Goal: Task Accomplishment & Management: Complete application form

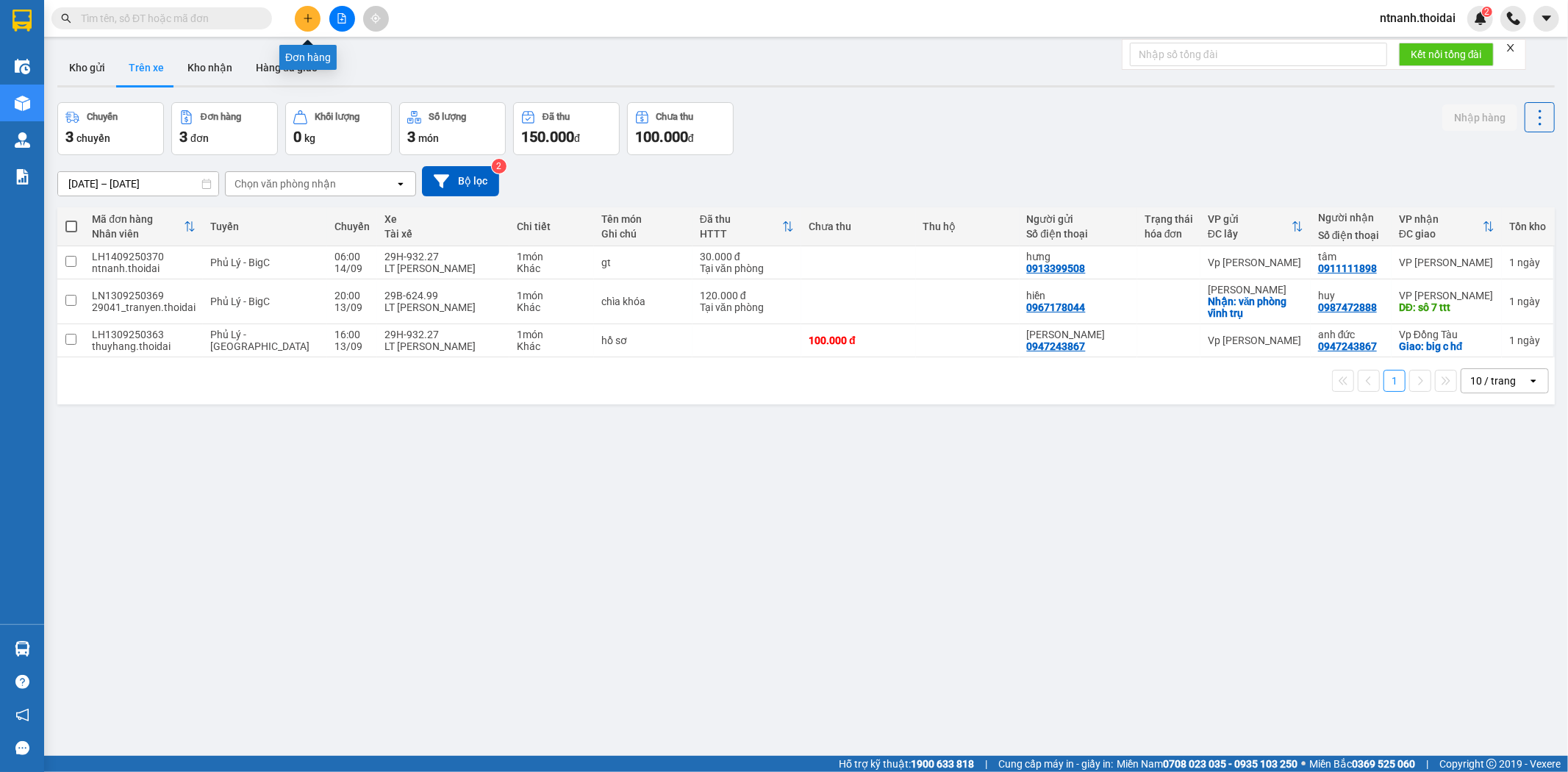
click at [300, 15] on button at bounding box center [307, 18] width 26 height 26
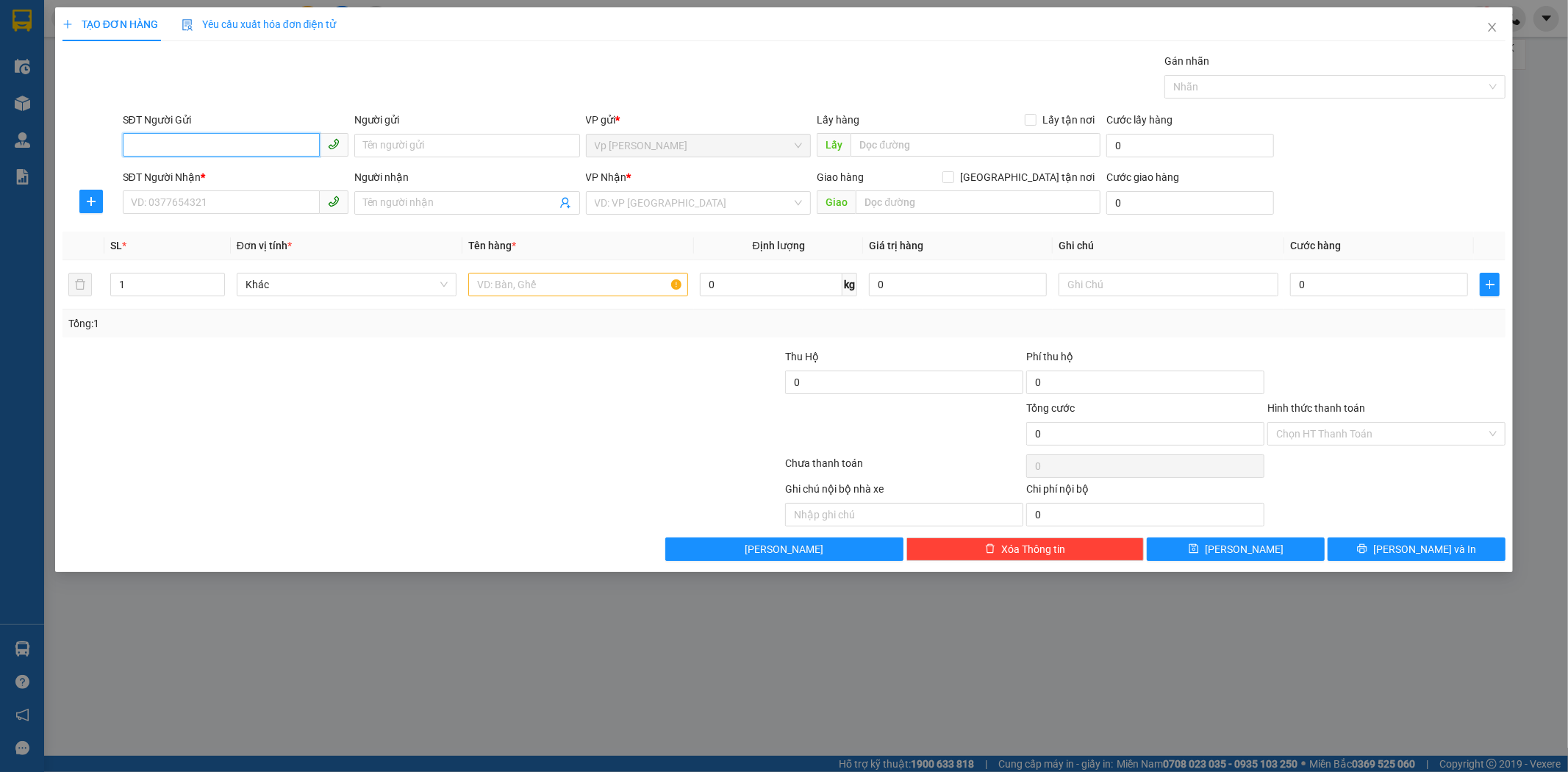
click at [174, 143] on input "SĐT Người Gửi" at bounding box center [221, 145] width 197 height 24
click at [1493, 28] on icon "close" at bounding box center [1492, 27] width 12 height 12
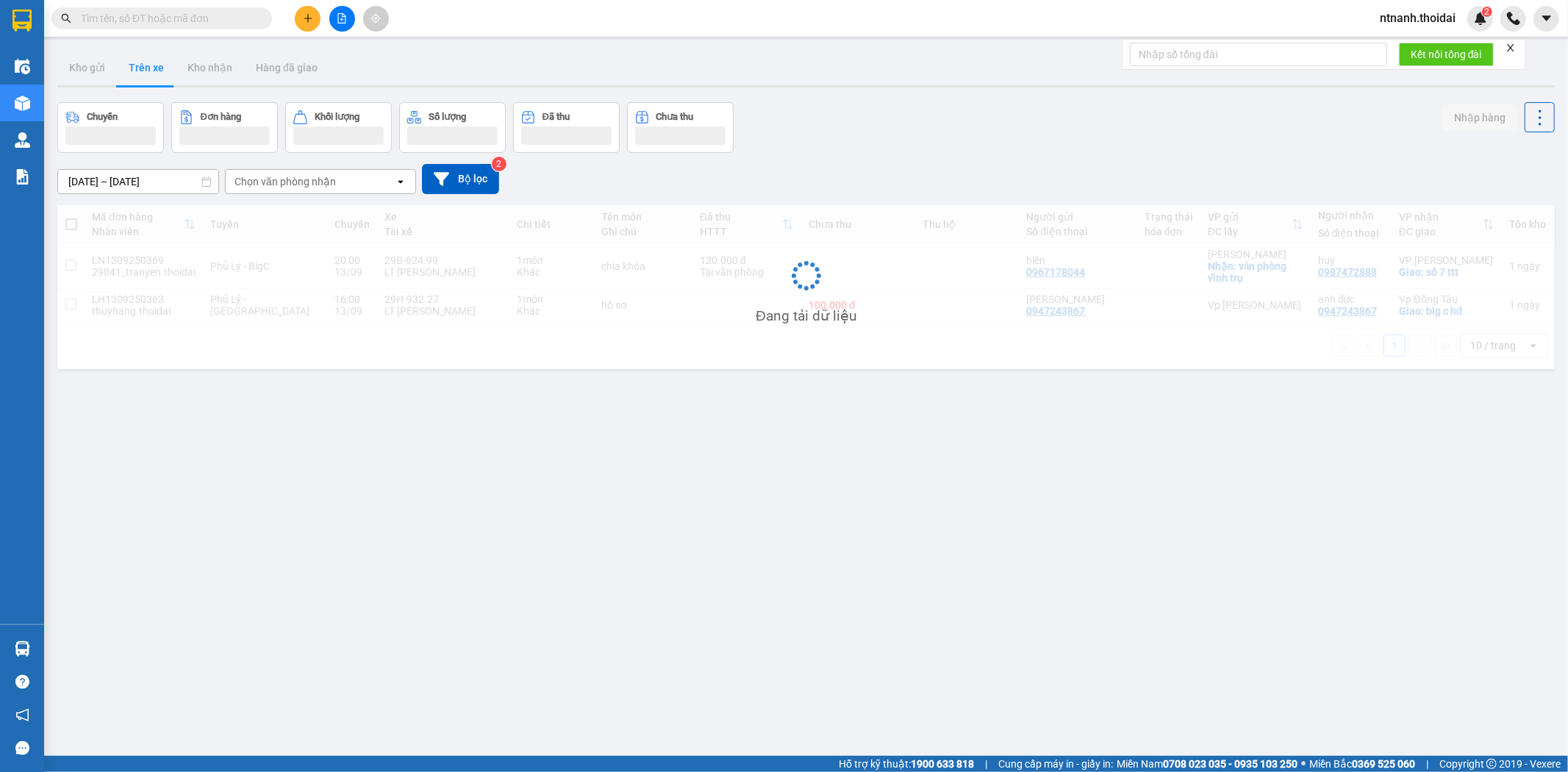
click at [137, 3] on div "Kết quả tìm kiếm ( 0 ) Bộ lọc No Data ntnanh.thoidai 2" at bounding box center [784, 18] width 1568 height 37
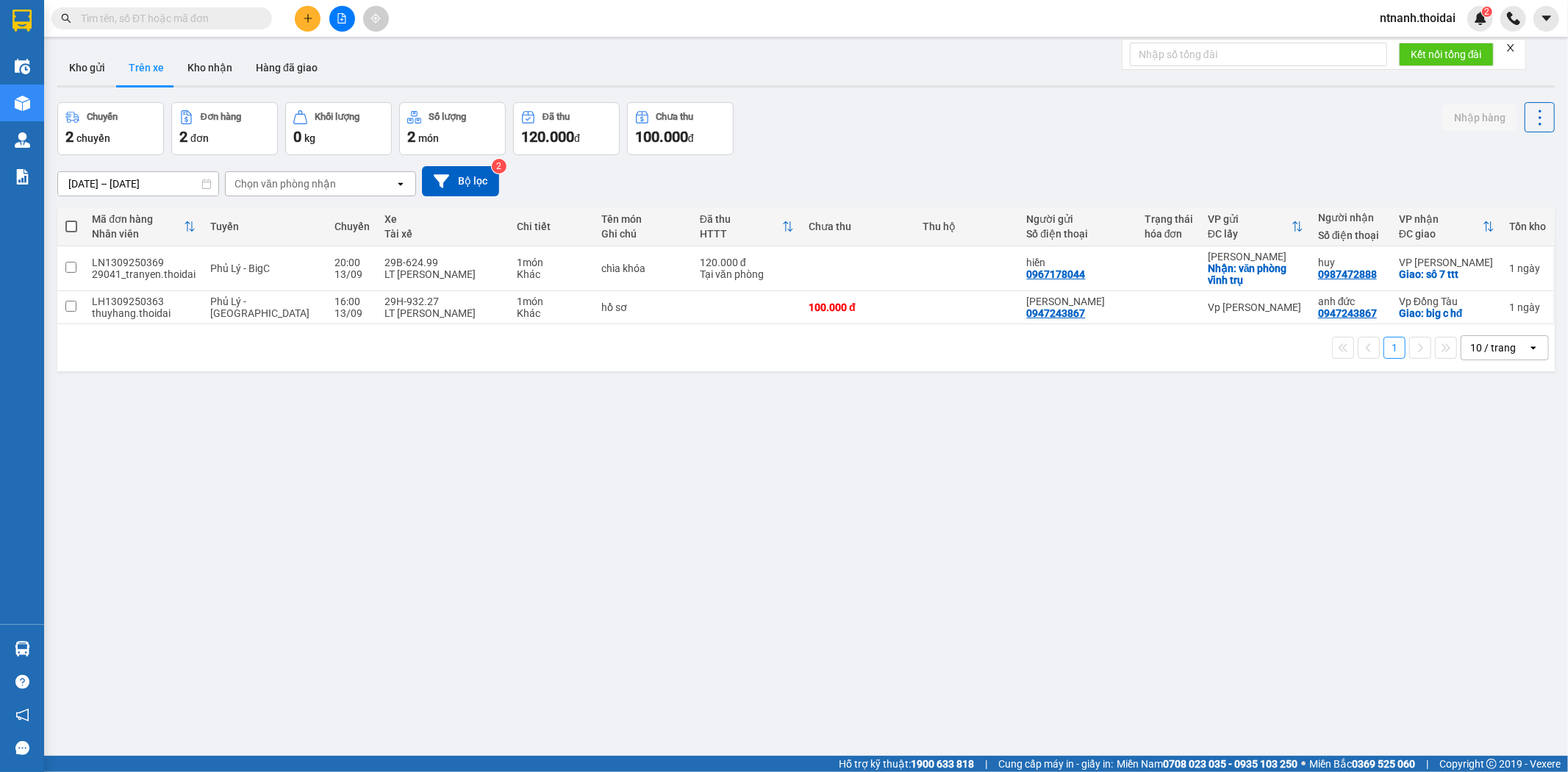
click at [141, 10] on input "text" at bounding box center [167, 18] width 174 height 17
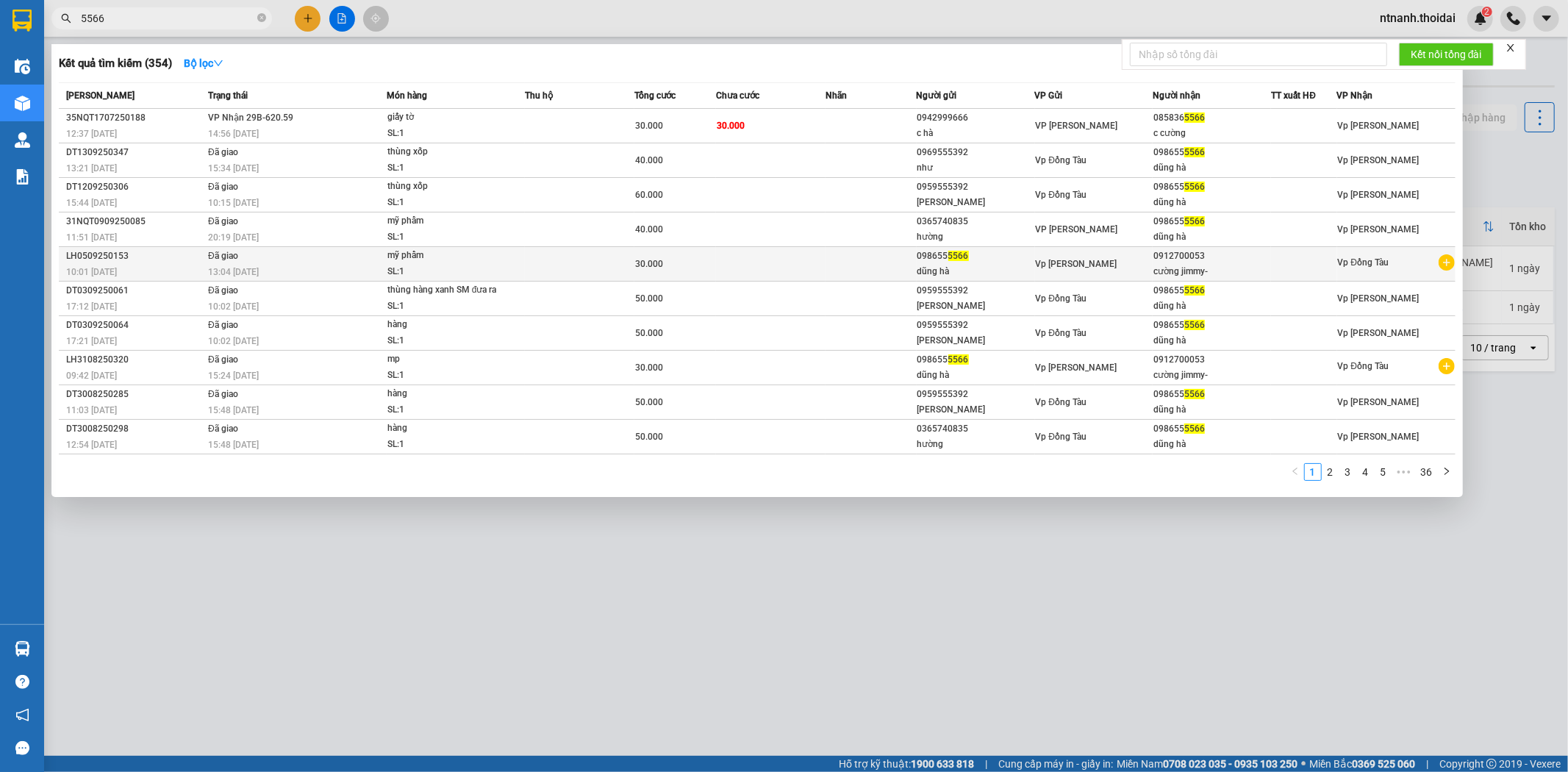
type input "5566"
click at [1441, 261] on icon "plus-circle" at bounding box center [1447, 262] width 17 height 17
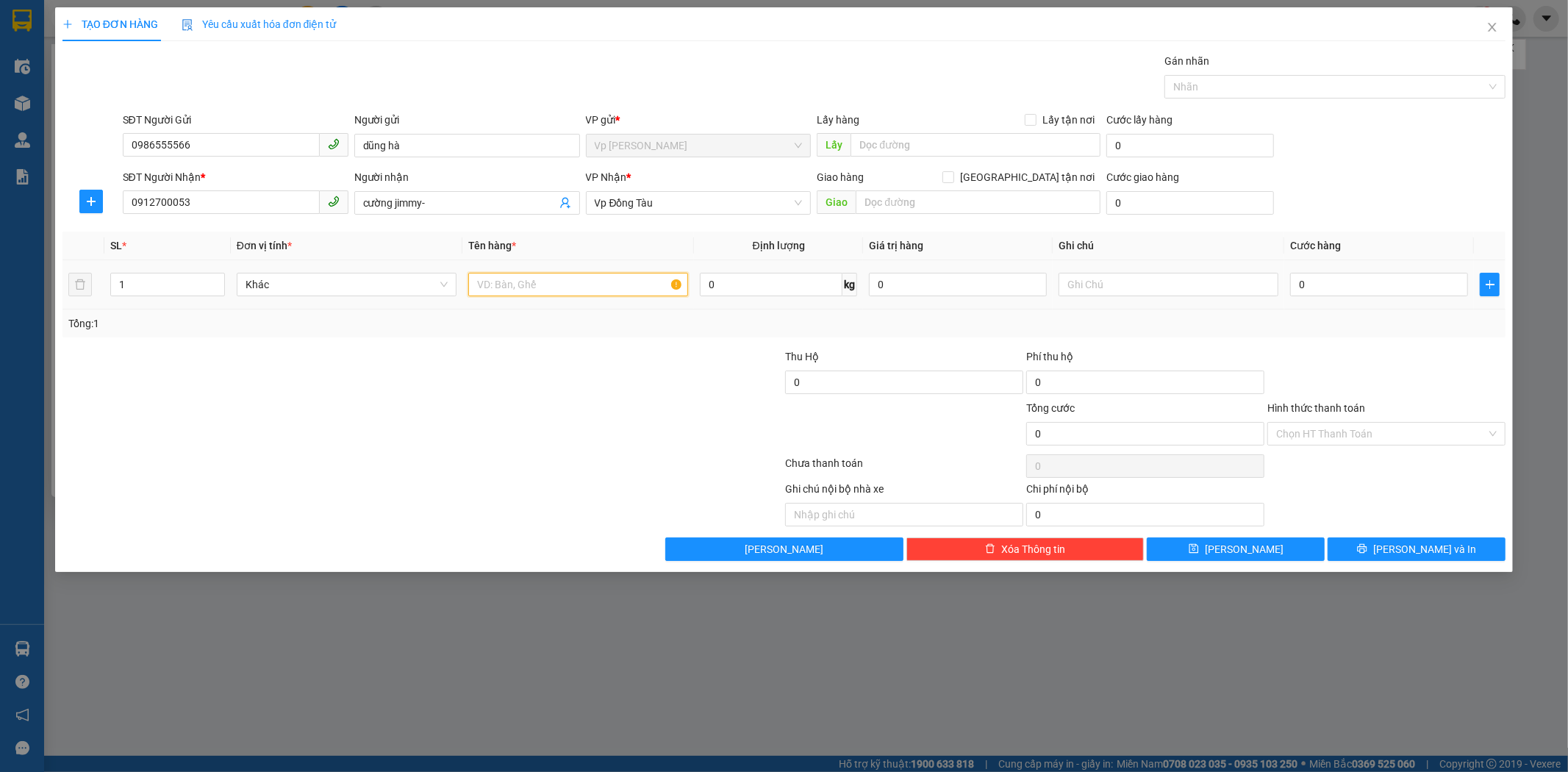
click at [551, 284] on input "text" at bounding box center [578, 284] width 220 height 24
type input "mp"
click at [1342, 284] on input "0" at bounding box center [1378, 284] width 178 height 24
type input "3"
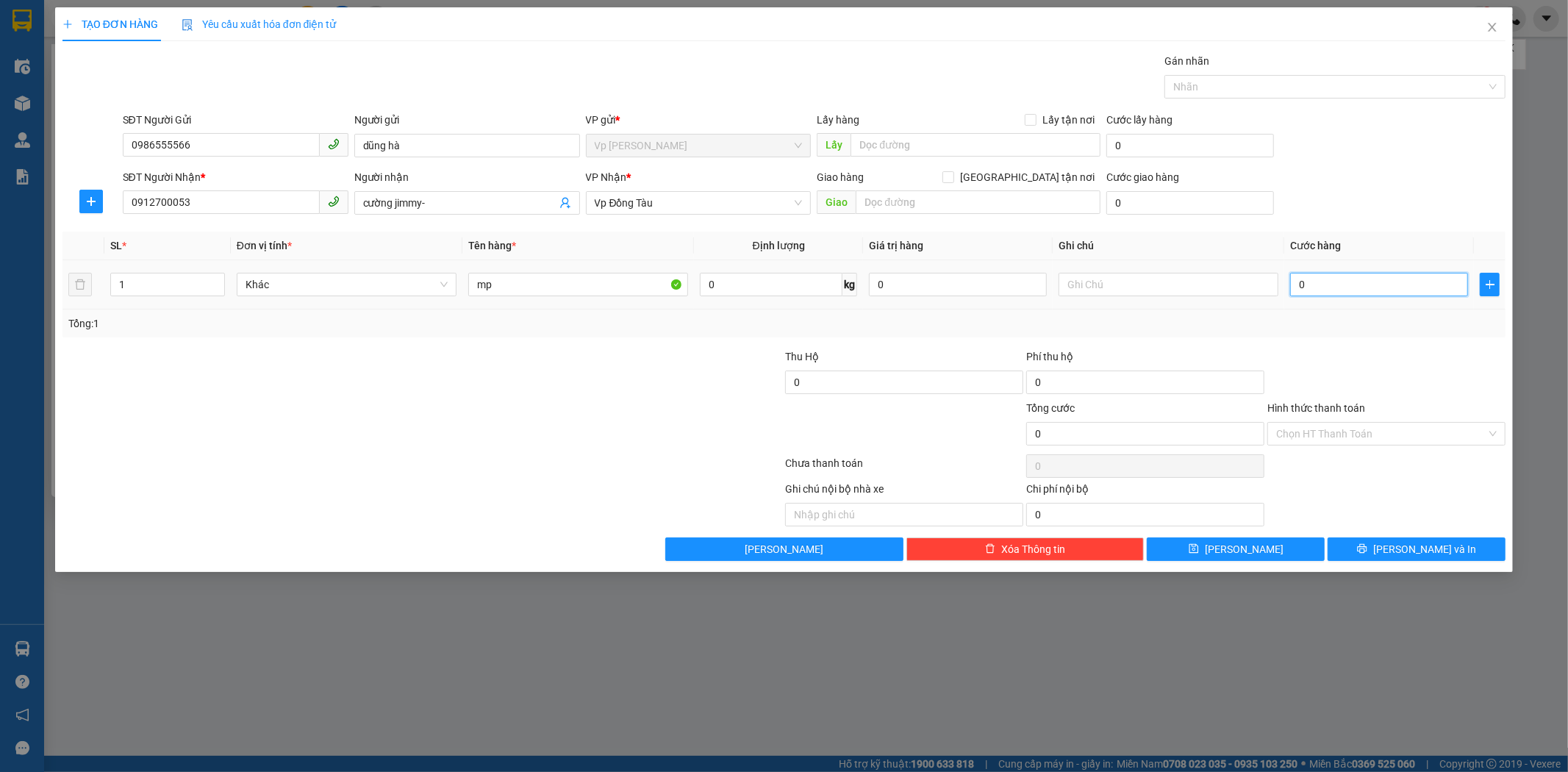
type input "3"
type input "30"
type input "30.000"
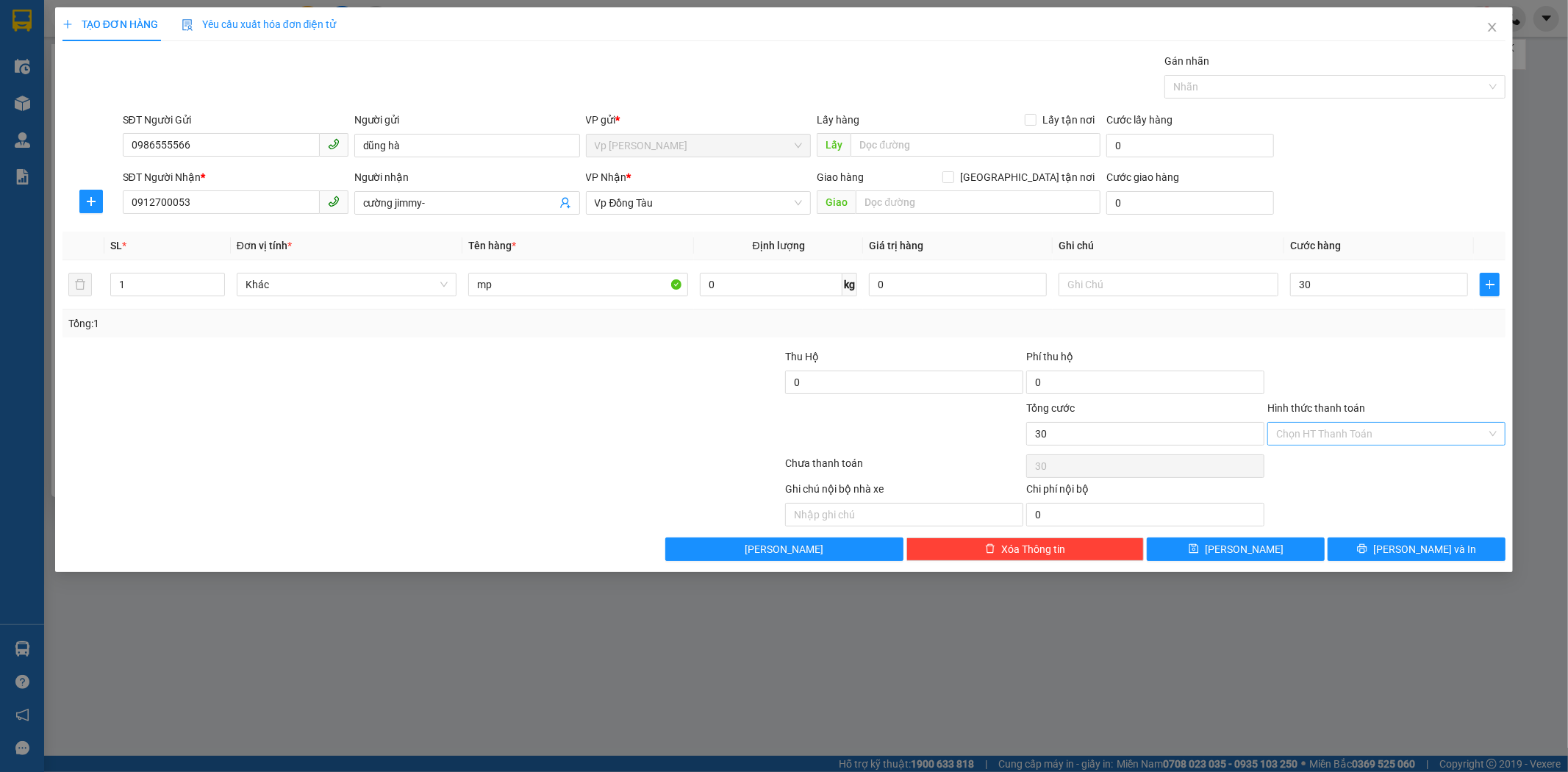
type input "30.000"
click at [1391, 426] on input "Hình thức thanh toán" at bounding box center [1381, 433] width 210 height 22
click at [1388, 455] on div "Tại văn phòng" at bounding box center [1387, 463] width 221 height 17
type input "0"
click at [1452, 549] on button "[PERSON_NAME] và In" at bounding box center [1416, 549] width 178 height 24
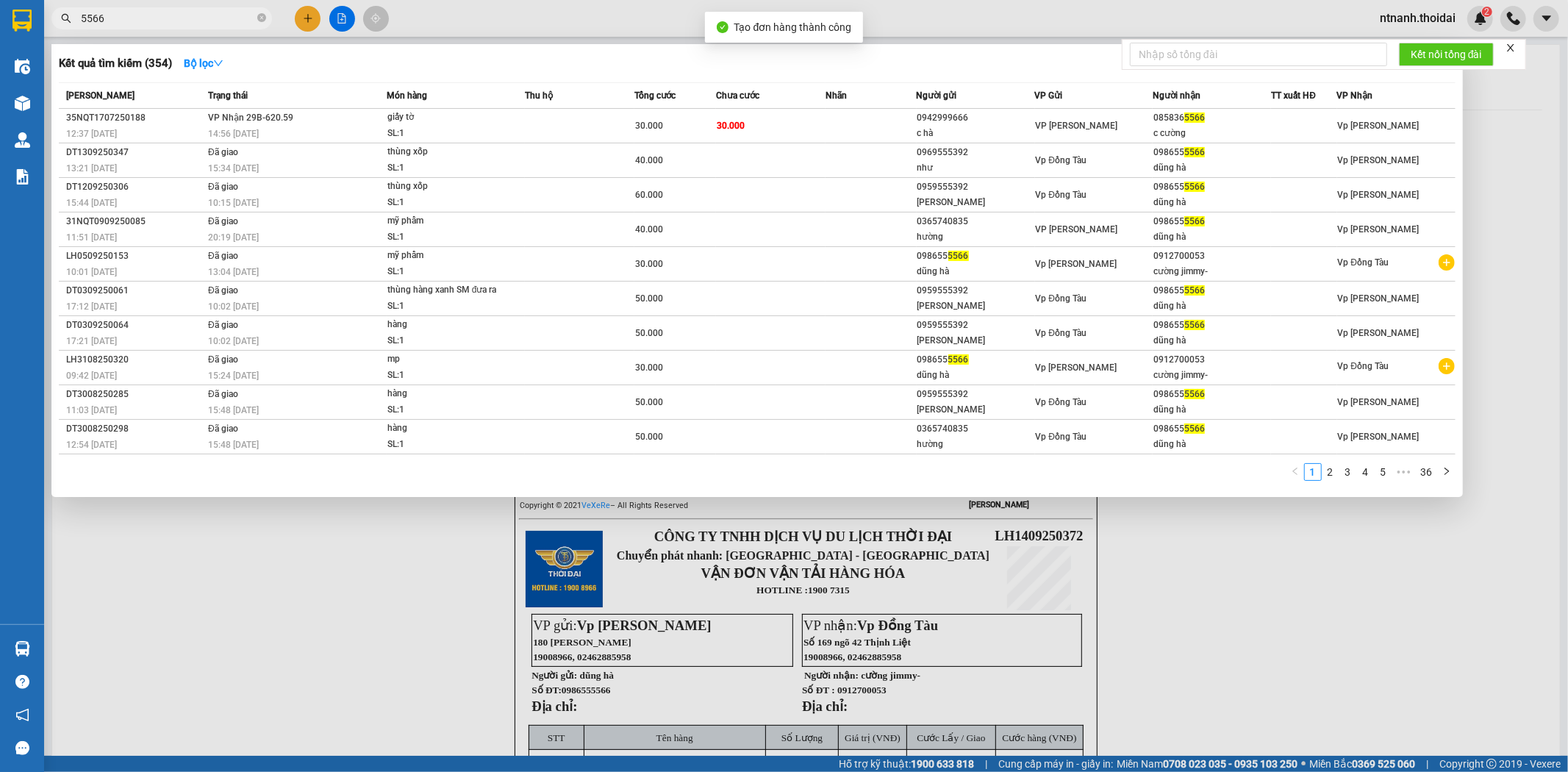
drag, startPoint x: 1355, startPoint y: 648, endPoint x: 1095, endPoint y: 287, distance: 444.9
click at [1351, 638] on div at bounding box center [784, 386] width 1568 height 772
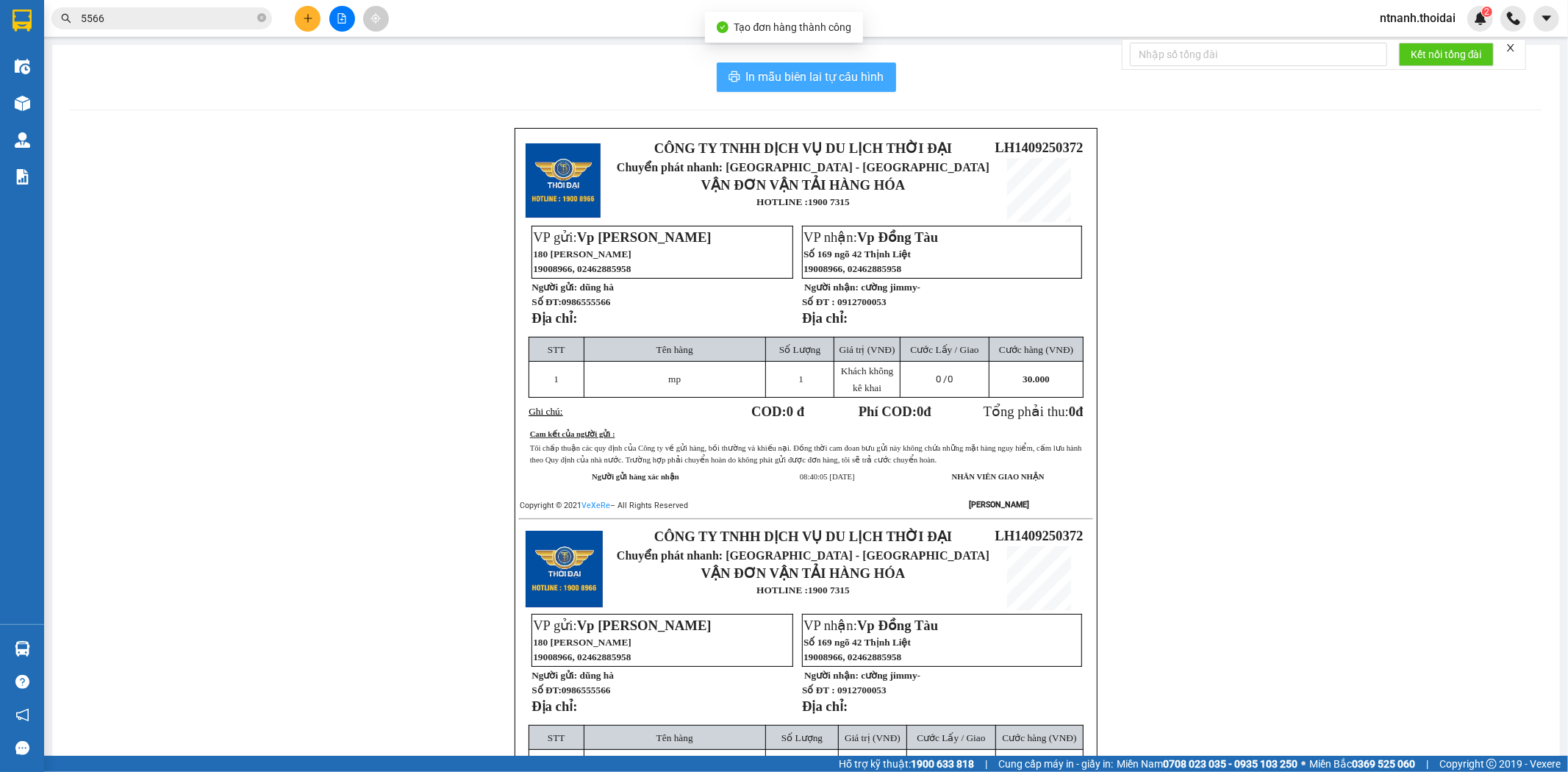
click at [861, 72] on span "In mẫu biên lai tự cấu hình" at bounding box center [815, 76] width 138 height 18
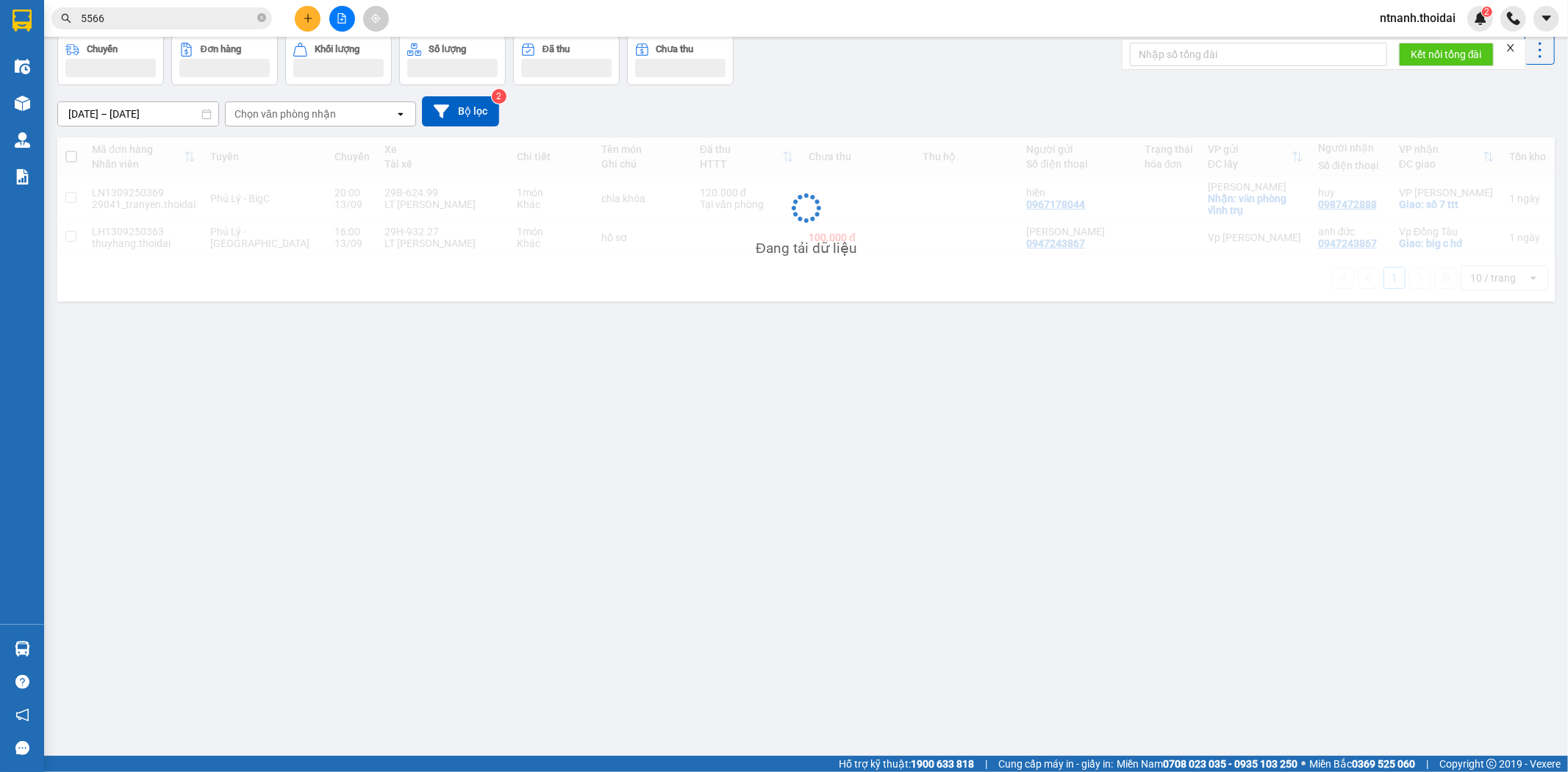
scroll to position [67, 0]
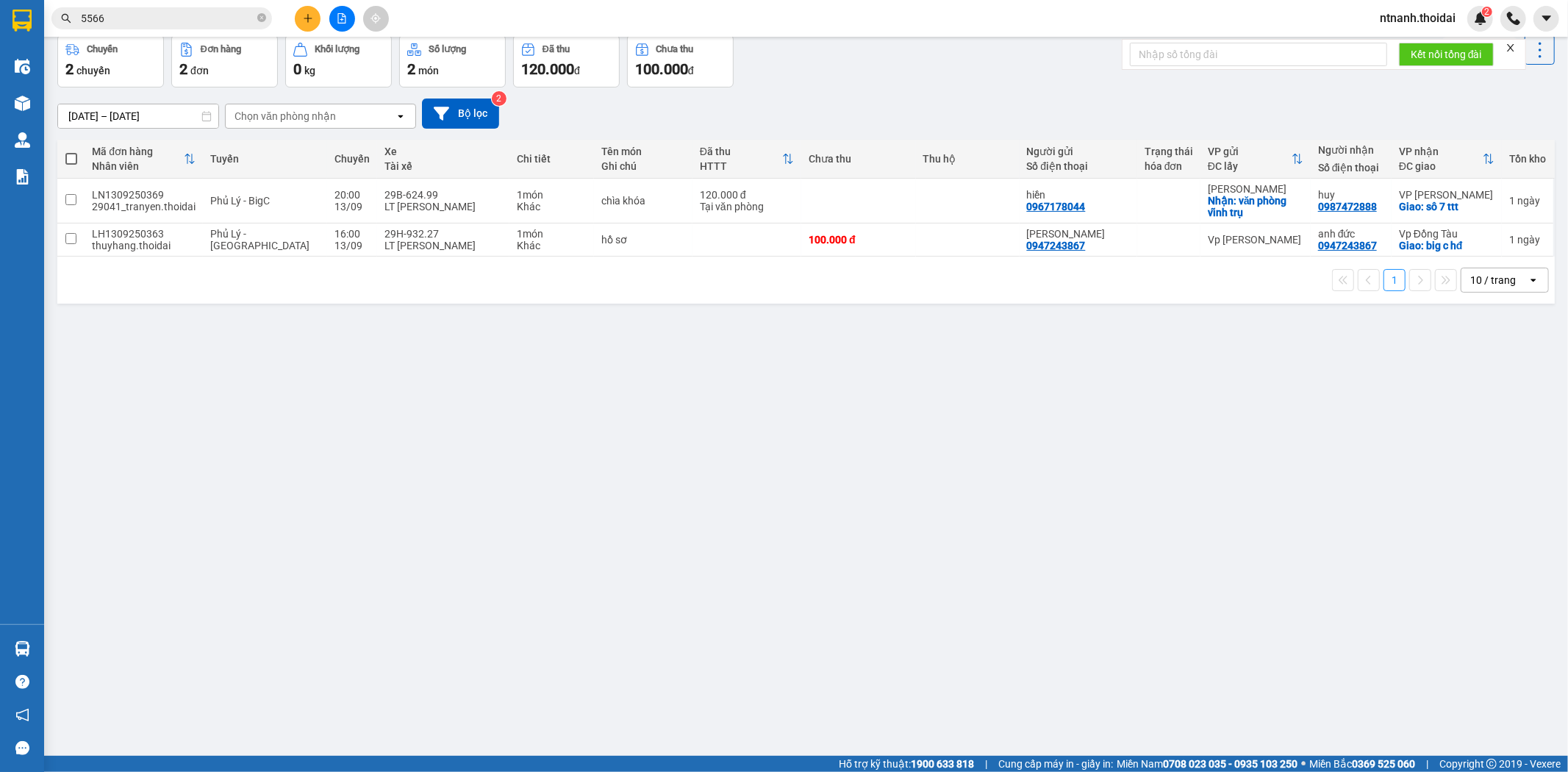
click at [399, 387] on div "ver 1.8.143 Kho gửi Trên xe Kho nhận Hàng đã giao Chuyến 2 chuyến Đơn hàng 2 đơ…" at bounding box center [806, 362] width 1509 height 772
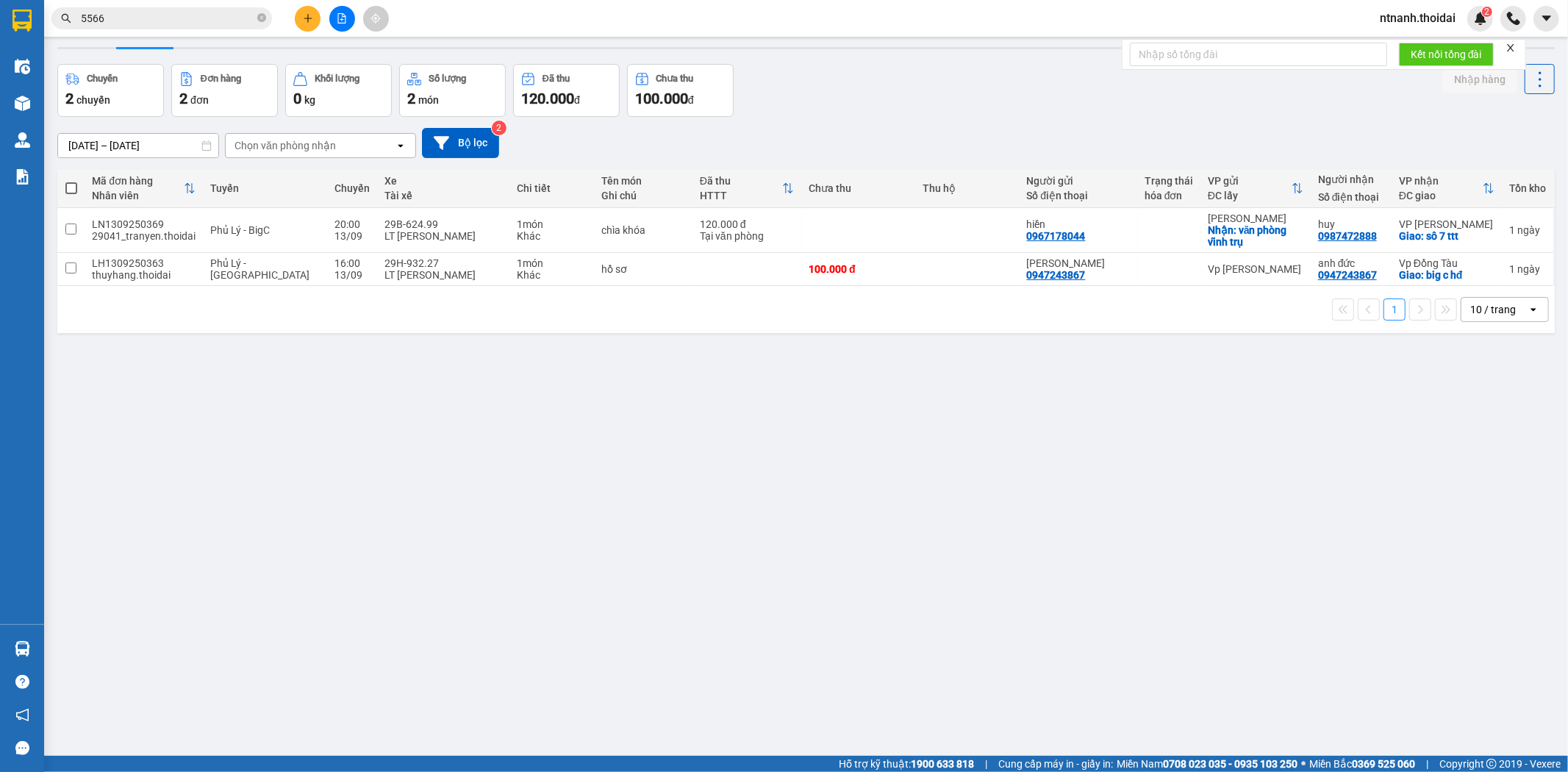
scroll to position [13, 0]
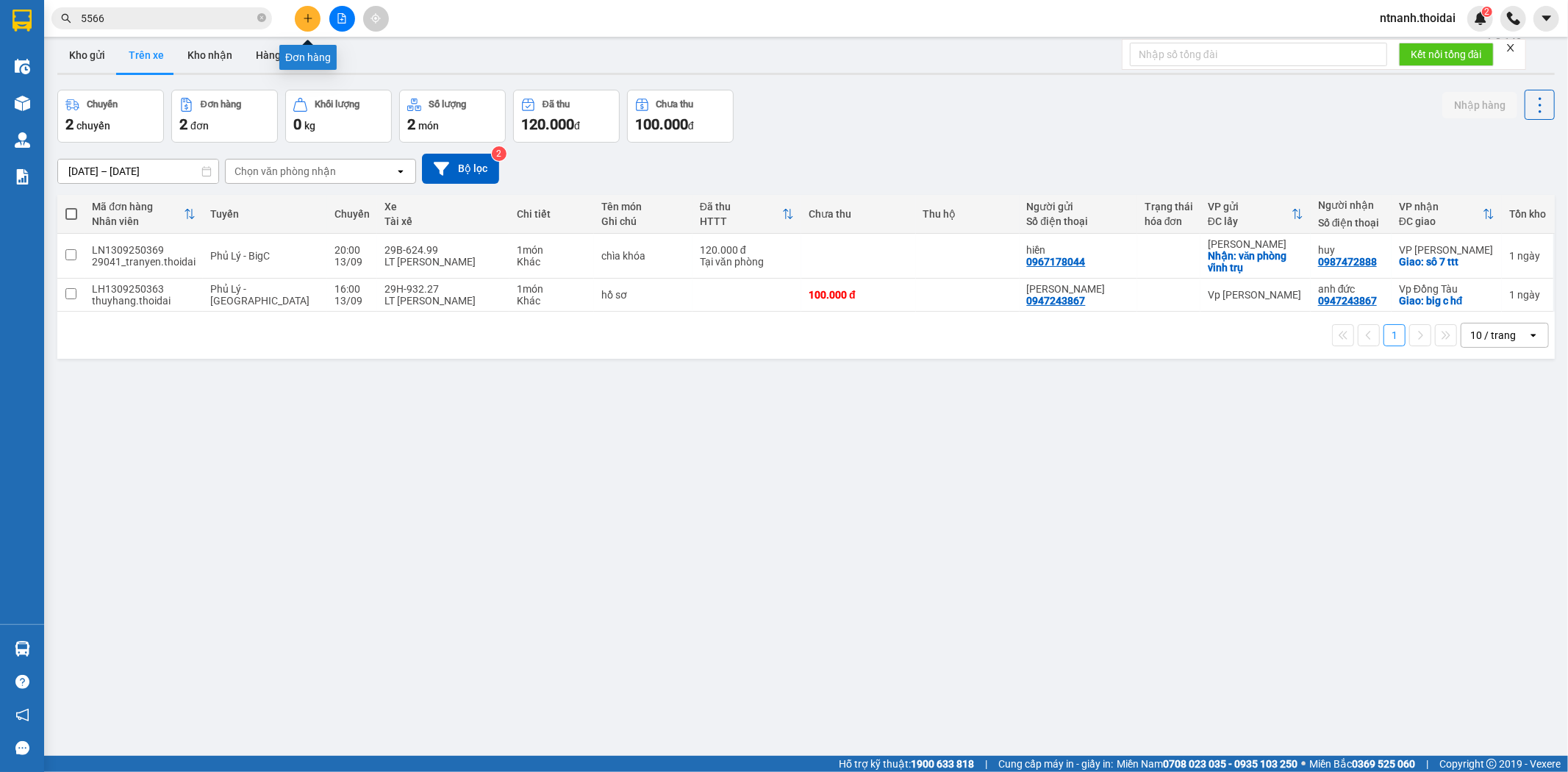
click at [309, 23] on icon "plus" at bounding box center [307, 17] width 10 height 10
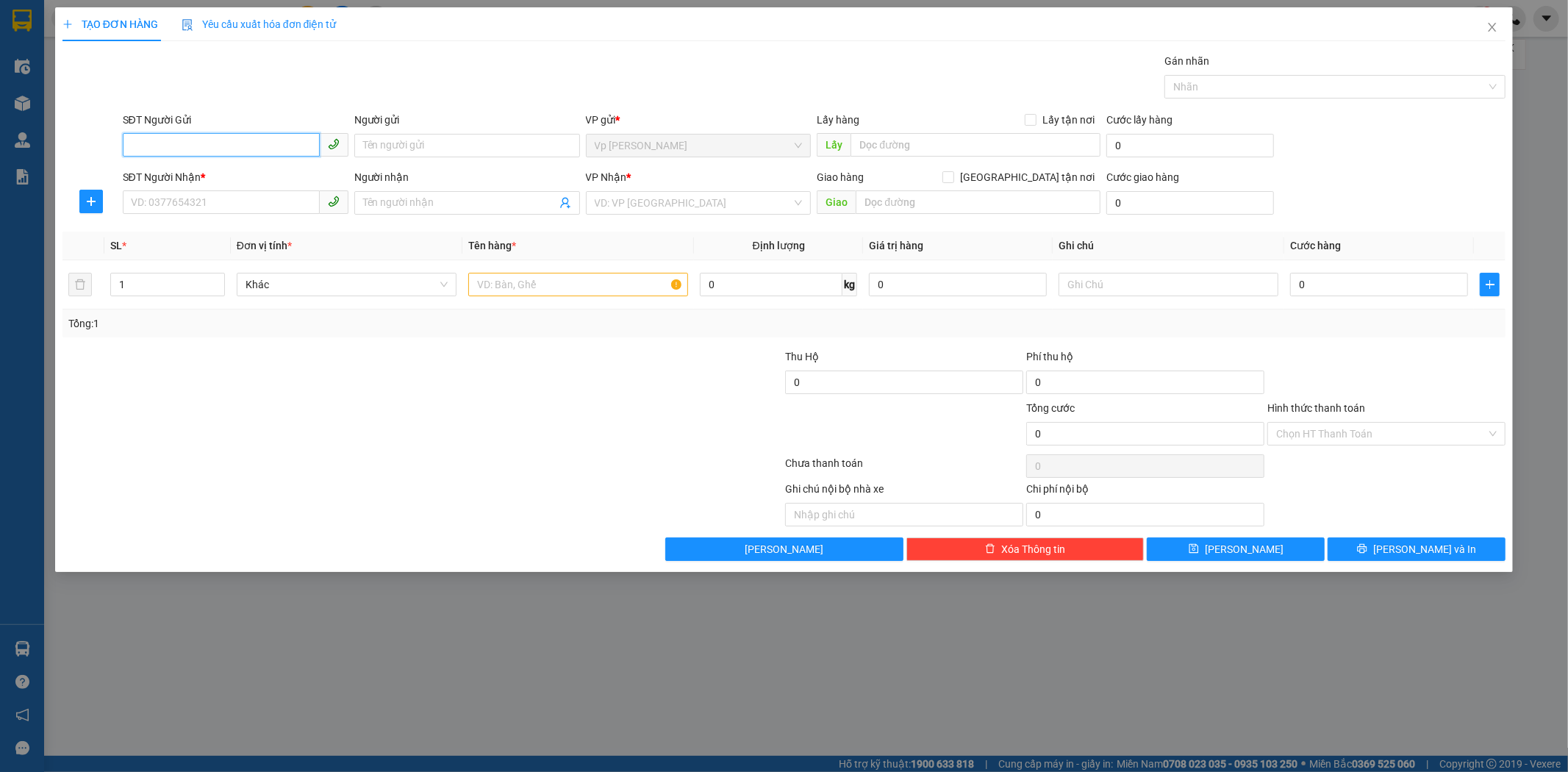
click at [171, 138] on input "SĐT Người Gửi" at bounding box center [221, 145] width 197 height 24
type input "0903449229"
click at [202, 171] on div "0903449229 - a tuấn" at bounding box center [236, 175] width 208 height 17
type input "a tuấn"
type input "0903449229"
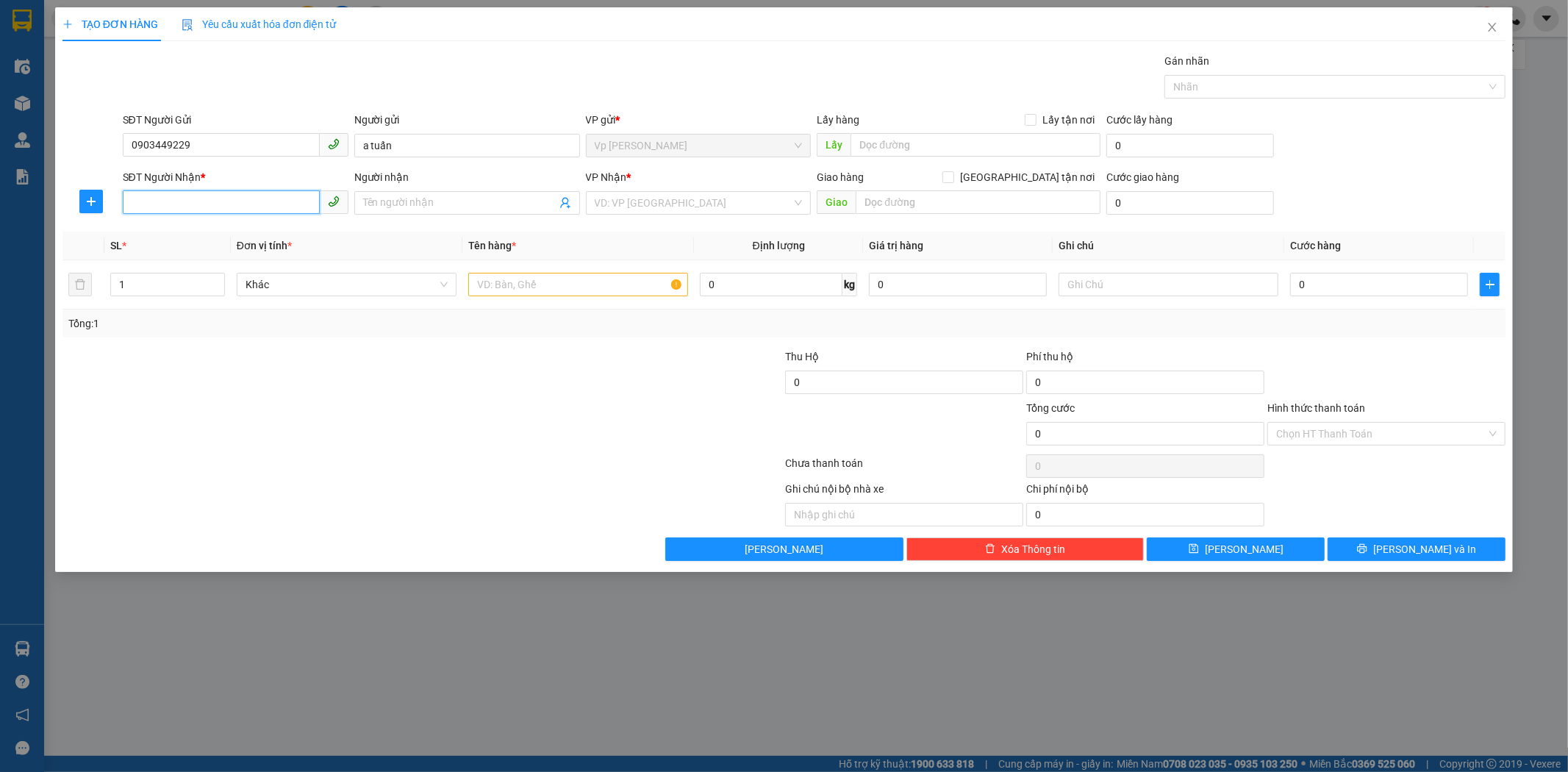
click at [209, 202] on input "SĐT Người Nhận *" at bounding box center [221, 202] width 197 height 24
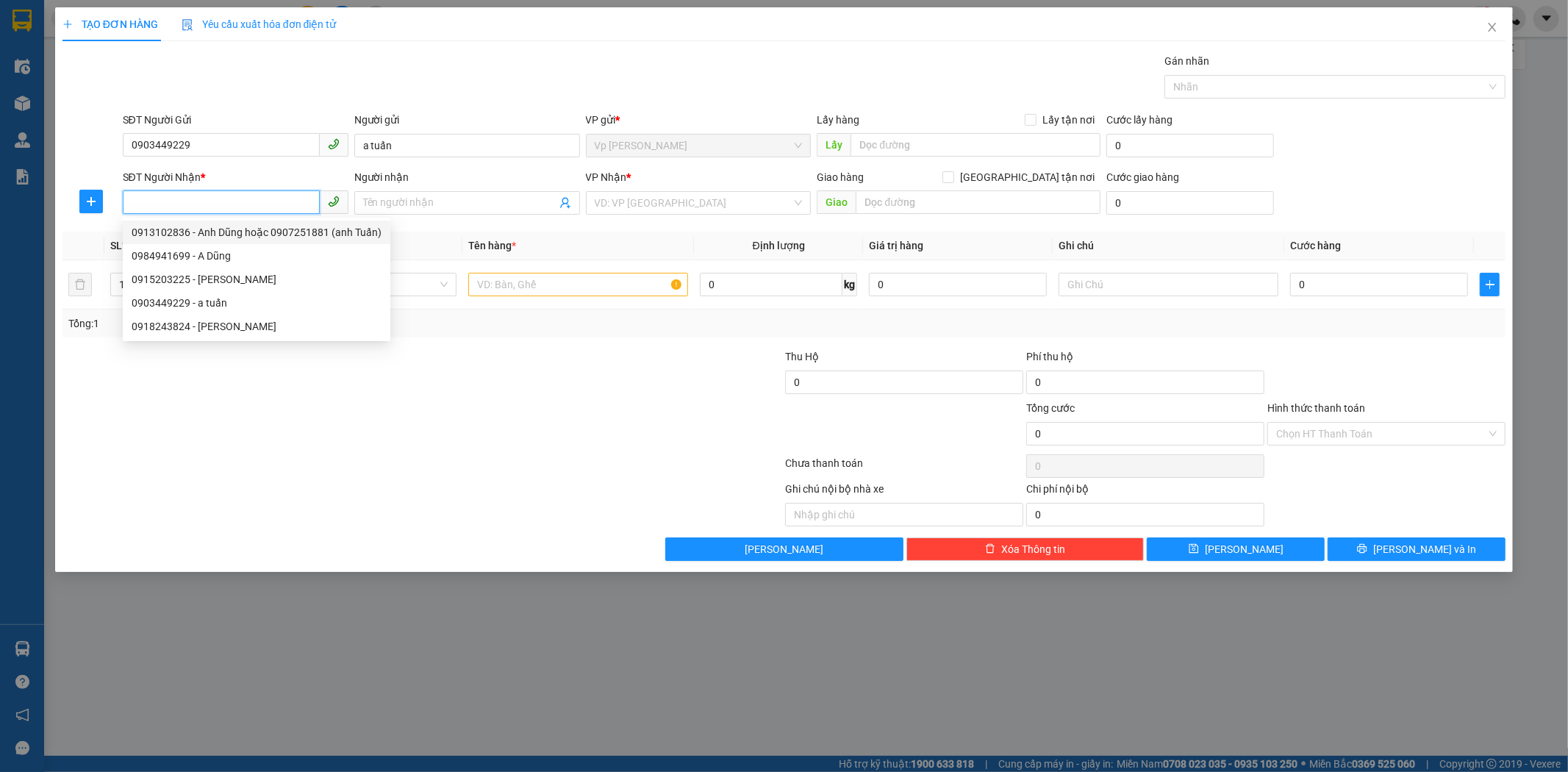
click at [244, 231] on div "0913102836 - Anh Dũng hoặc 0907251881 (anh Tuấn)" at bounding box center [257, 233] width 250 height 17
type input "0913102836"
type input "[PERSON_NAME] hoặc 0907251881 (anh Tuấn)"
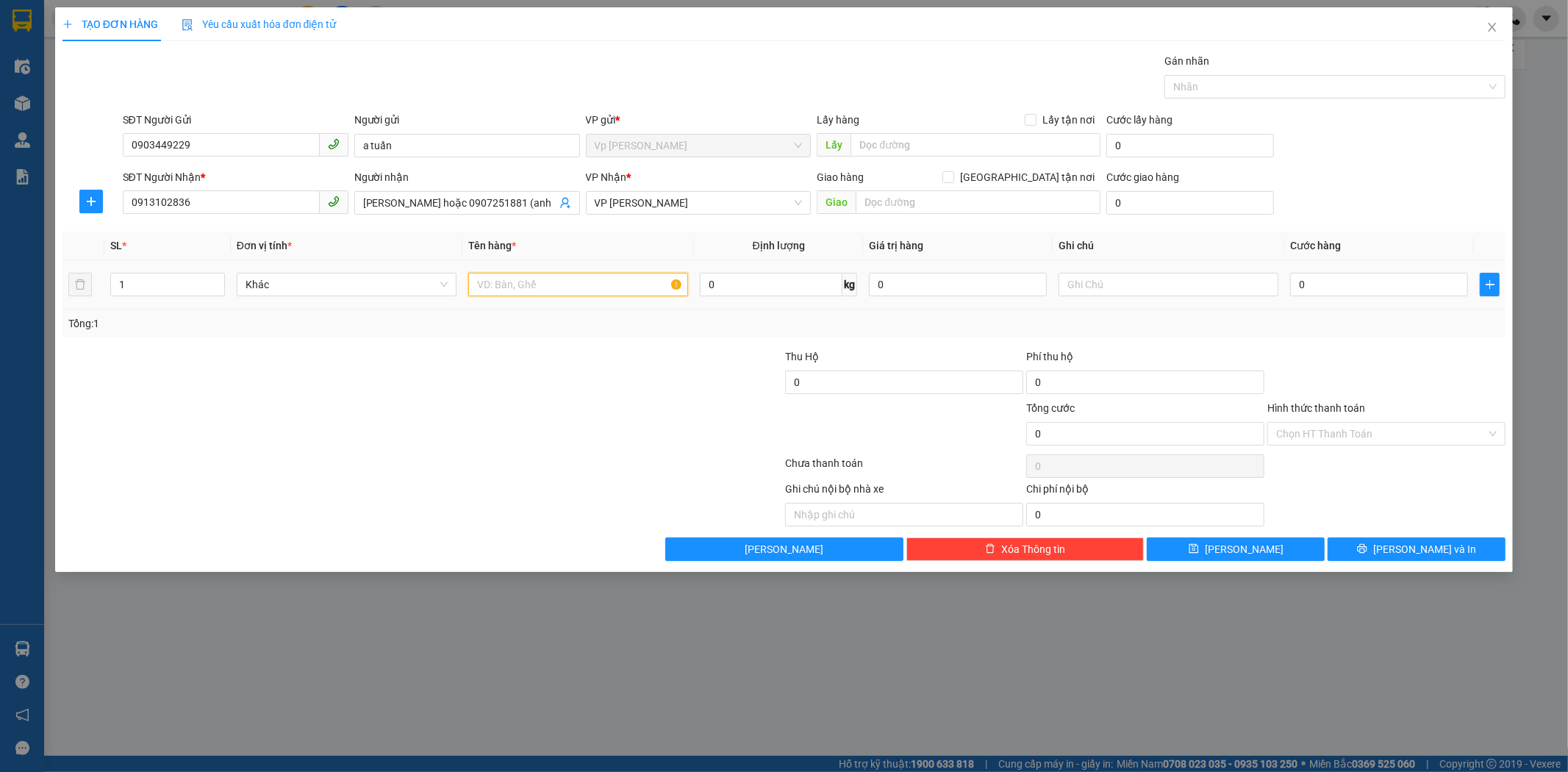
click at [546, 278] on input "text" at bounding box center [578, 284] width 220 height 24
type input "thùng xốp"
click at [1346, 292] on input "0" at bounding box center [1378, 284] width 178 height 24
type input "5"
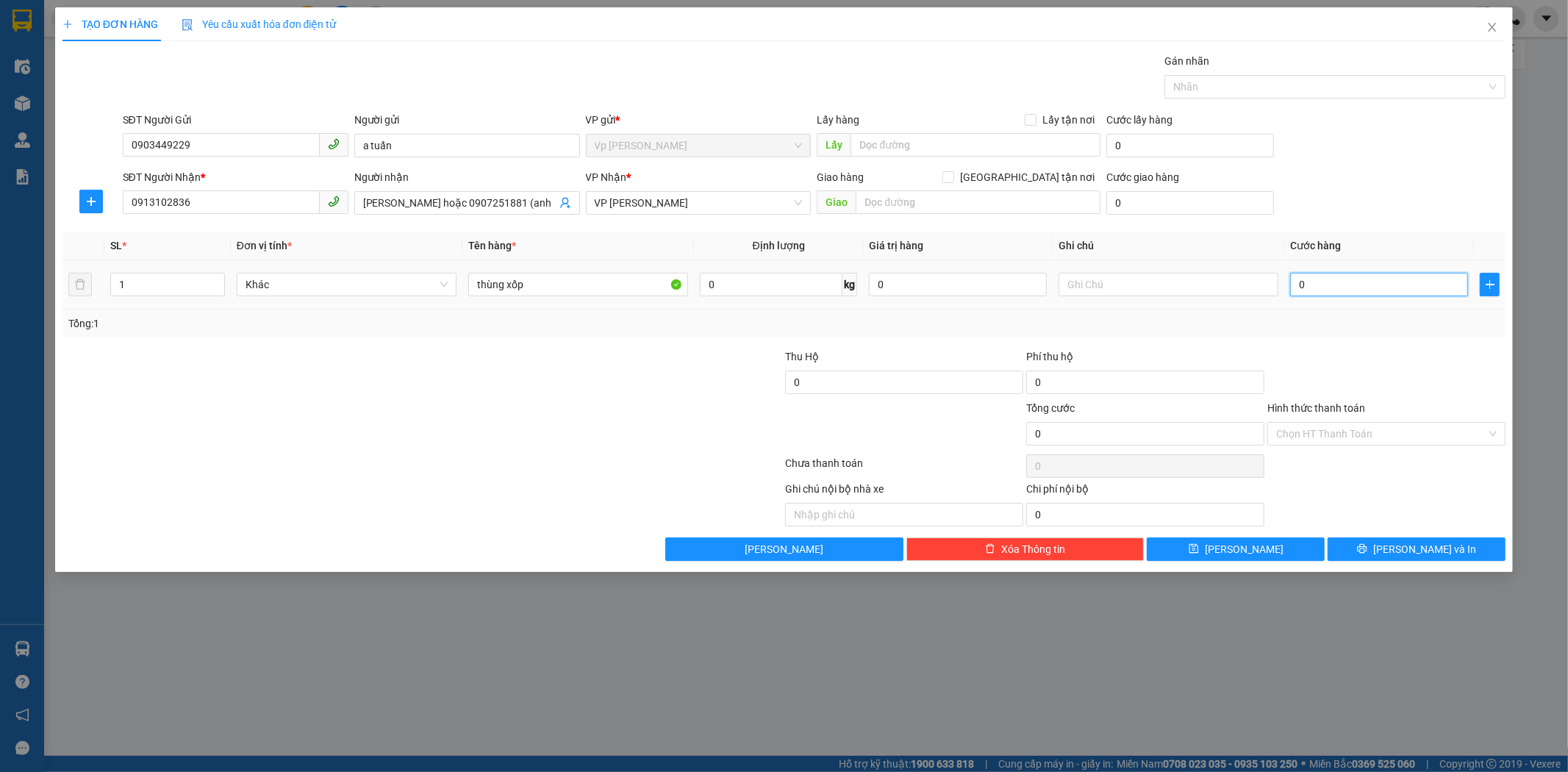
type input "5"
type input "5-"
type input "0"
type input "5"
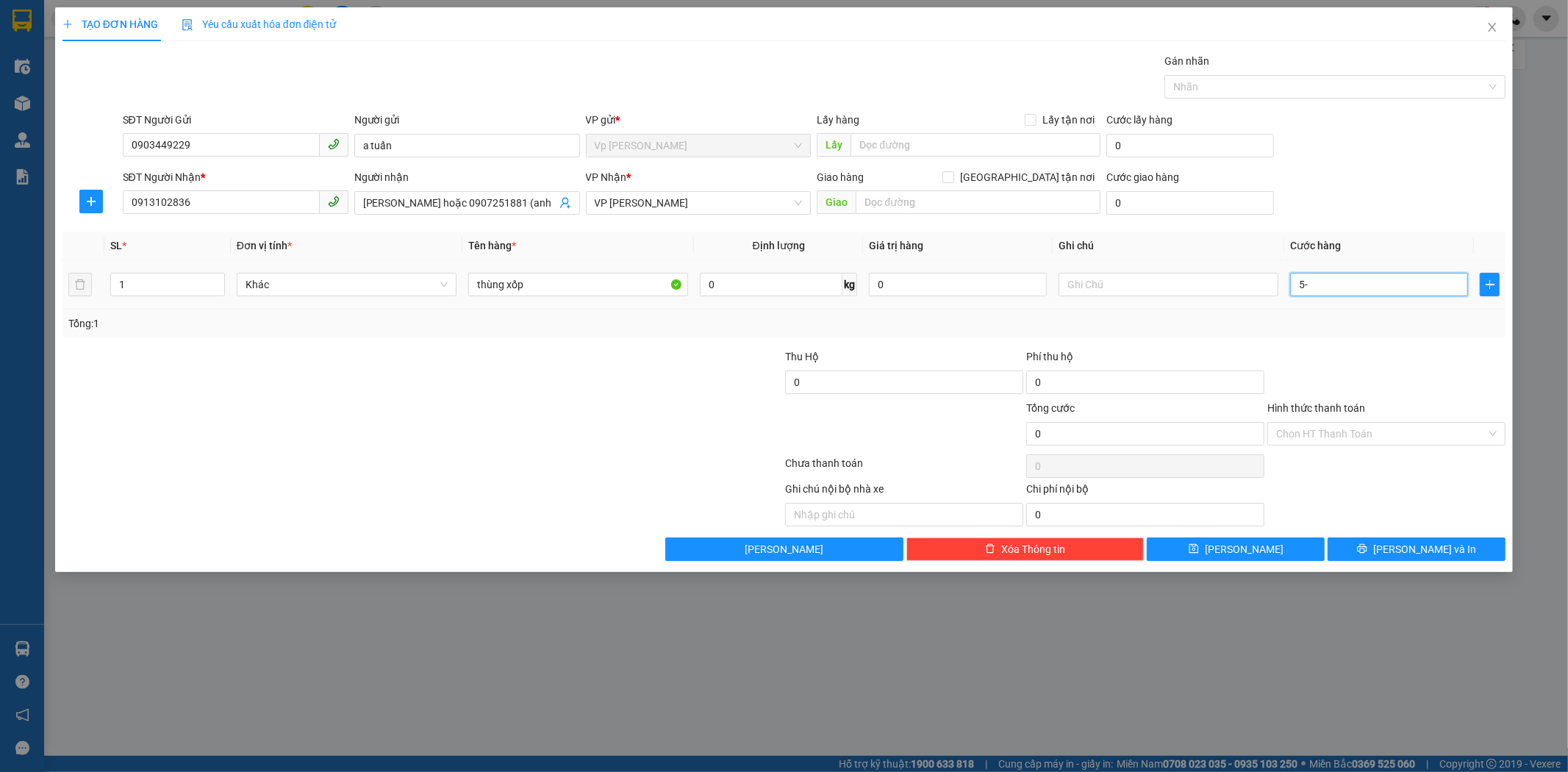
type input "5"
type input "50"
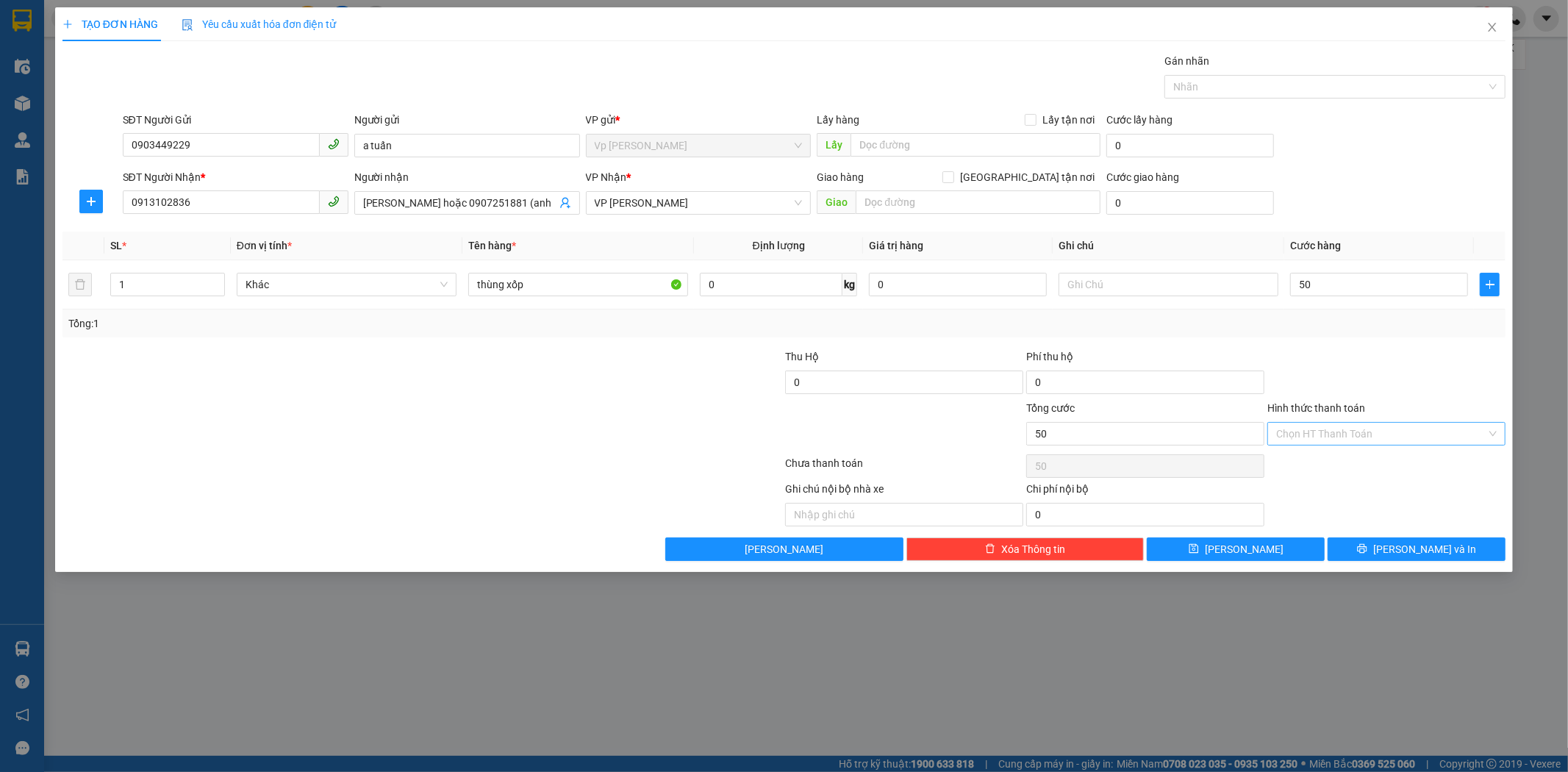
type input "50.000"
click at [1333, 433] on input "Hình thức thanh toán" at bounding box center [1381, 433] width 210 height 22
click at [1353, 464] on div "Tại văn phòng" at bounding box center [1387, 463] width 221 height 17
type input "0"
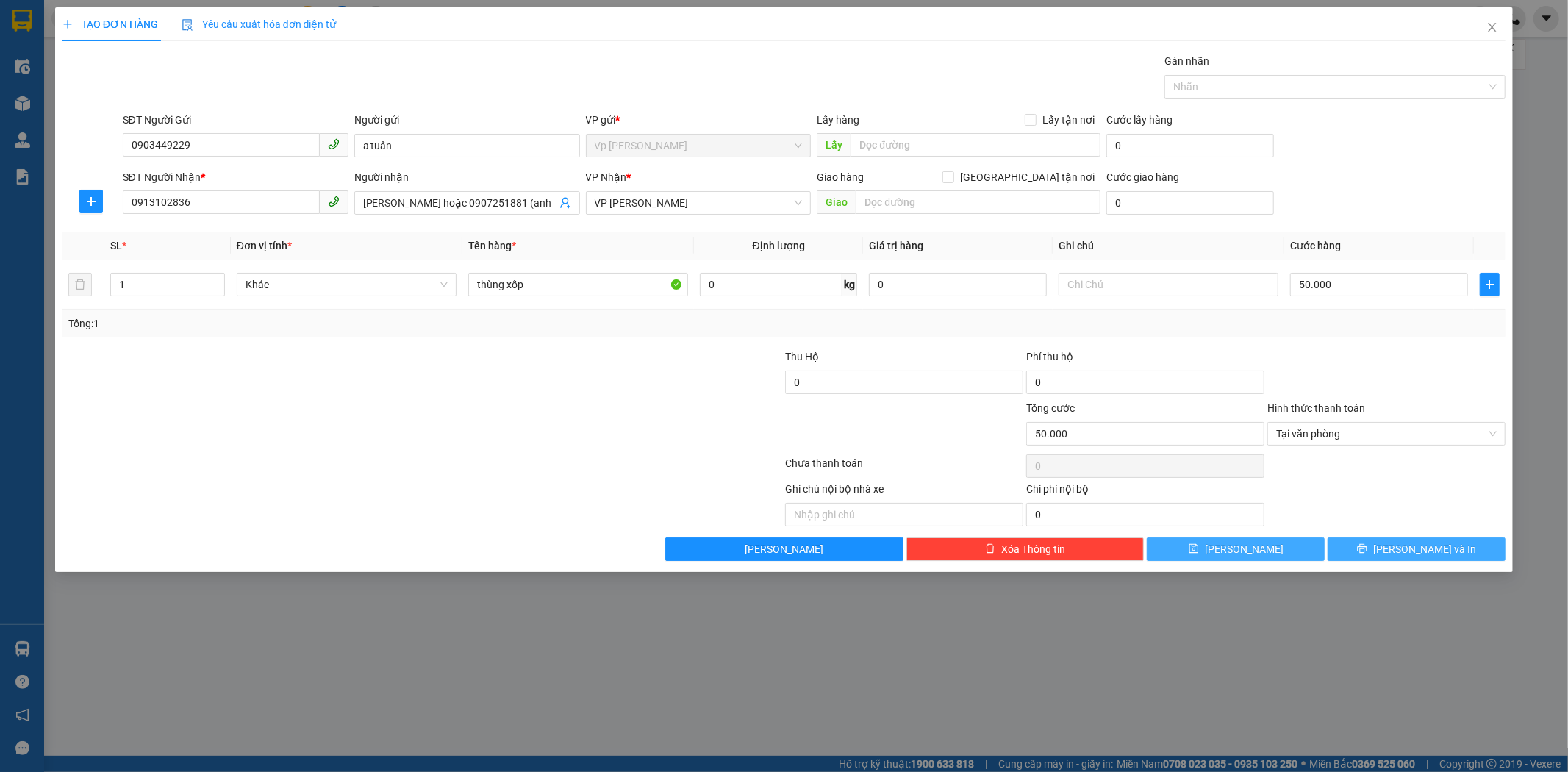
drag, startPoint x: 1311, startPoint y: 556, endPoint x: 1360, endPoint y: 551, distance: 49.3
click at [1360, 551] on div "Lưu nháp Xóa Thông tin [PERSON_NAME] và In" at bounding box center [784, 549] width 1447 height 24
click at [1360, 551] on button "[PERSON_NAME] và In" at bounding box center [1416, 549] width 178 height 24
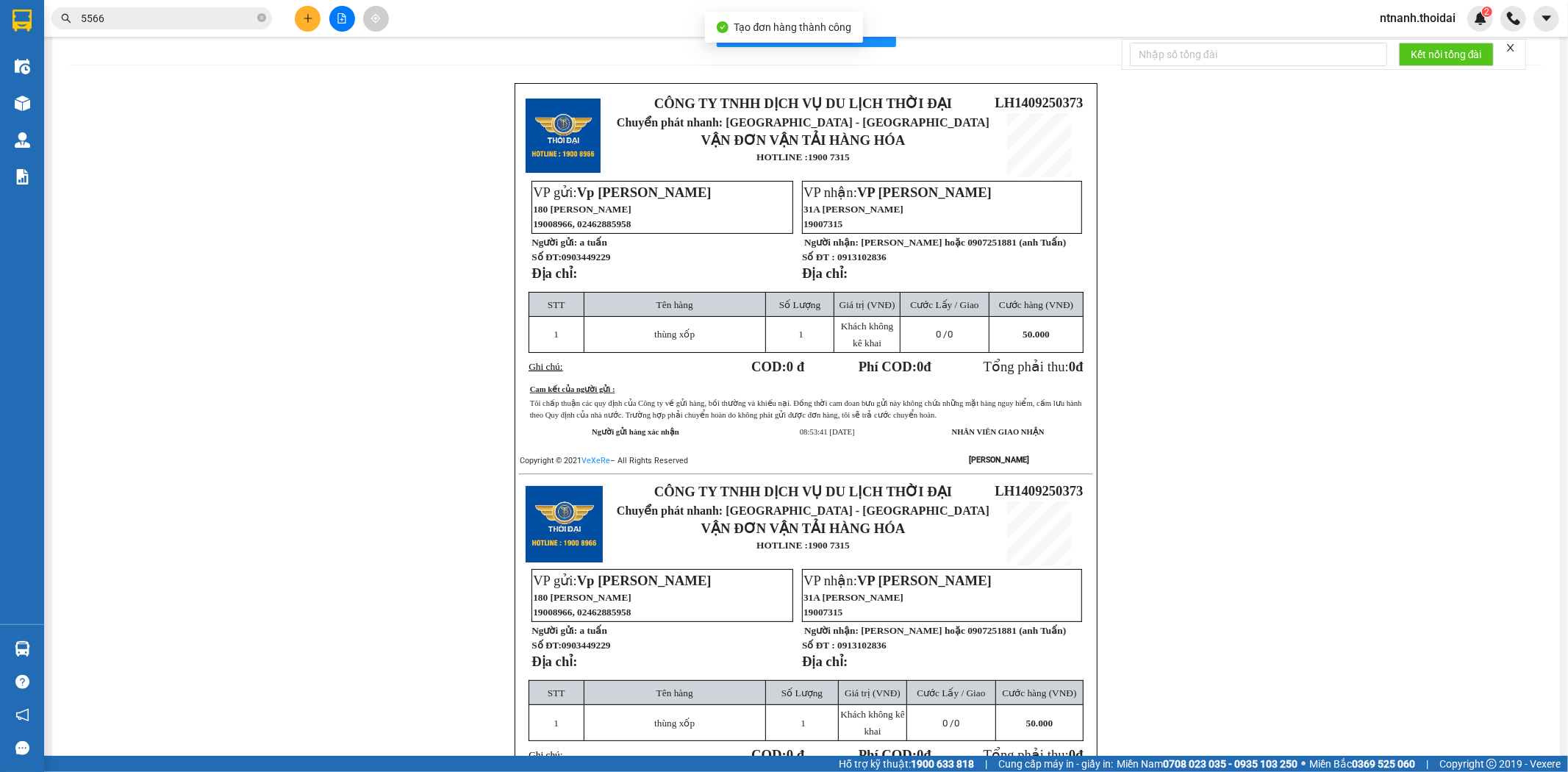
scroll to position [27, 0]
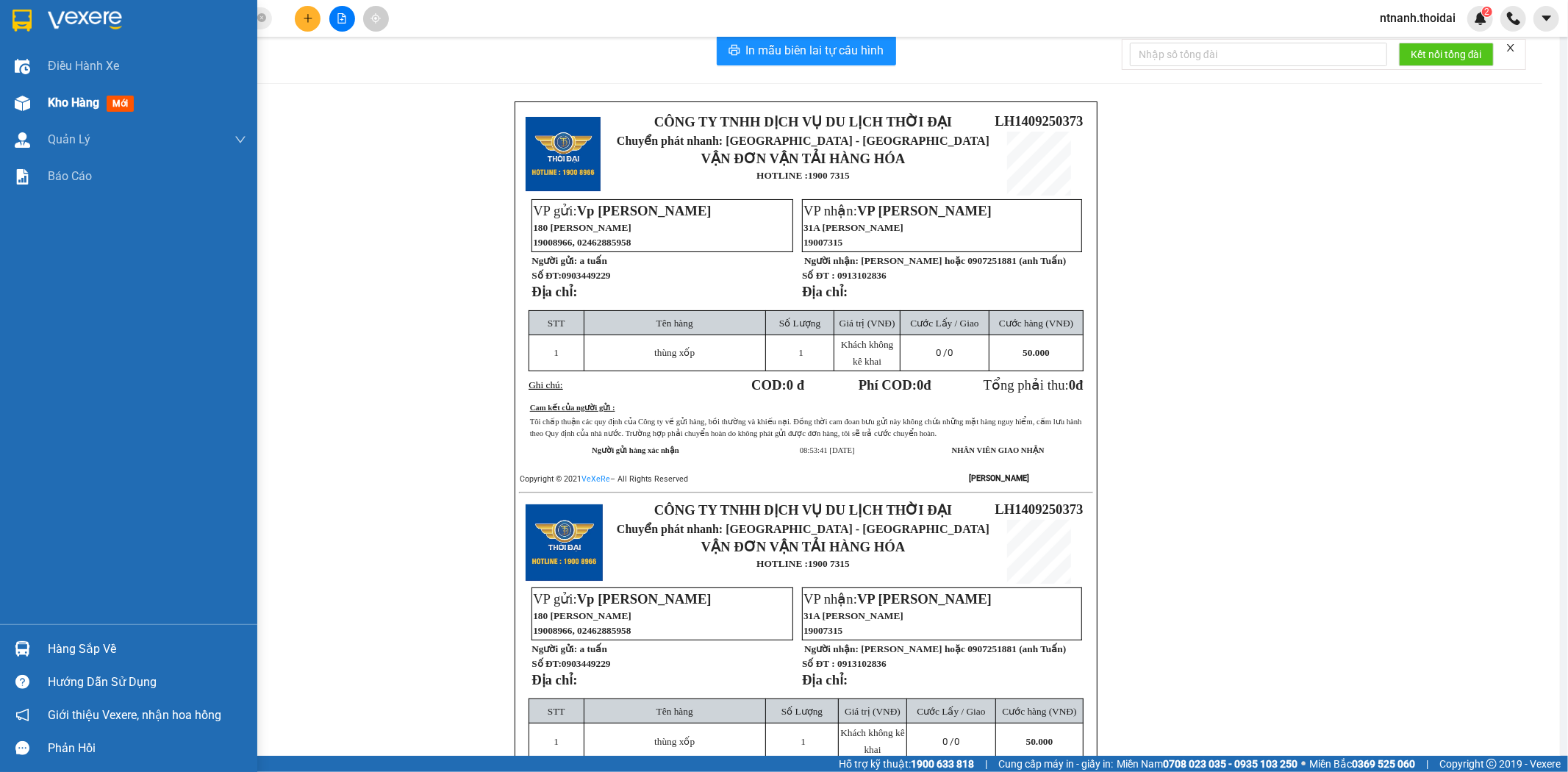
click at [57, 101] on span "Kho hàng" at bounding box center [74, 102] width 52 height 14
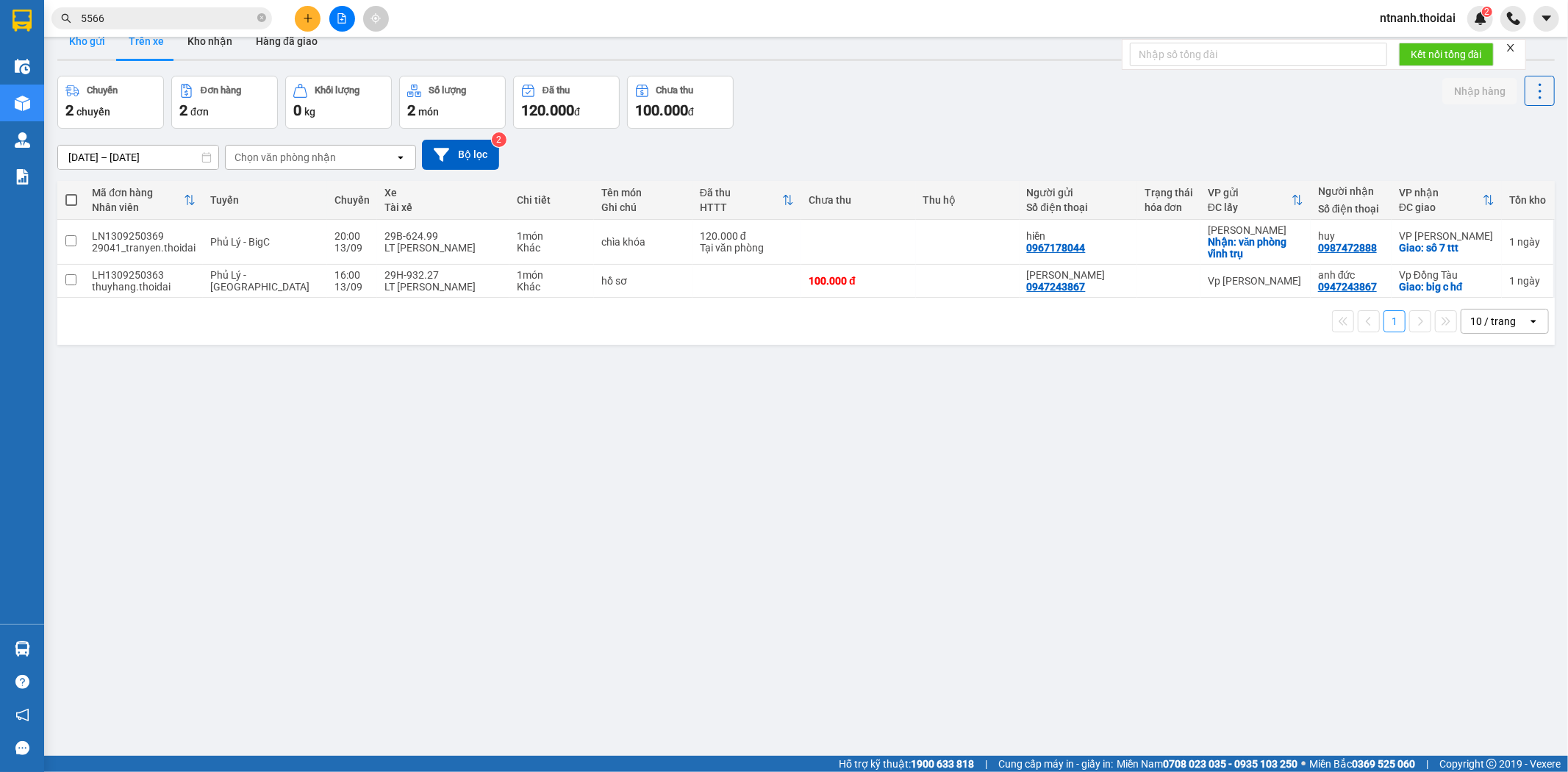
click at [93, 45] on button "Kho gửi" at bounding box center [86, 41] width 60 height 35
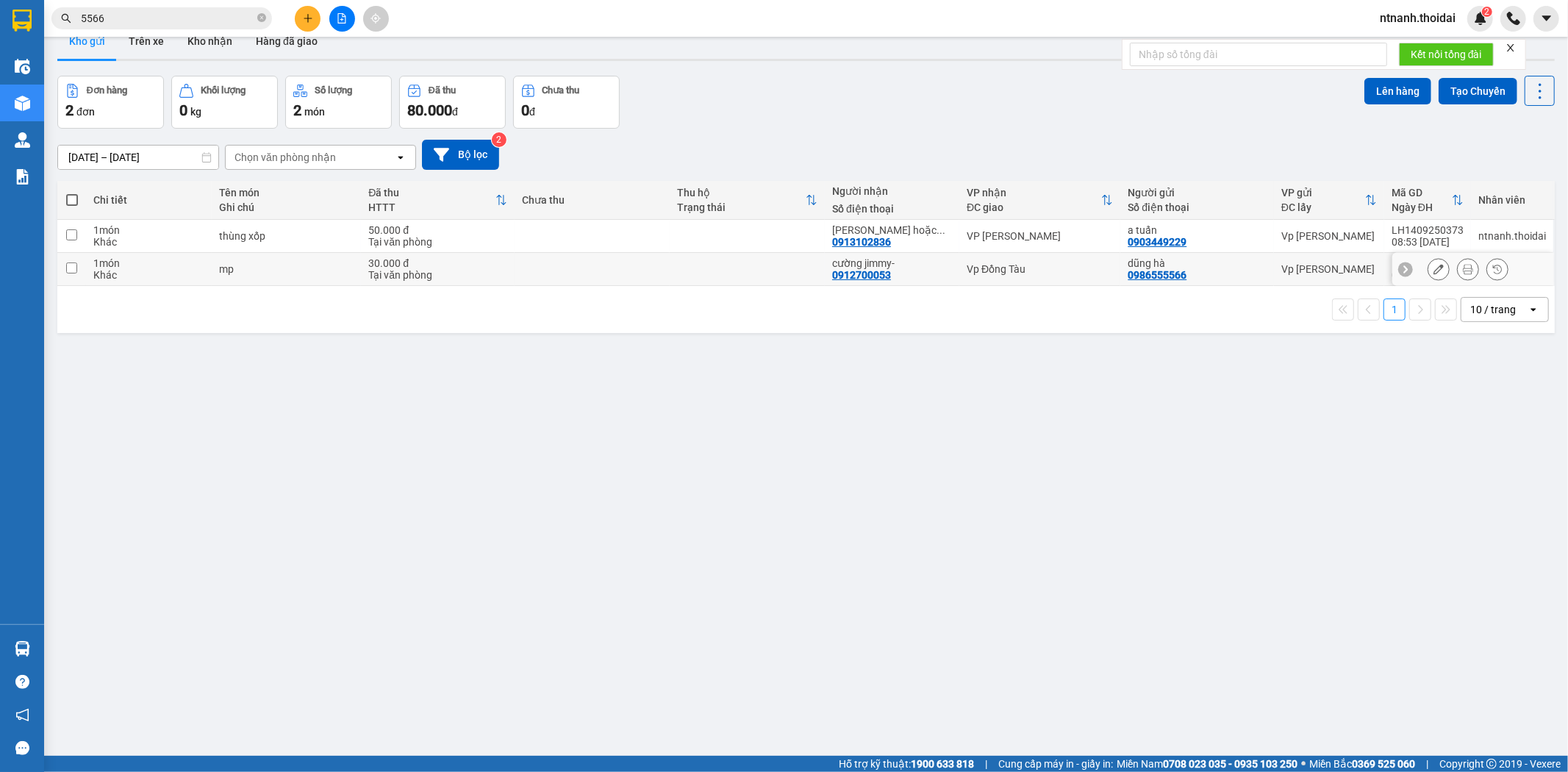
click at [482, 272] on div "Tại văn phòng" at bounding box center [437, 274] width 139 height 12
checkbox input "true"
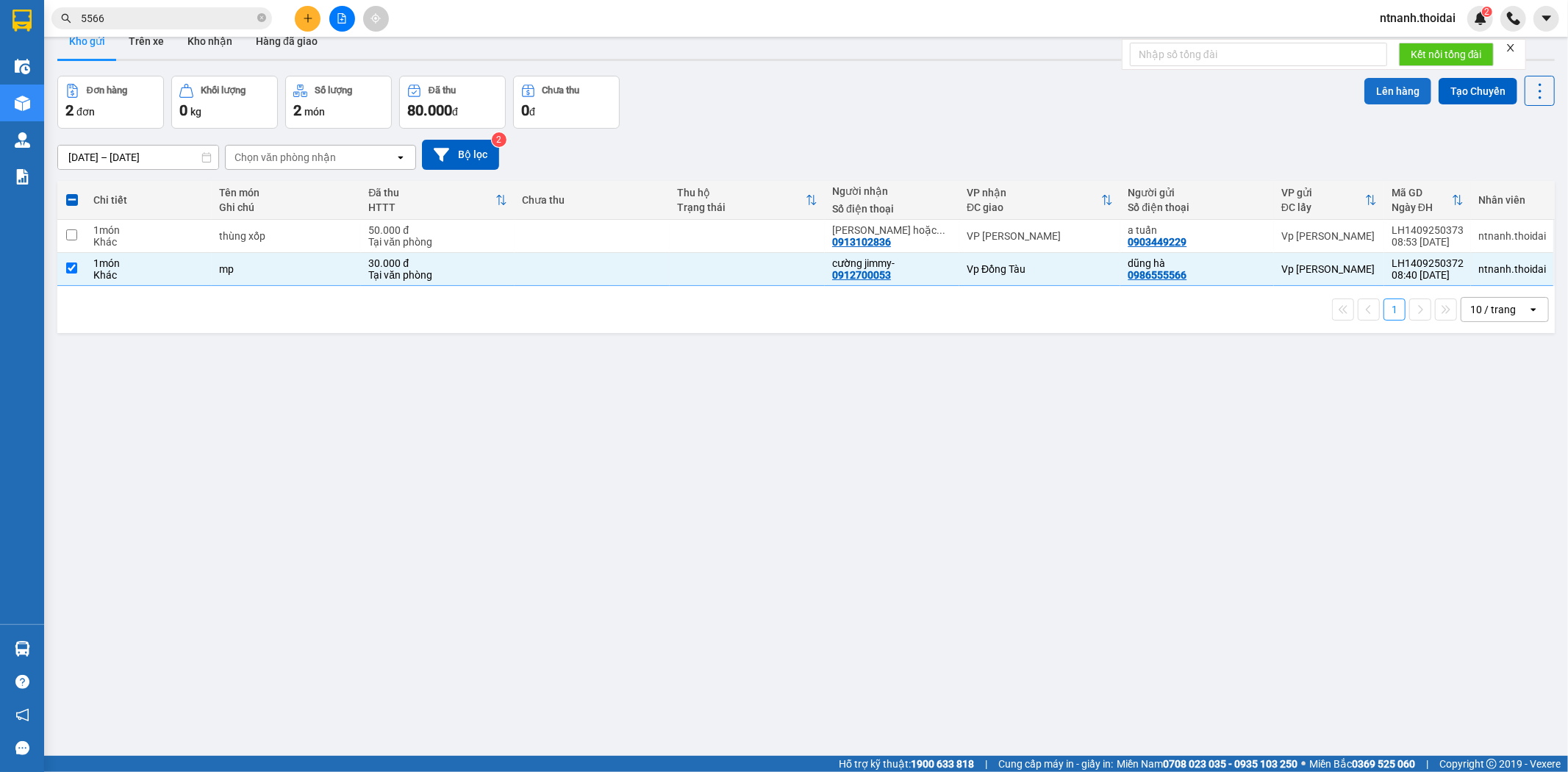
click at [1376, 90] on button "Lên hàng" at bounding box center [1397, 91] width 67 height 27
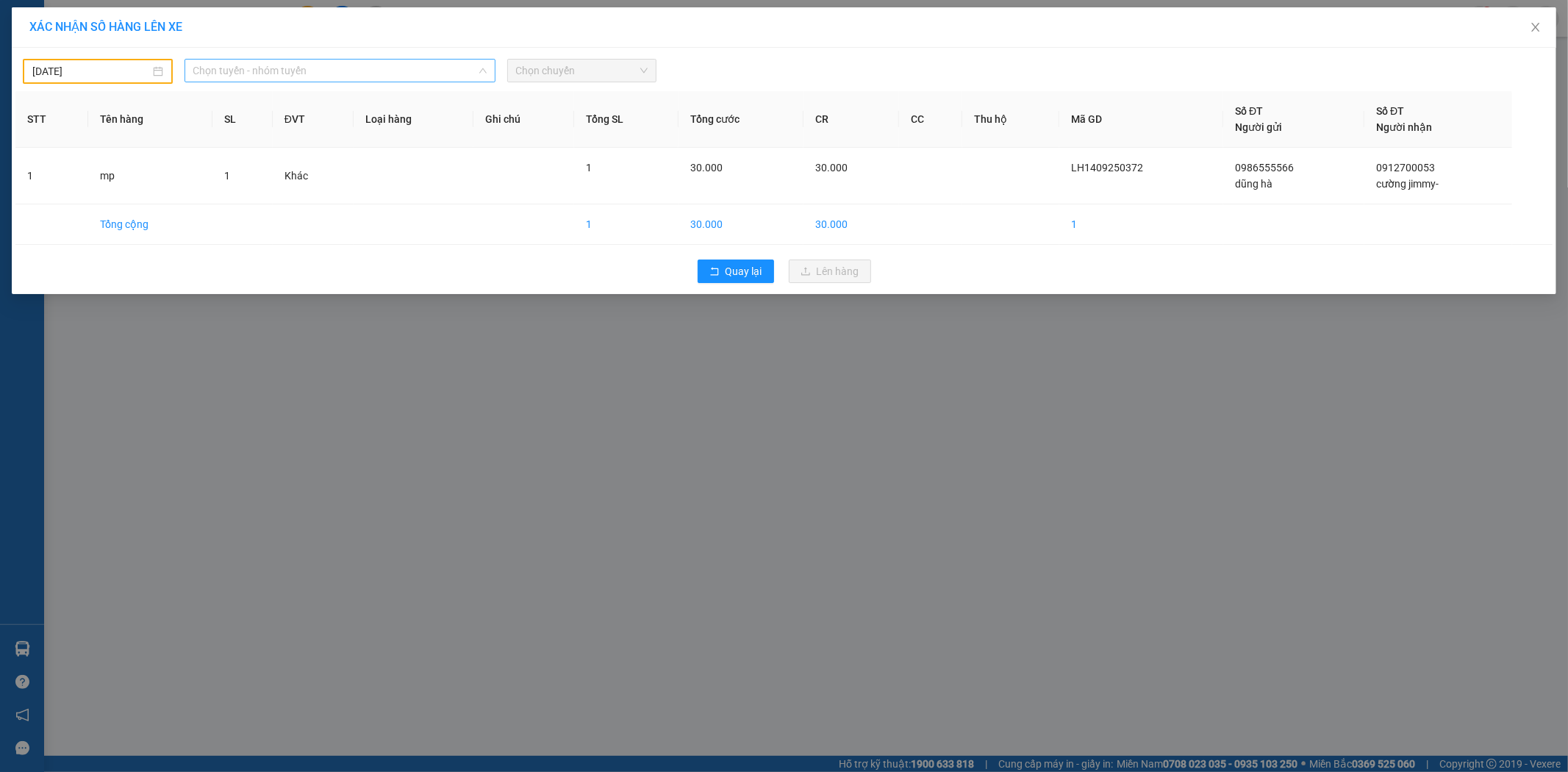
click at [303, 71] on span "Chọn tuyến - nhóm tuyến" at bounding box center [340, 71] width 294 height 22
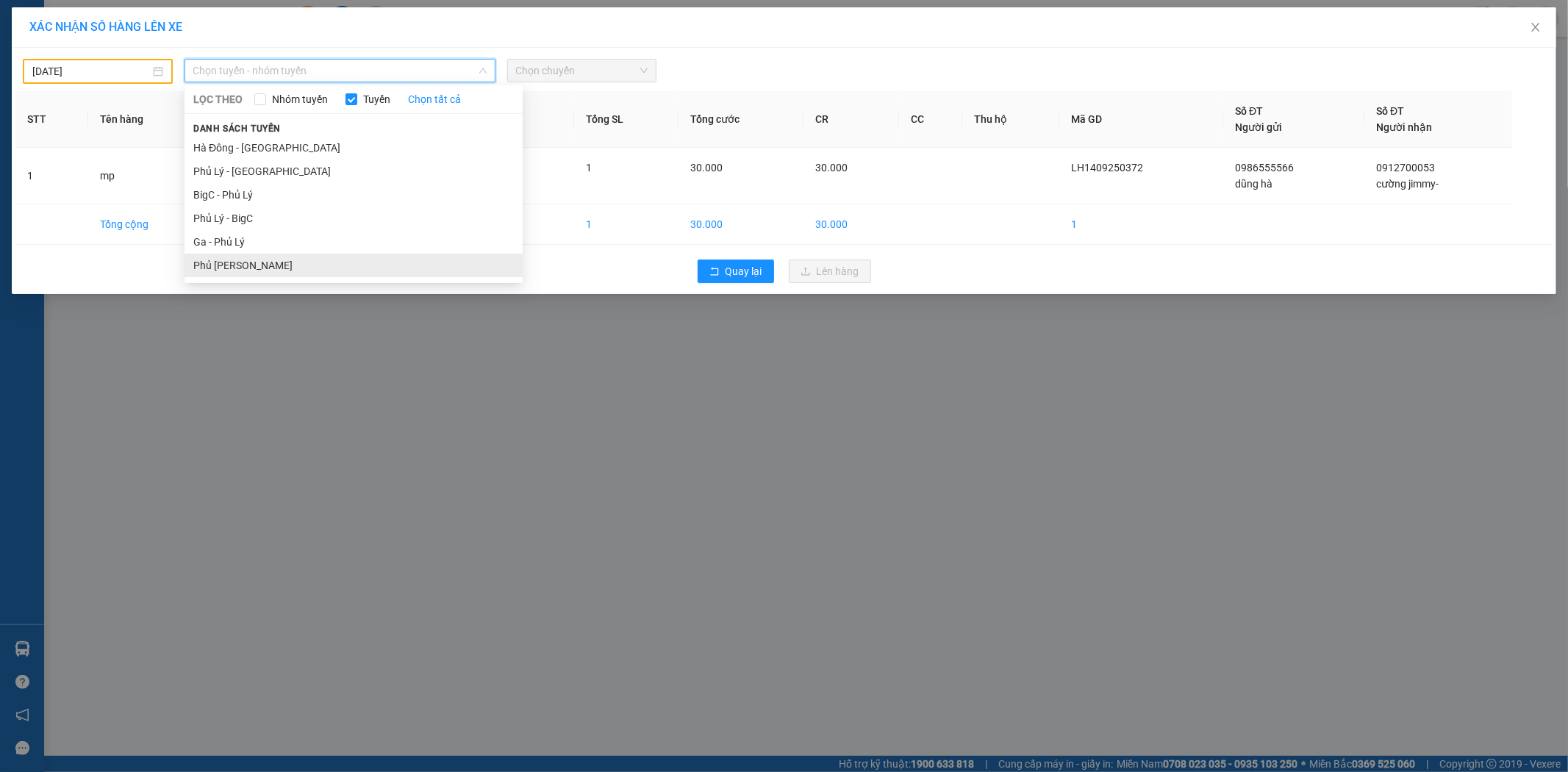
click at [265, 266] on li "Phủ [PERSON_NAME]" at bounding box center [352, 266] width 338 height 24
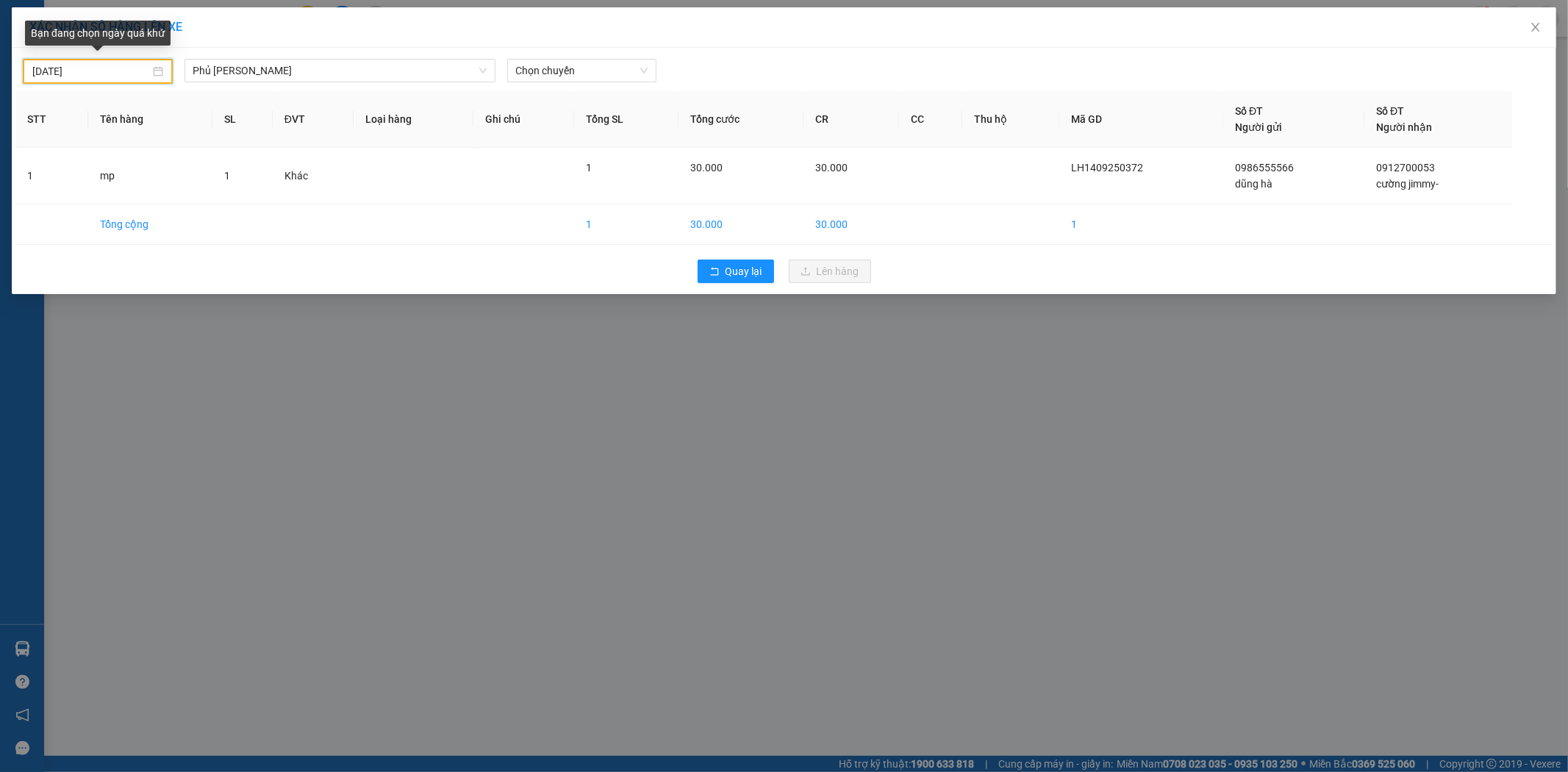
click at [115, 75] on input "[DATE]" at bounding box center [91, 72] width 118 height 17
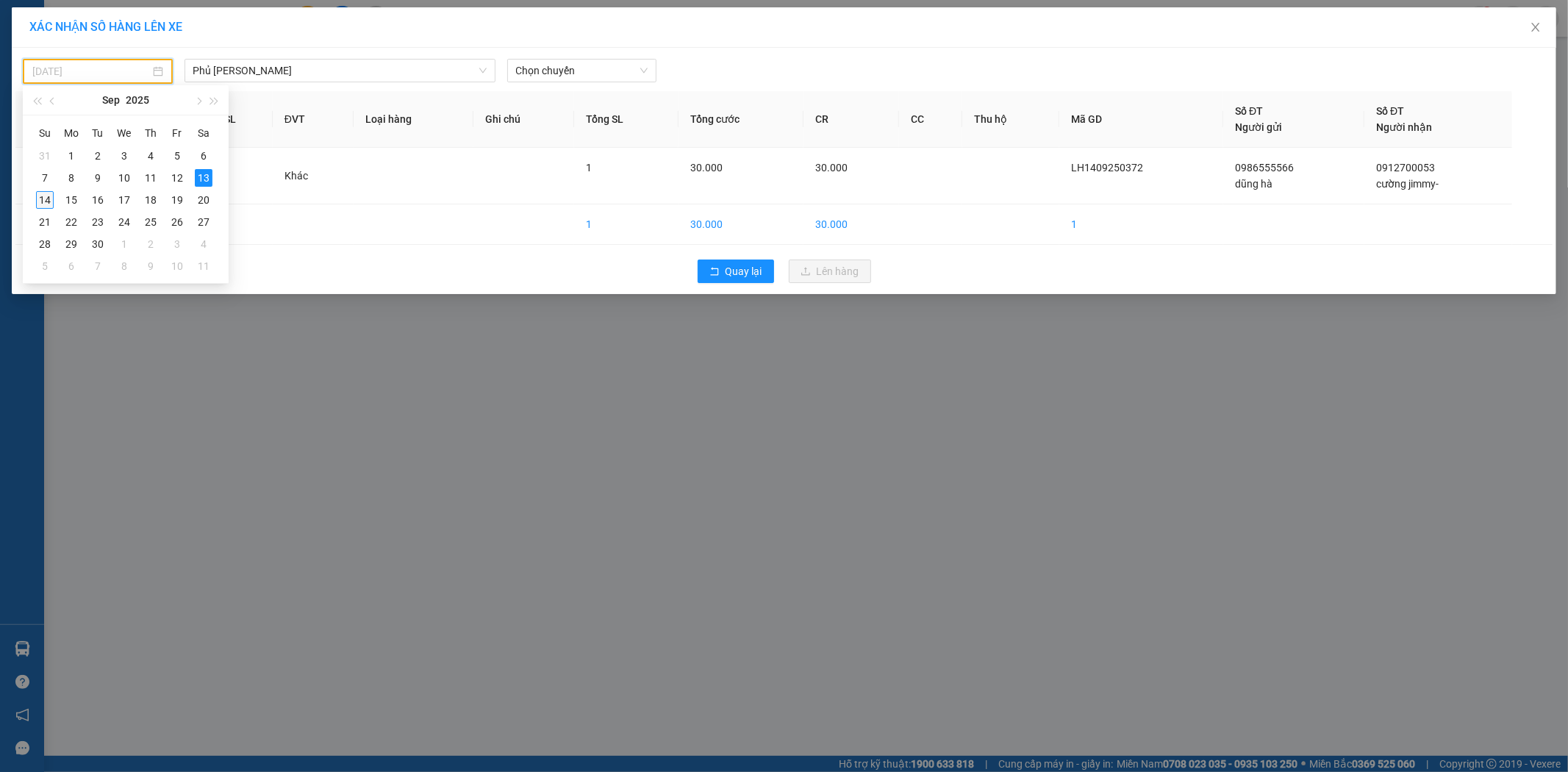
click at [46, 199] on div "14" at bounding box center [44, 200] width 17 height 17
type input "[DATE]"
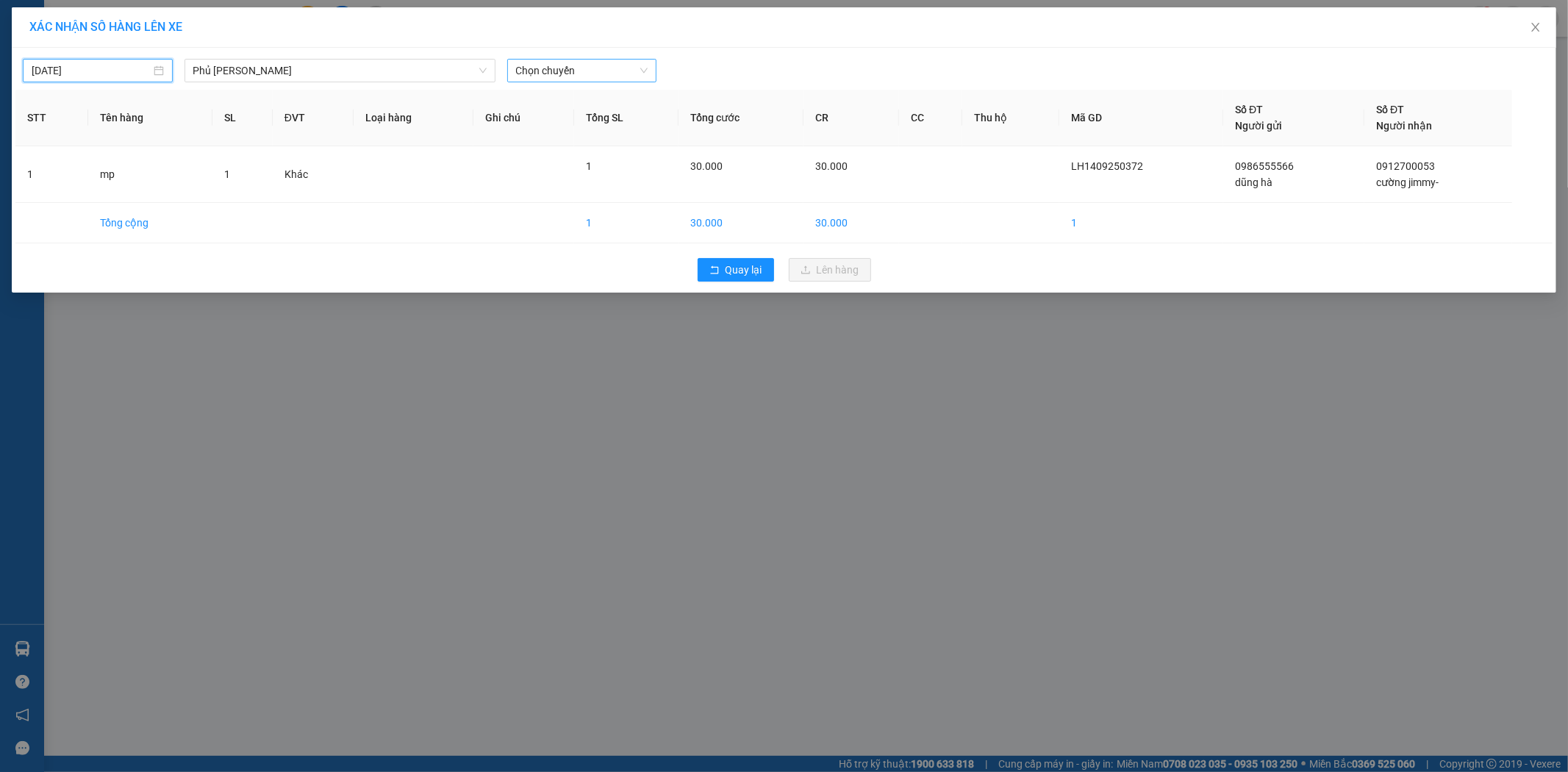
click at [590, 72] on span "Chọn chuyến" at bounding box center [582, 71] width 133 height 22
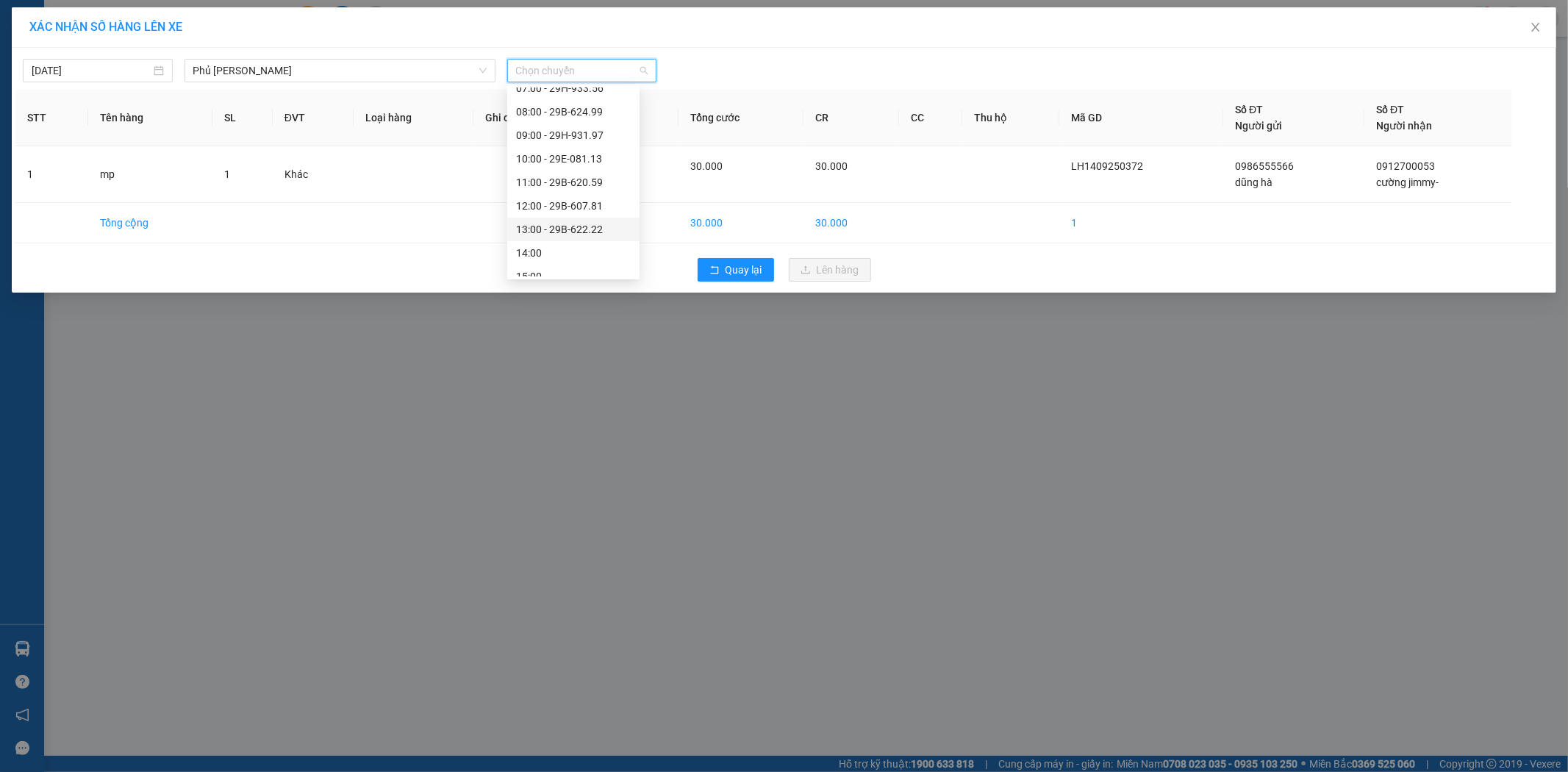
scroll to position [82, 0]
click at [599, 134] on div "09:00 - 29H-931.97" at bounding box center [573, 136] width 115 height 17
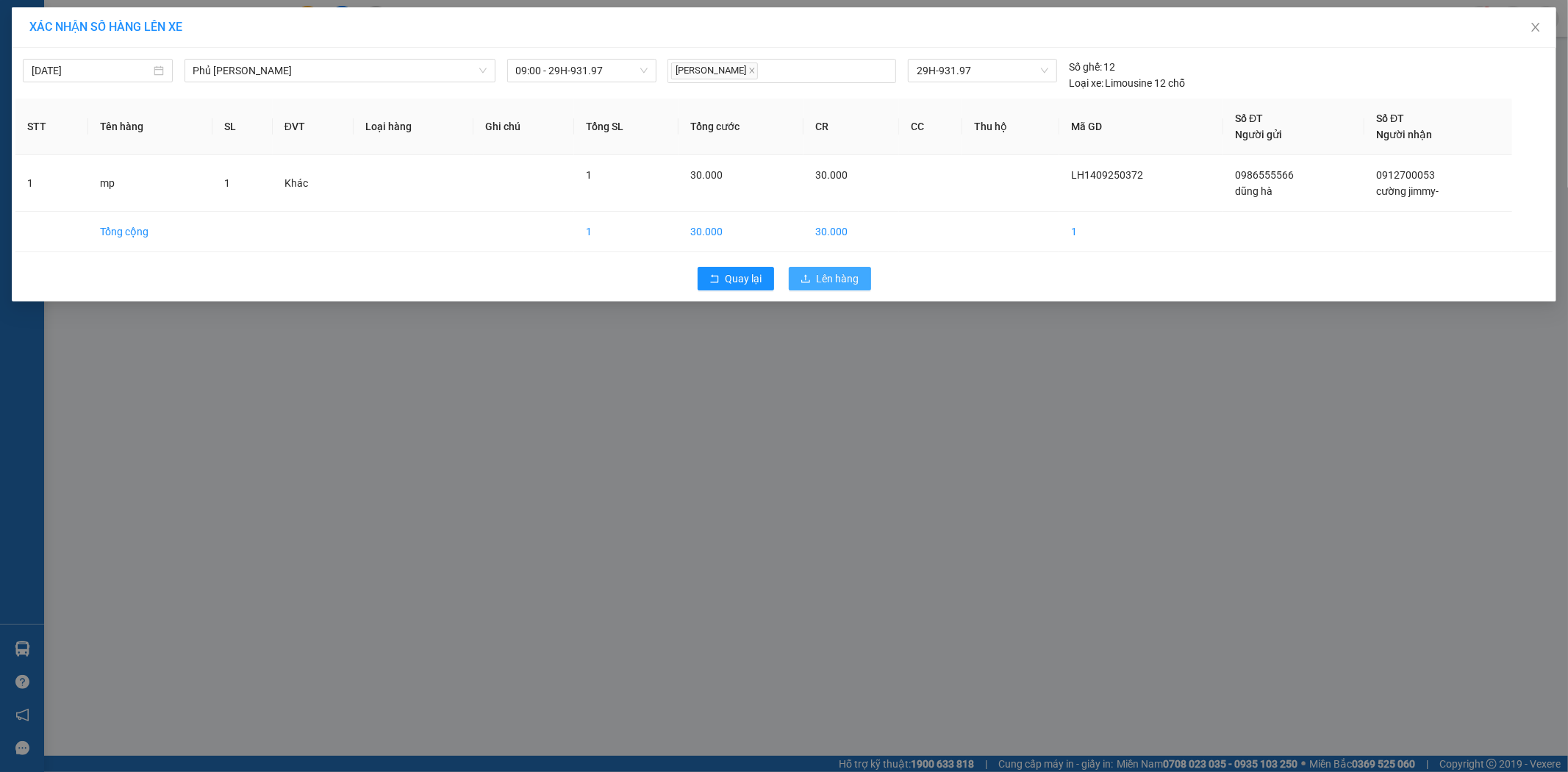
click at [849, 272] on span "Lên hàng" at bounding box center [837, 279] width 42 height 17
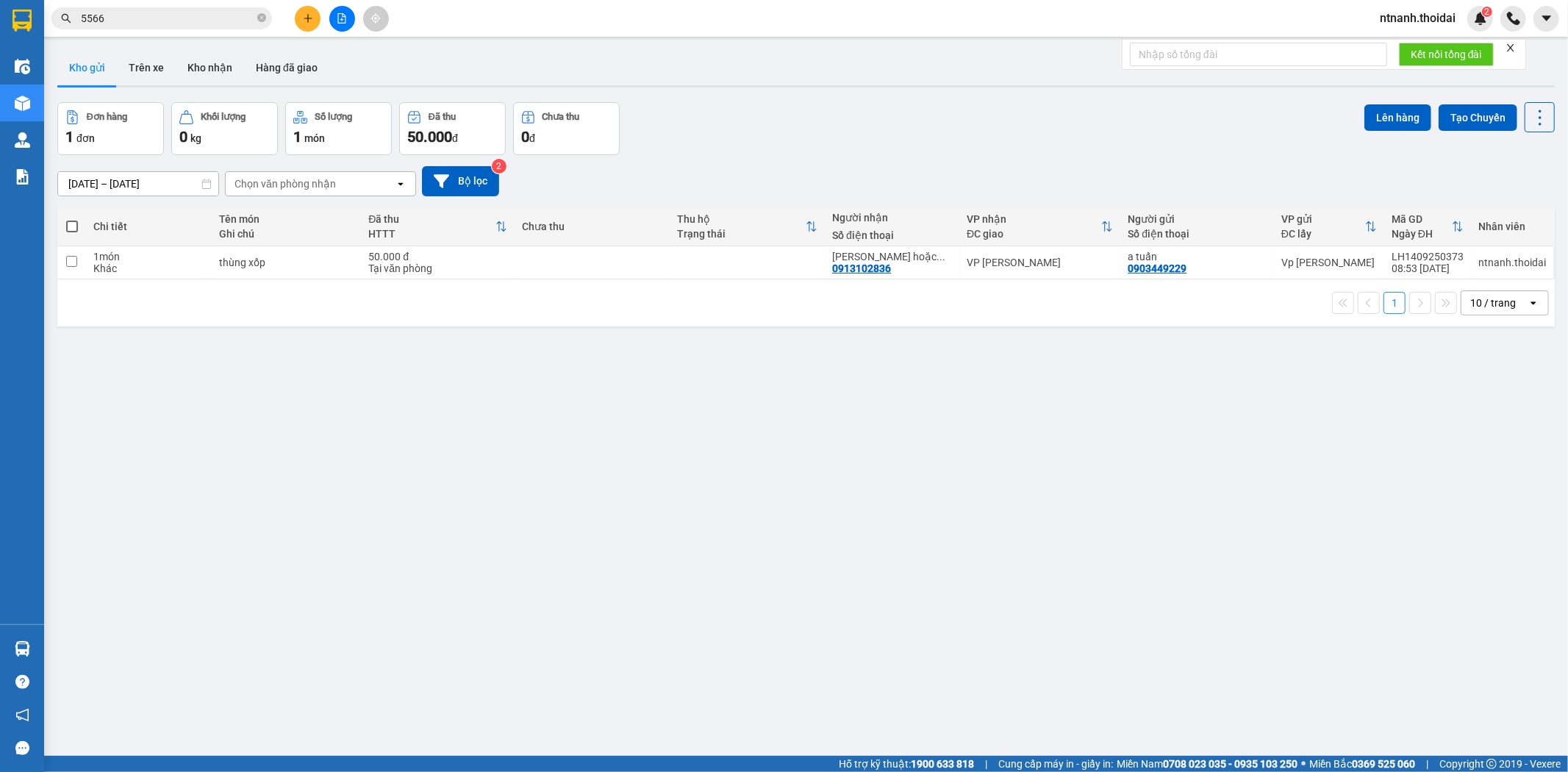
click at [875, 398] on div "ver 1.8.143 Kho gửi Trên xe Kho nhận Hàng đã giao Đơn hàng 1 đơn Khối lượng 0 k…" at bounding box center [806, 430] width 1509 height 772
click at [790, 564] on div "ver 1.8.143 Kho gửi Trên xe Kho nhận Hàng đã giao Đơn hàng 1 đơn Khối lượng 0 k…" at bounding box center [806, 430] width 1509 height 772
click at [165, 20] on input "5566" at bounding box center [167, 18] width 174 height 17
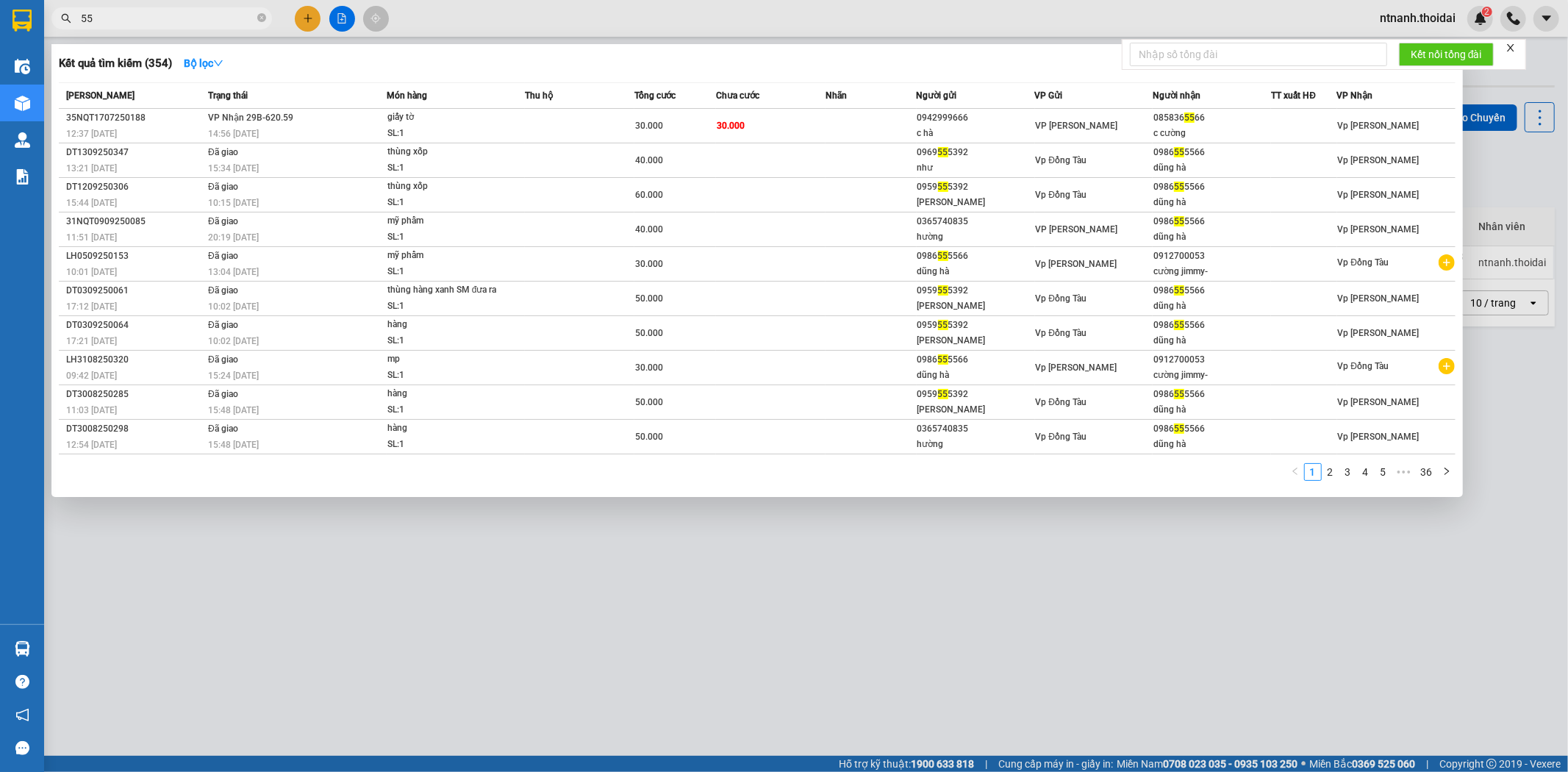
type input "5"
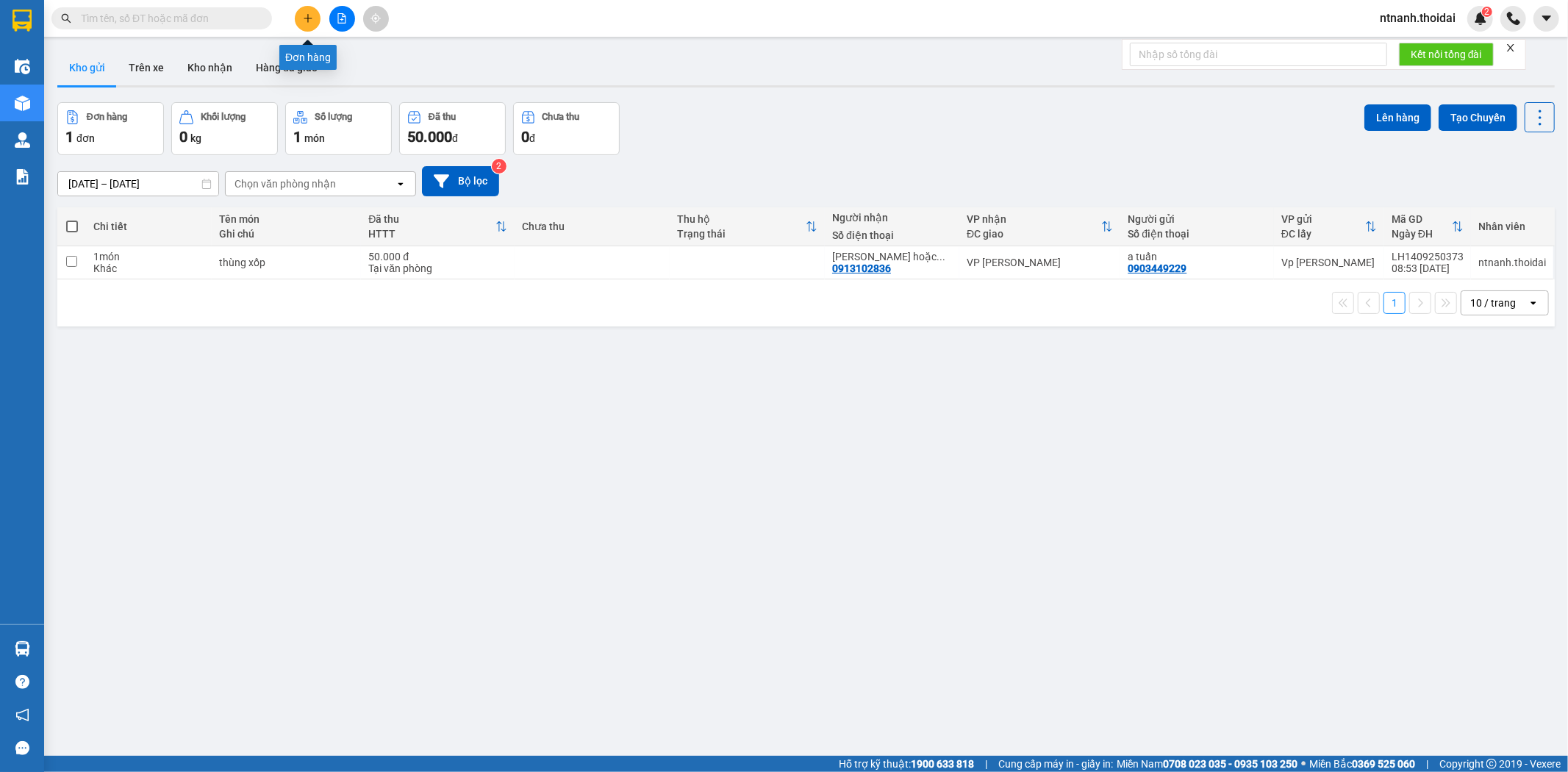
click at [307, 22] on icon "plus" at bounding box center [307, 17] width 1 height 8
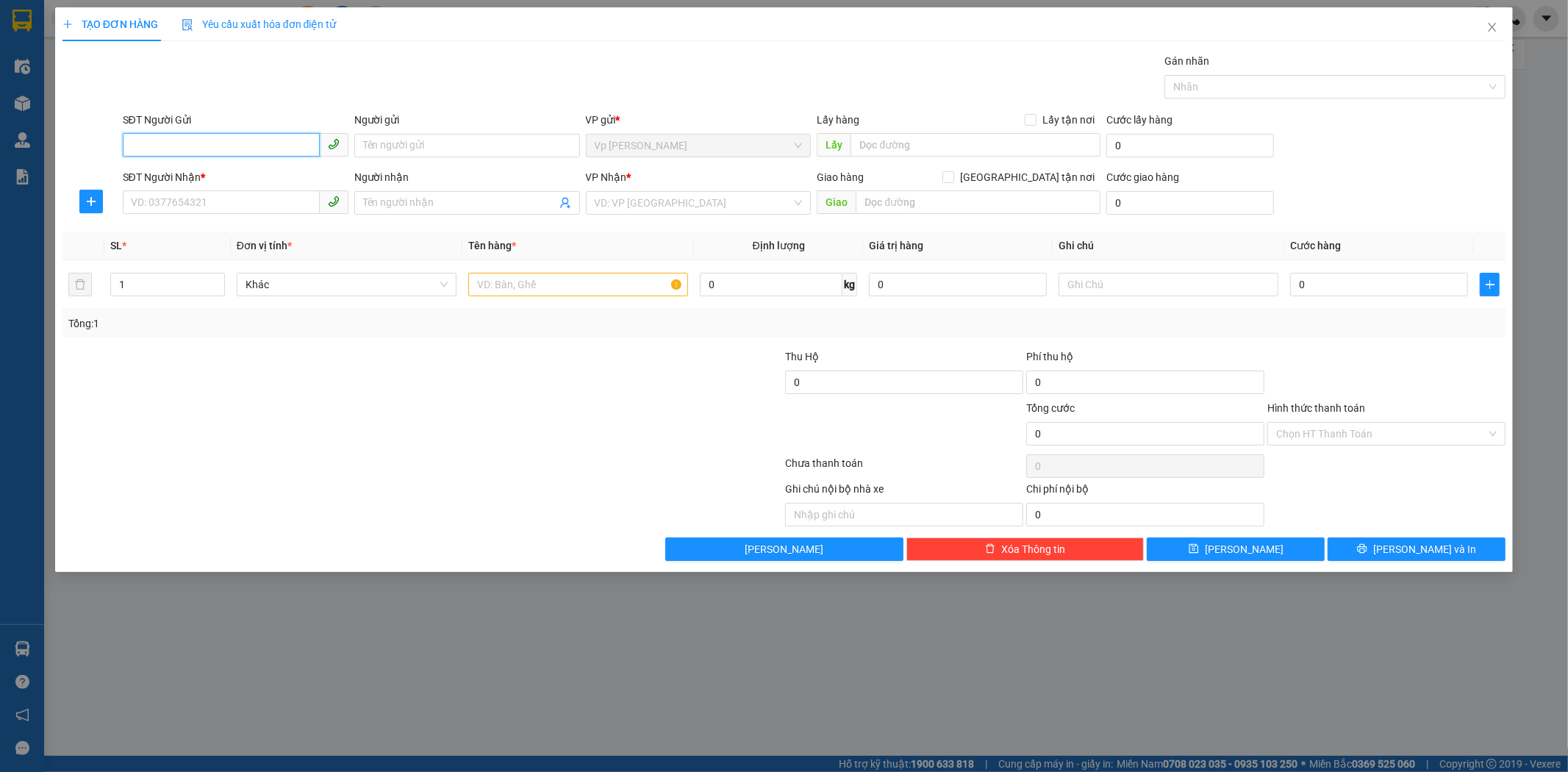
click at [166, 141] on input "SĐT Người Gửi" at bounding box center [221, 145] width 197 height 24
type input "0943050239"
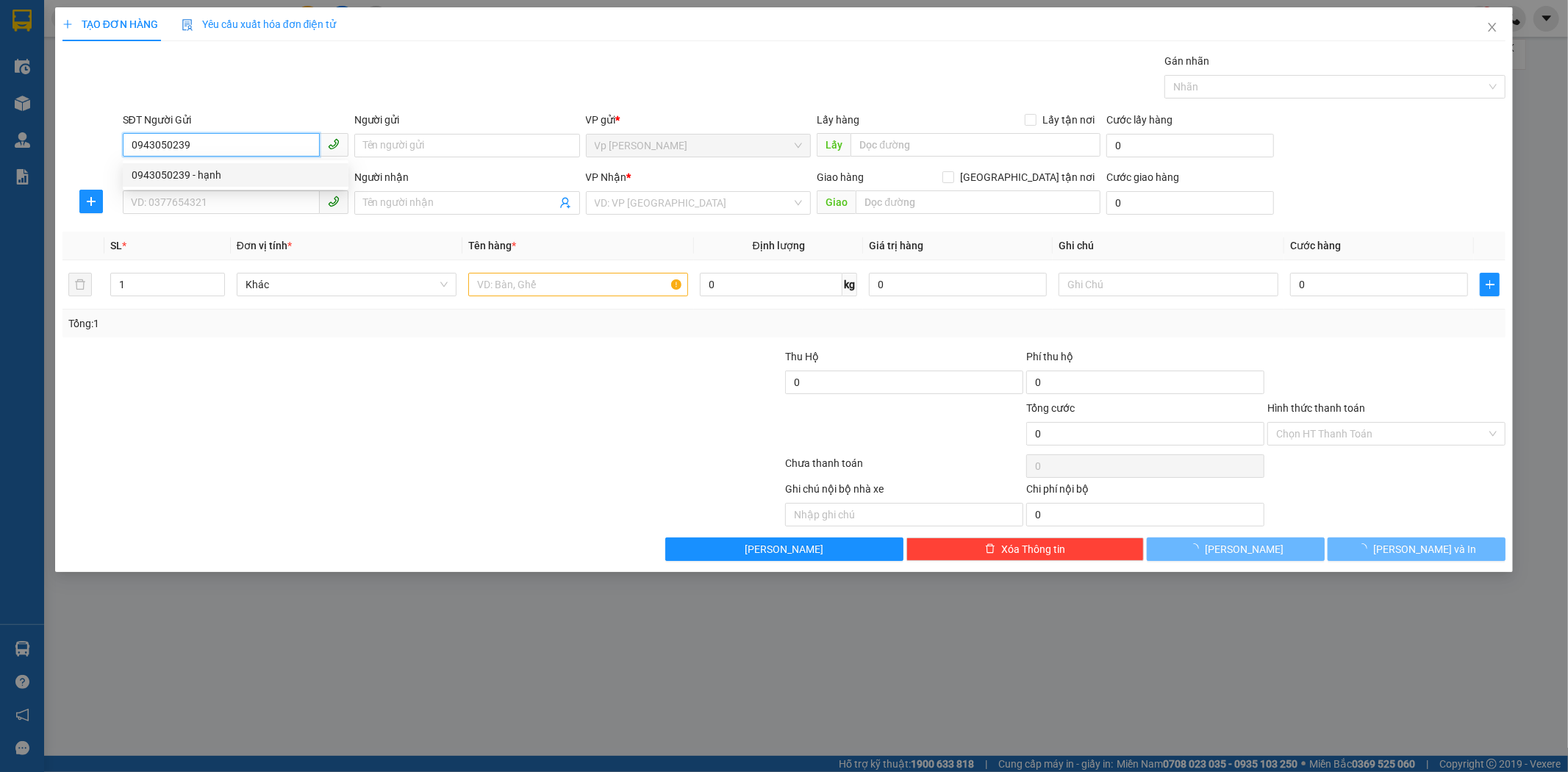
click at [221, 182] on div "0943050239 - hạnh" at bounding box center [236, 175] width 208 height 17
type input "hạnh"
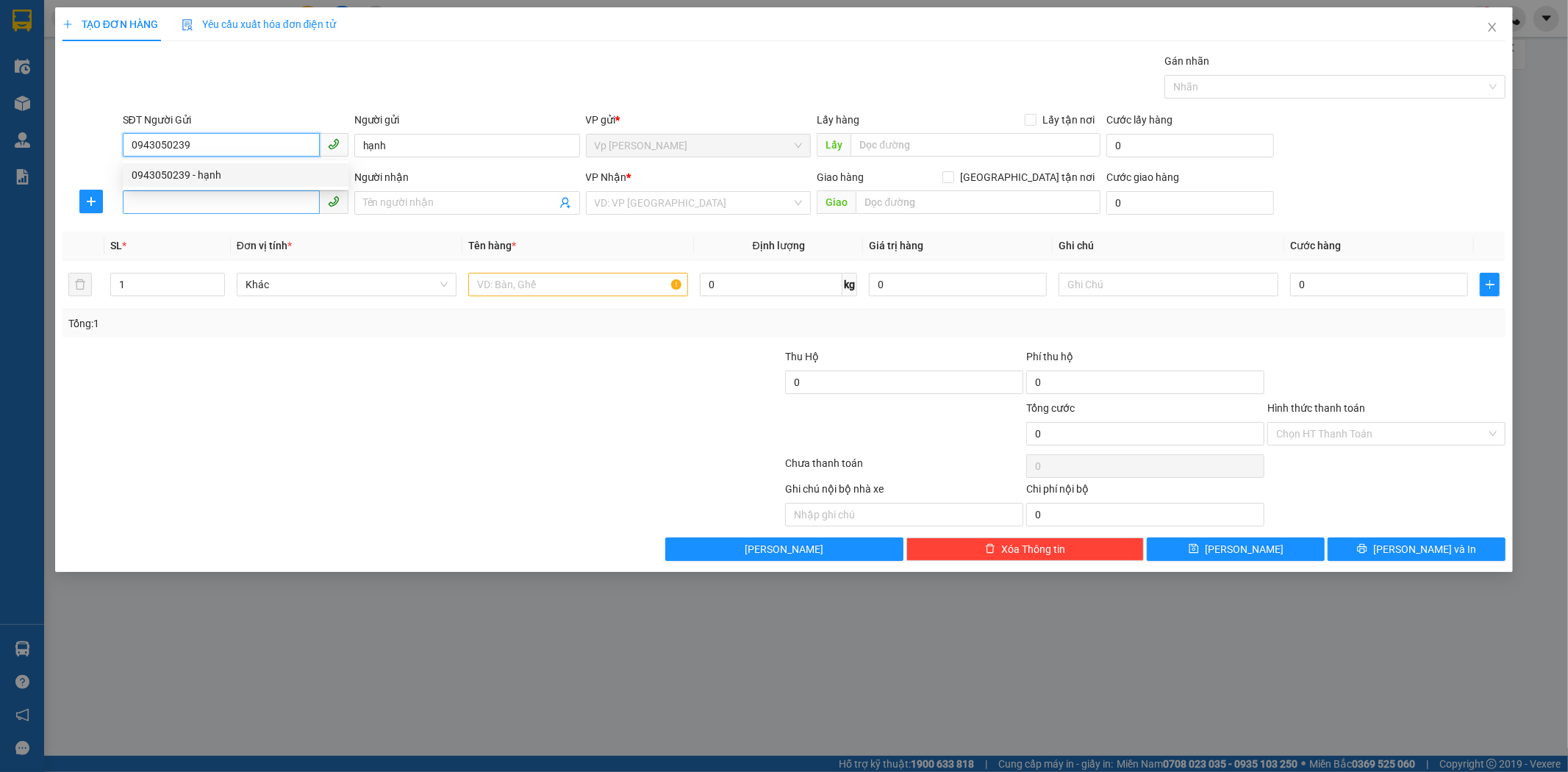
type input "0943050239"
click at [217, 192] on input "SĐT Người Nhận *" at bounding box center [221, 202] width 197 height 24
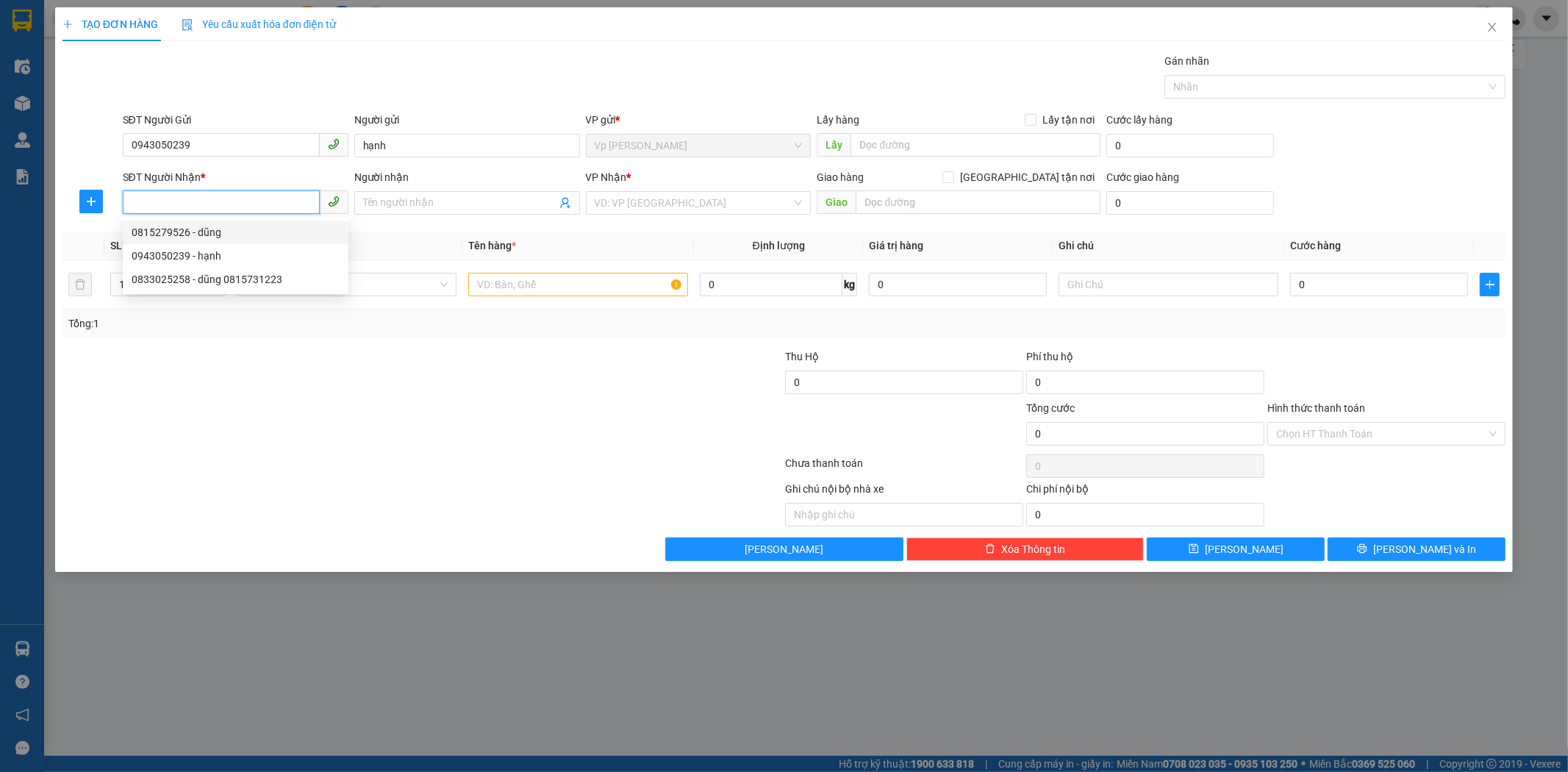
click at [206, 236] on div "0815279526 - dũng" at bounding box center [236, 233] width 208 height 17
type input "0815279526"
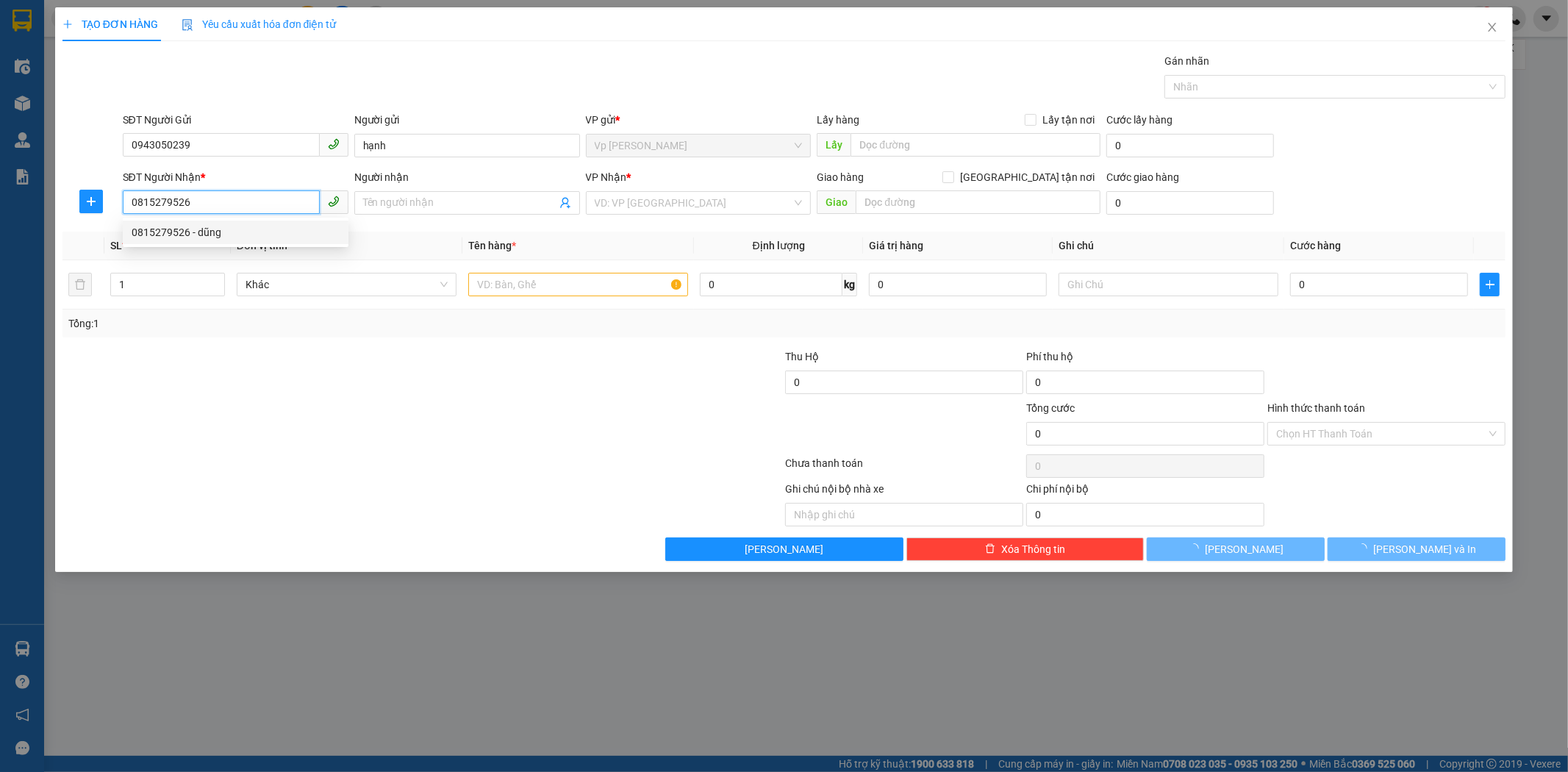
type input "dũng"
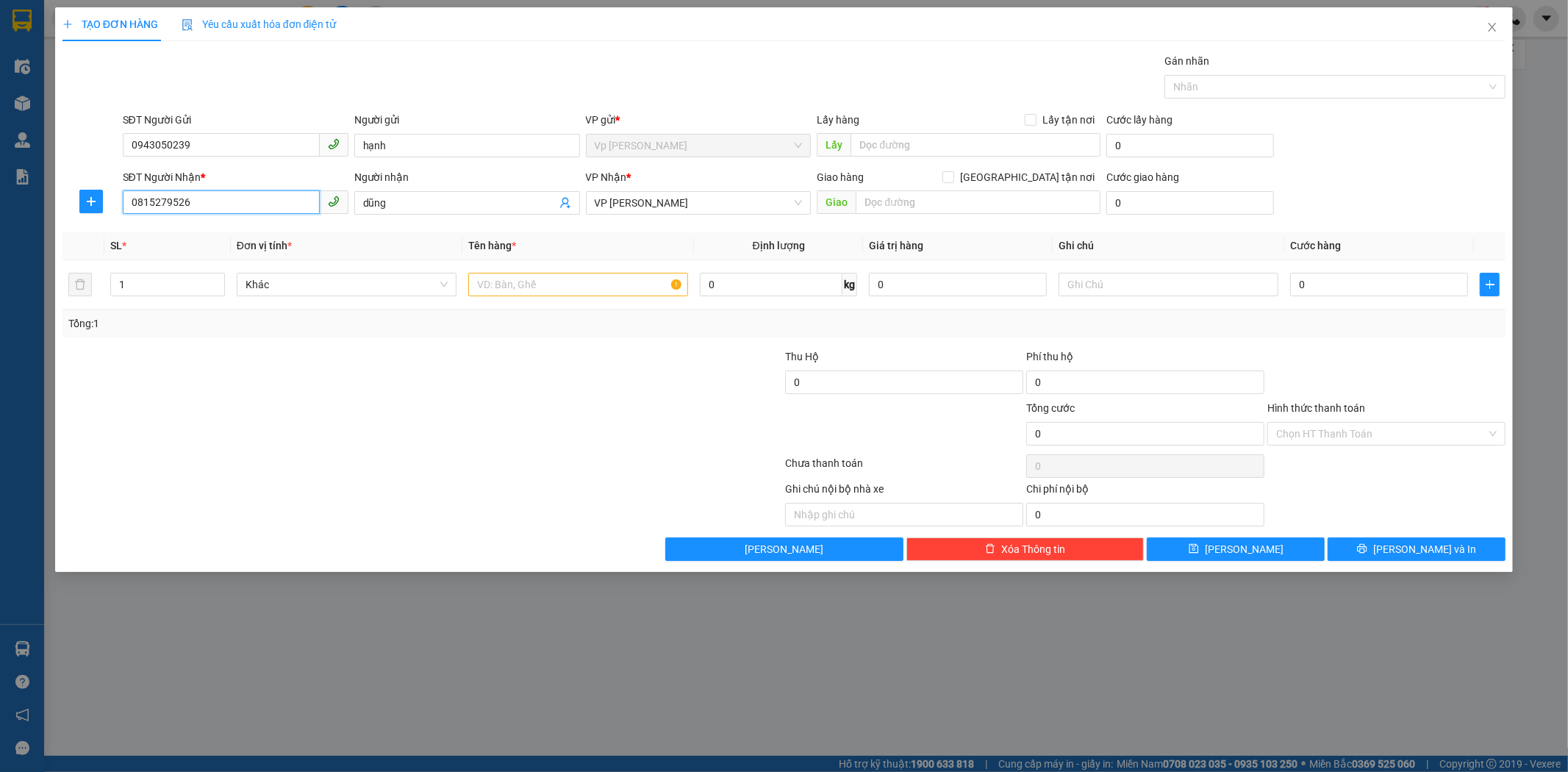
click at [225, 202] on input "0815279526" at bounding box center [221, 202] width 197 height 24
click at [666, 354] on div at bounding box center [663, 374] width 241 height 52
click at [637, 283] on input "text" at bounding box center [578, 284] width 220 height 24
type input "d"
type input "đồ ăn"
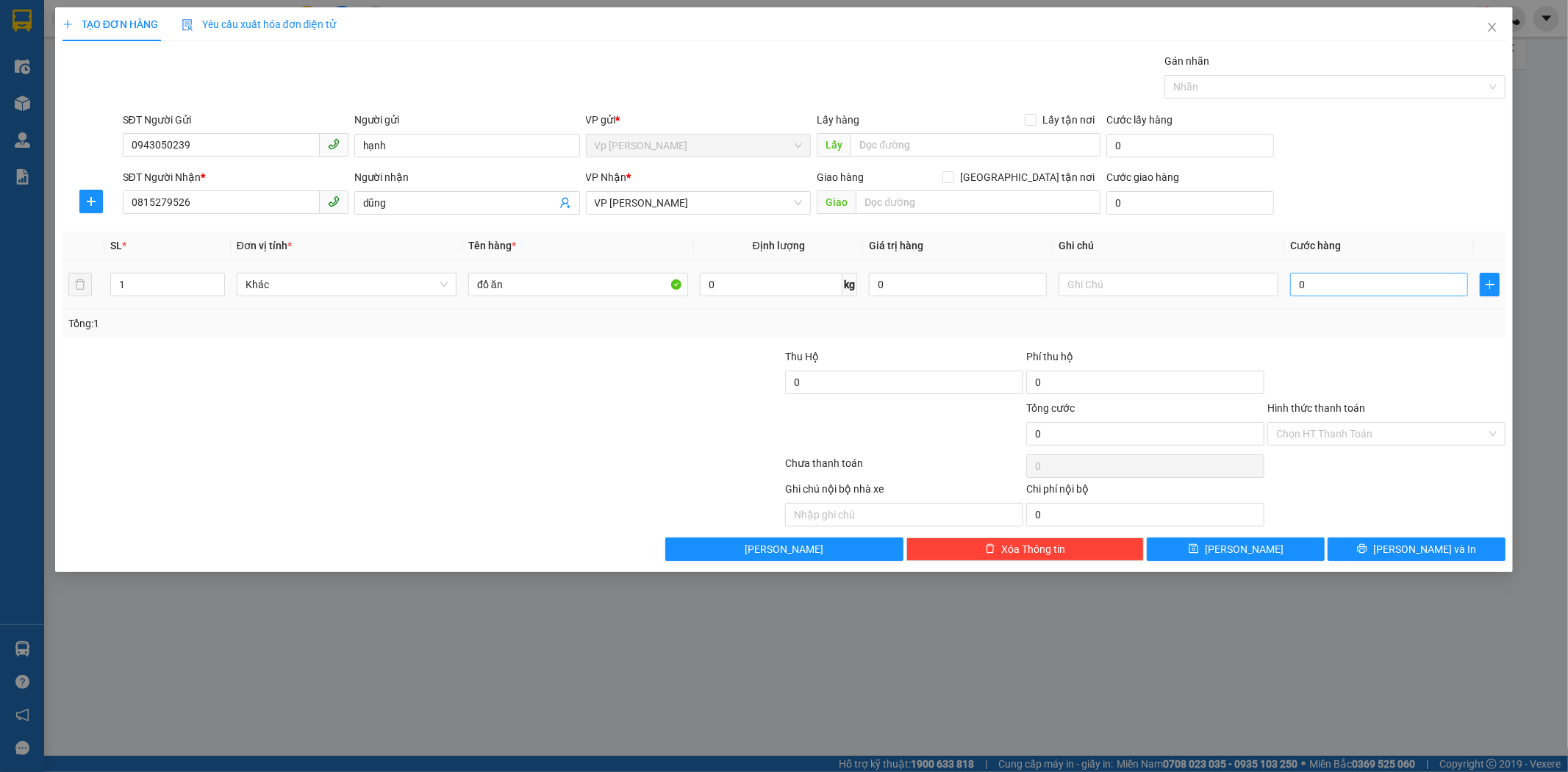
click at [1351, 283] on div "0" at bounding box center [1378, 284] width 178 height 29
click at [1351, 283] on input "0" at bounding box center [1378, 284] width 178 height 24
type input "3"
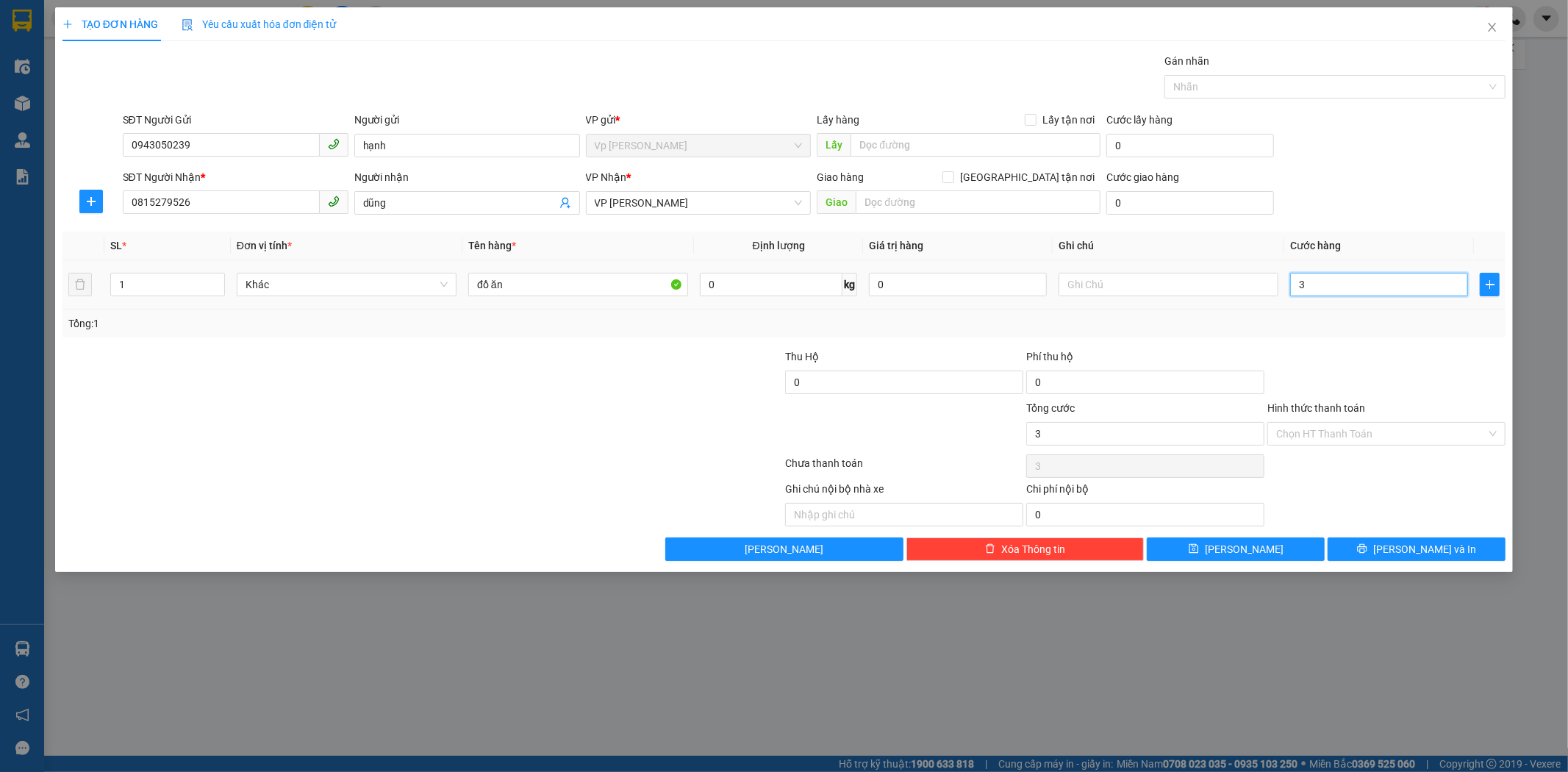
type input "30"
type input "30.000"
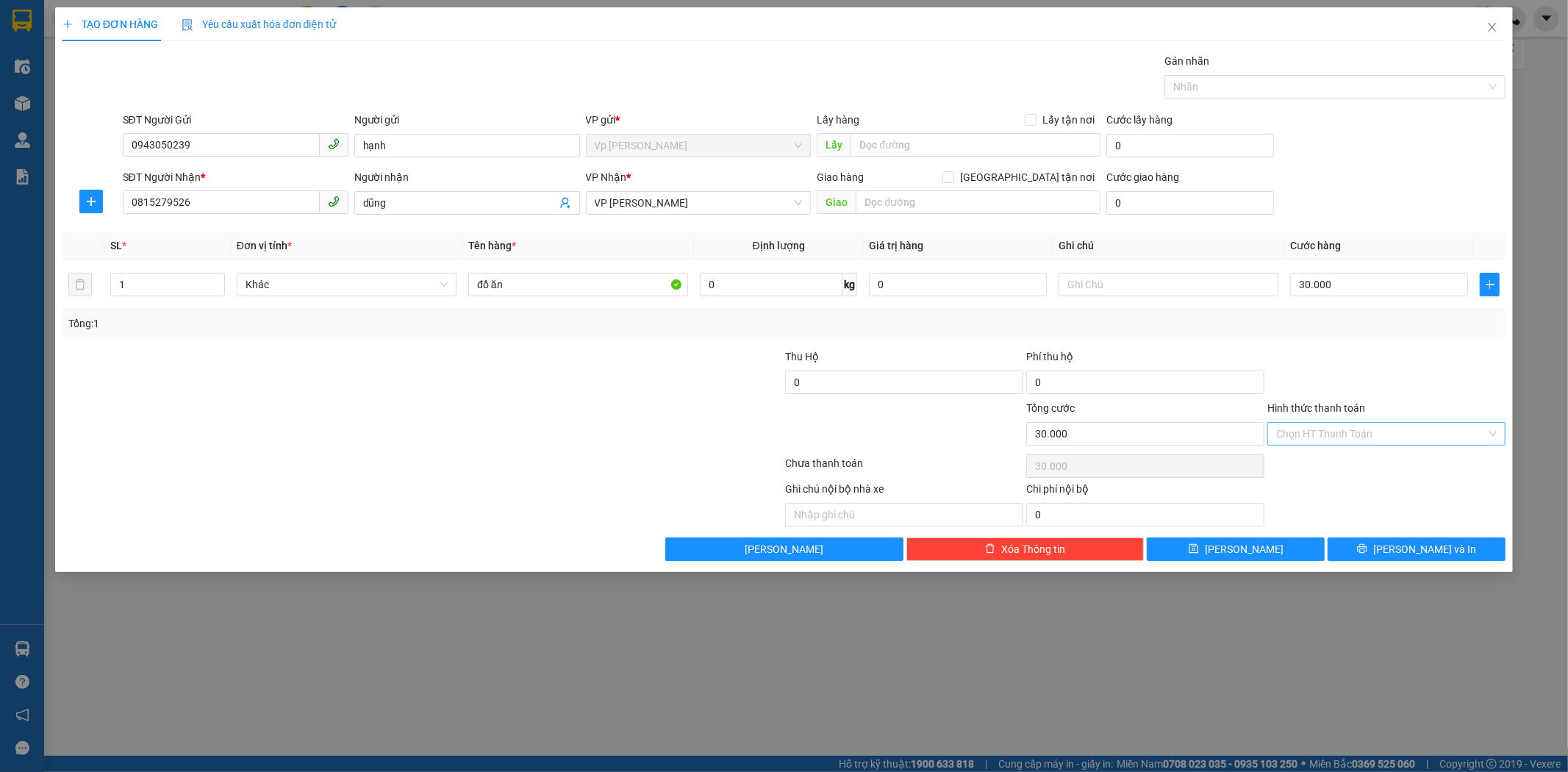
click at [1367, 433] on input "Hình thức thanh toán" at bounding box center [1381, 433] width 210 height 22
click at [1358, 457] on div "Tại văn phòng" at bounding box center [1387, 463] width 221 height 17
type input "0"
click at [1382, 540] on button "[PERSON_NAME] và In" at bounding box center [1416, 549] width 178 height 24
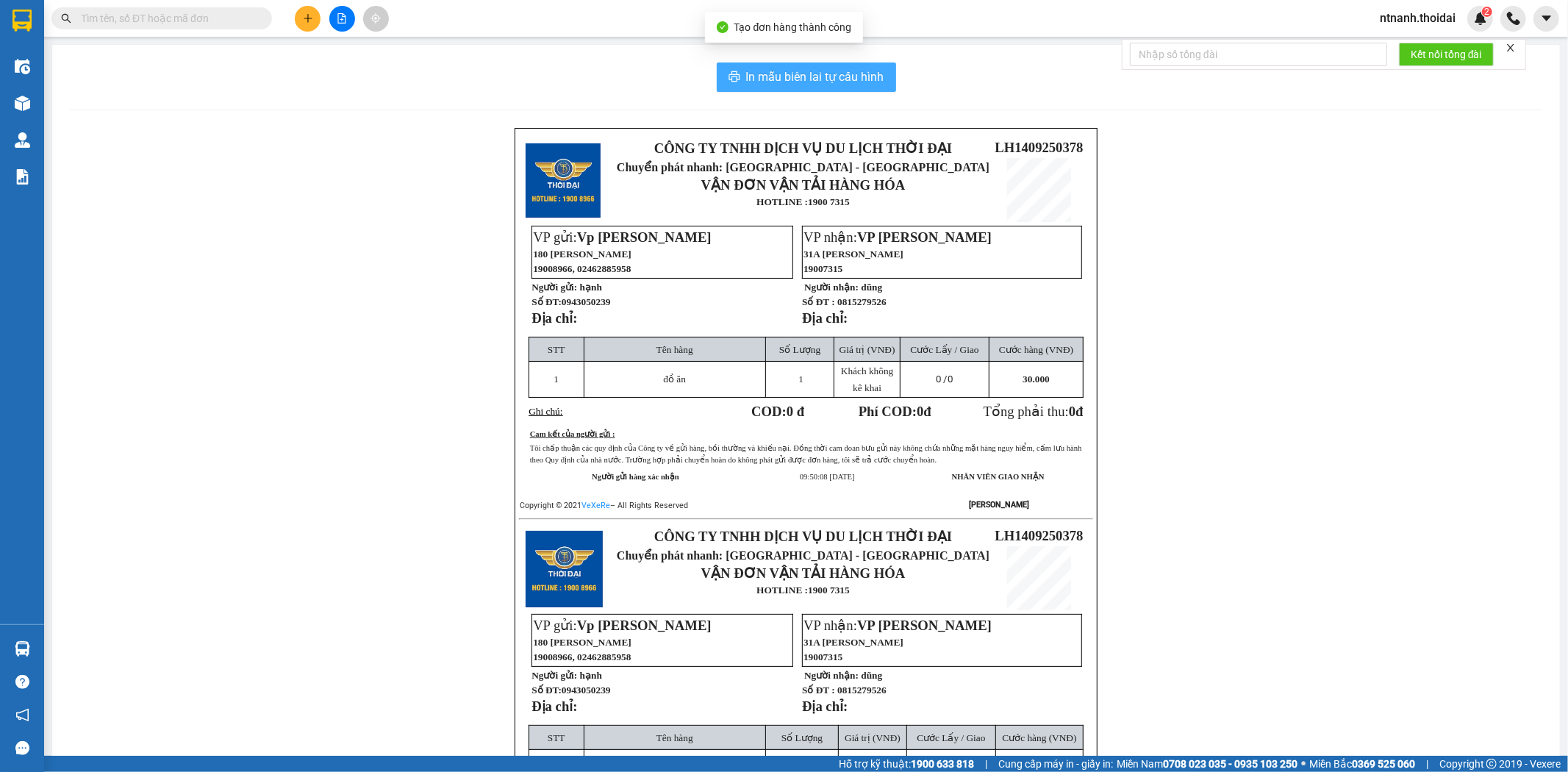
click at [875, 75] on span "In mẫu biên lai tự cấu hình" at bounding box center [815, 76] width 138 height 18
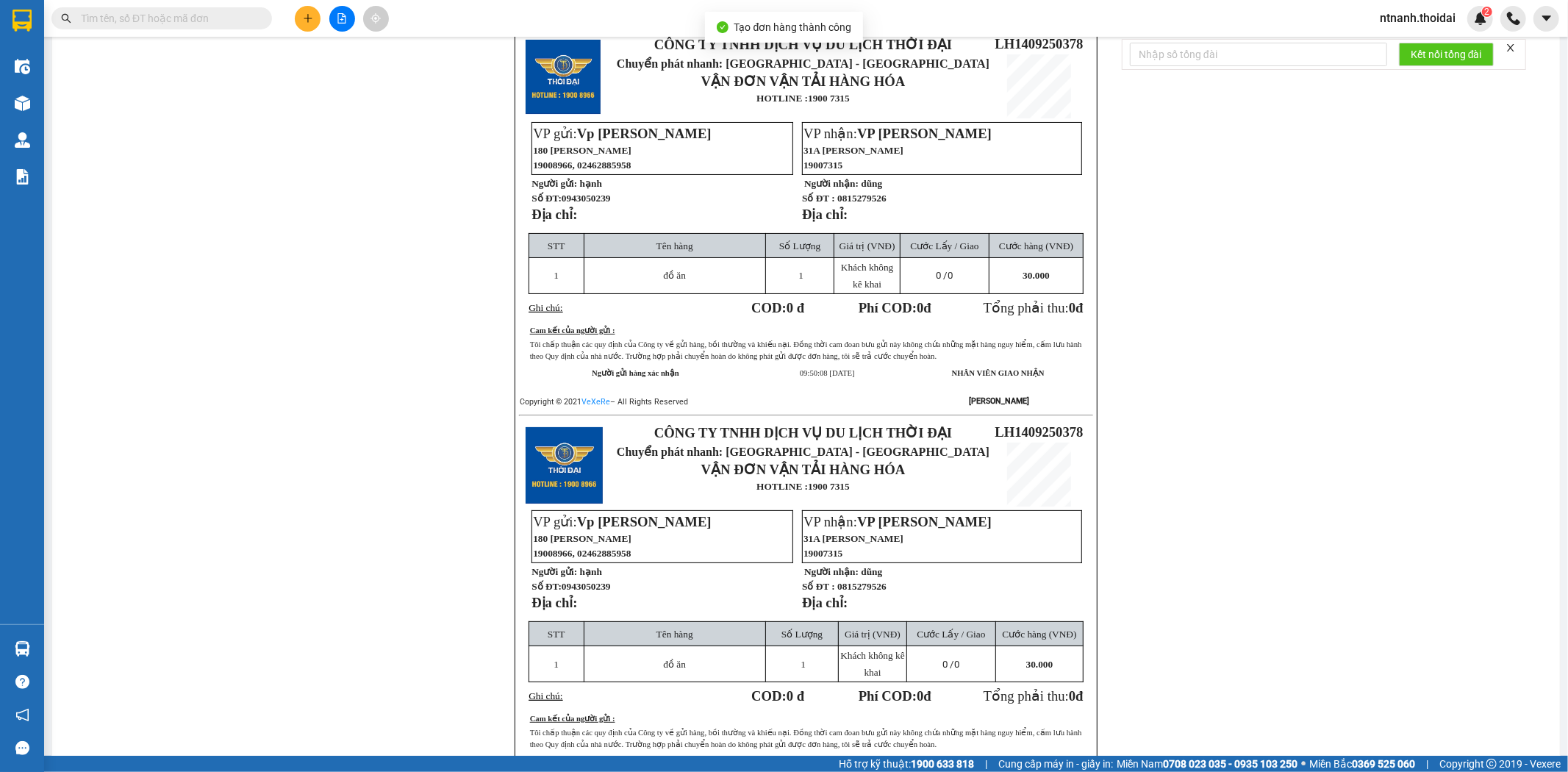
scroll to position [190, 0]
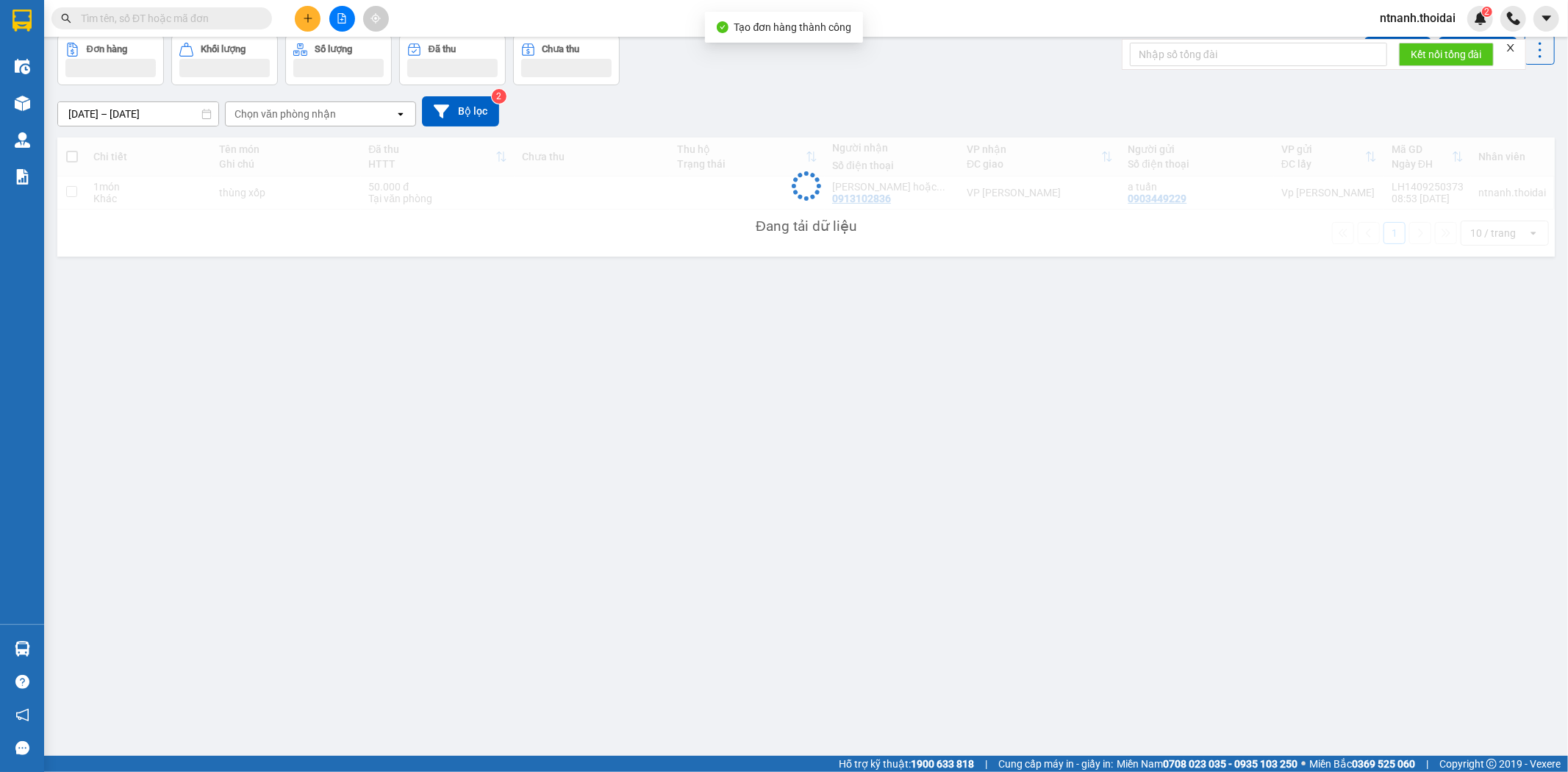
scroll to position [67, 0]
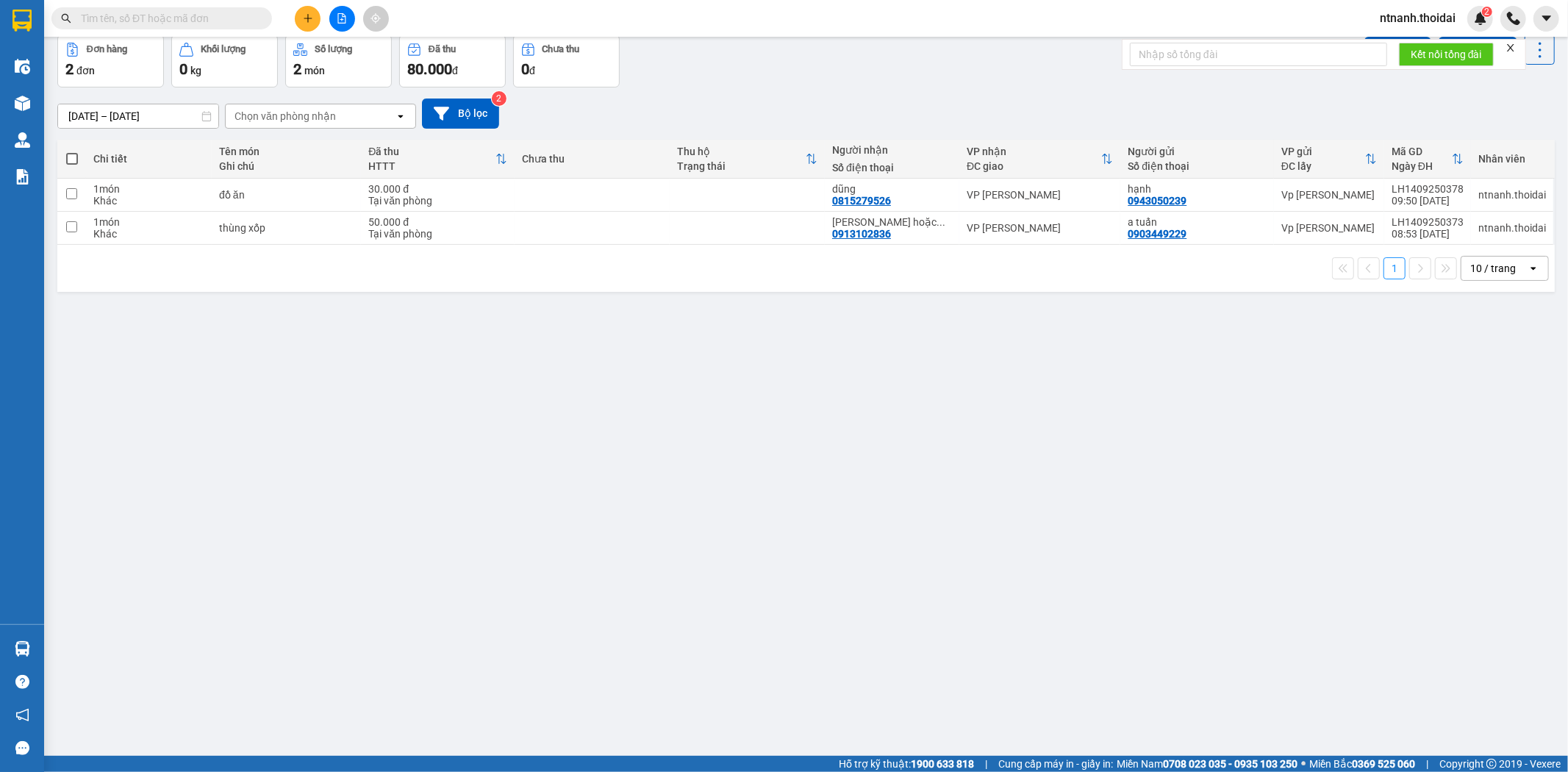
click at [438, 371] on div "ver 1.8.143 Kho gửi Trên xe Kho nhận Hàng đã giao Đơn hàng 2 đơn Khối lượng 0 k…" at bounding box center [806, 362] width 1509 height 772
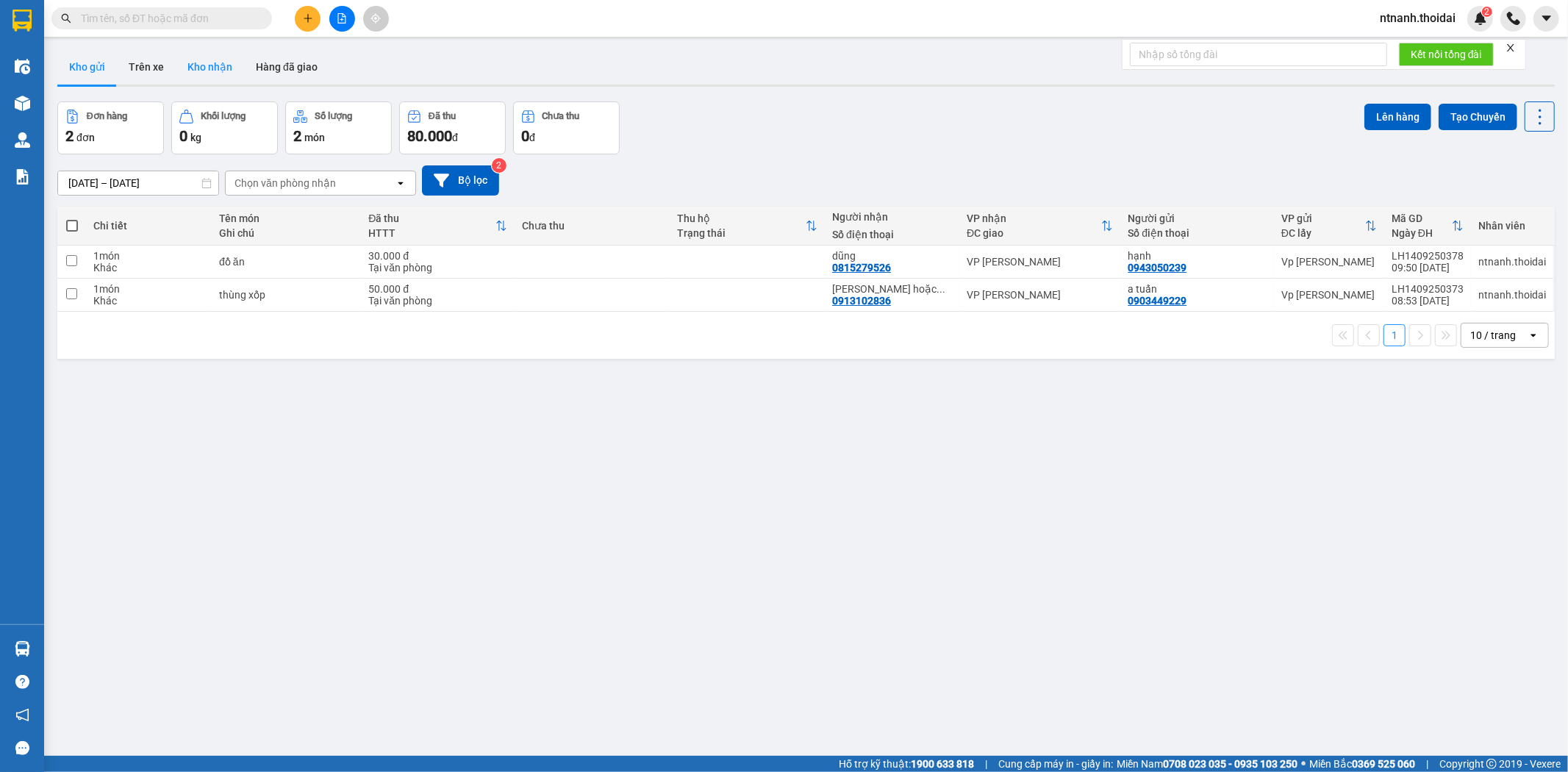
scroll to position [0, 0]
click at [221, 68] on button "Kho nhận" at bounding box center [210, 67] width 68 height 35
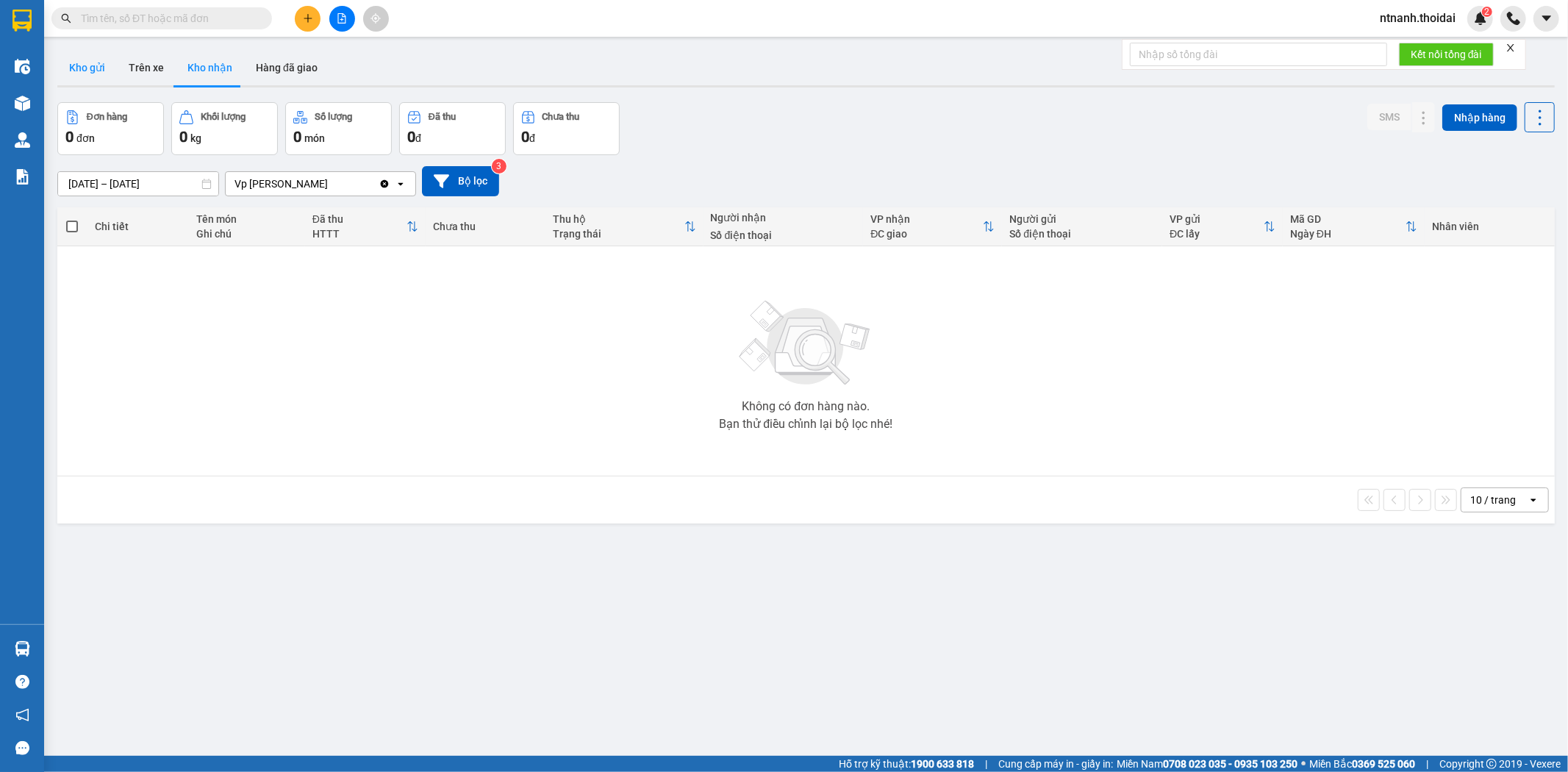
click at [106, 61] on button "Kho gửi" at bounding box center [86, 67] width 60 height 35
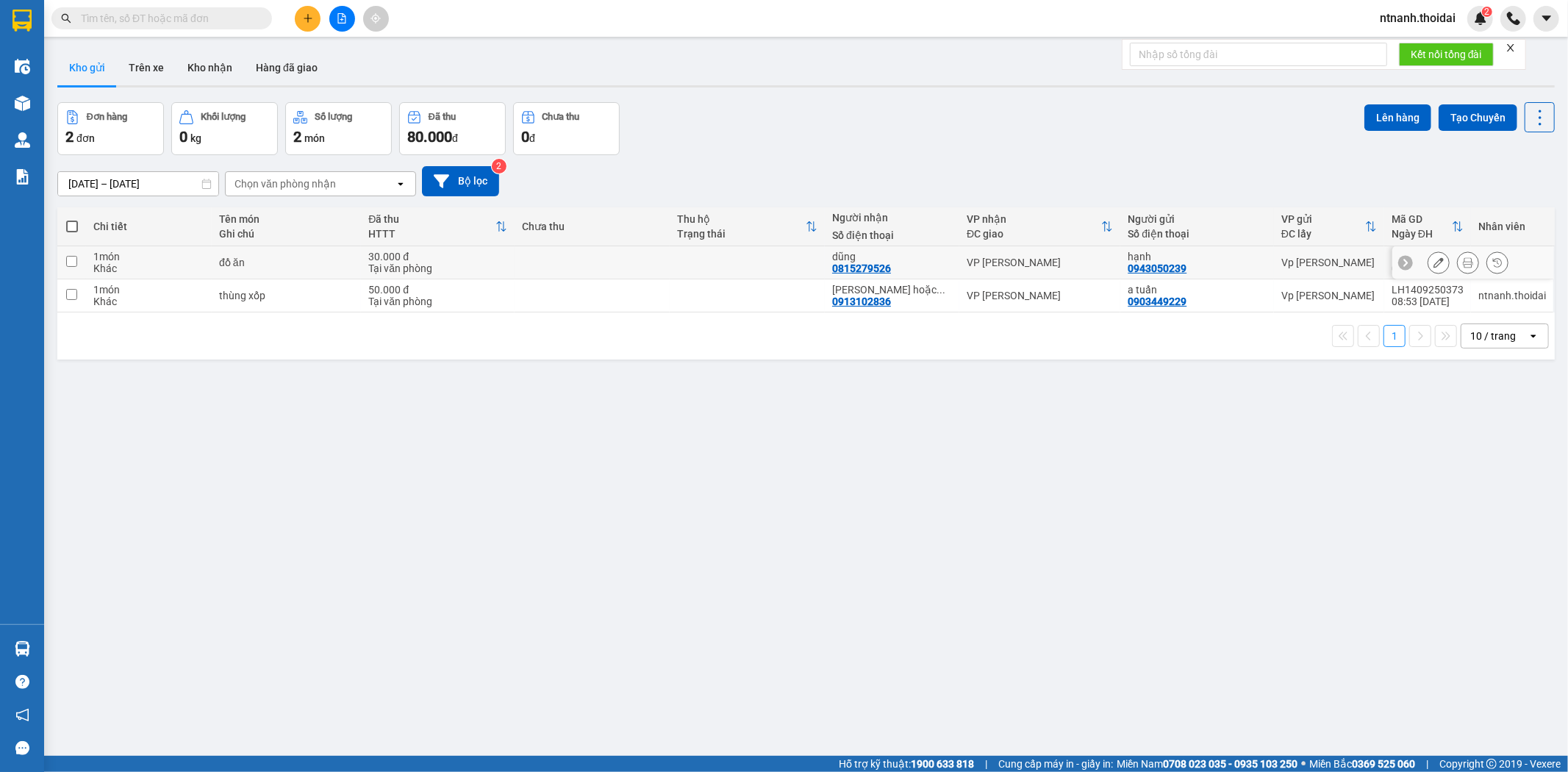
click at [219, 261] on div "đồ ăn" at bounding box center [286, 262] width 134 height 12
checkbox input "true"
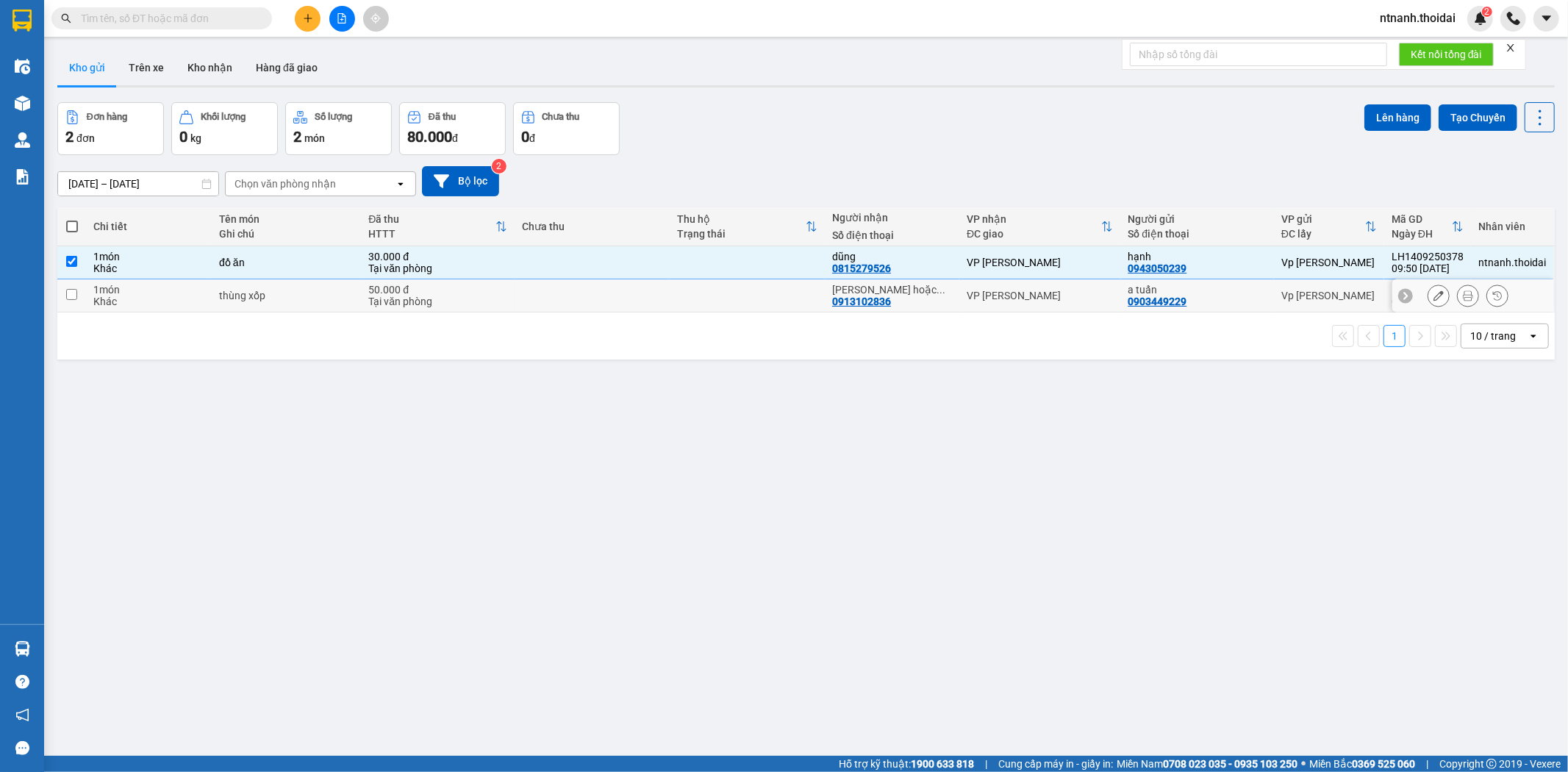
click at [213, 295] on td "thùng xốp" at bounding box center [286, 296] width 149 height 33
checkbox input "true"
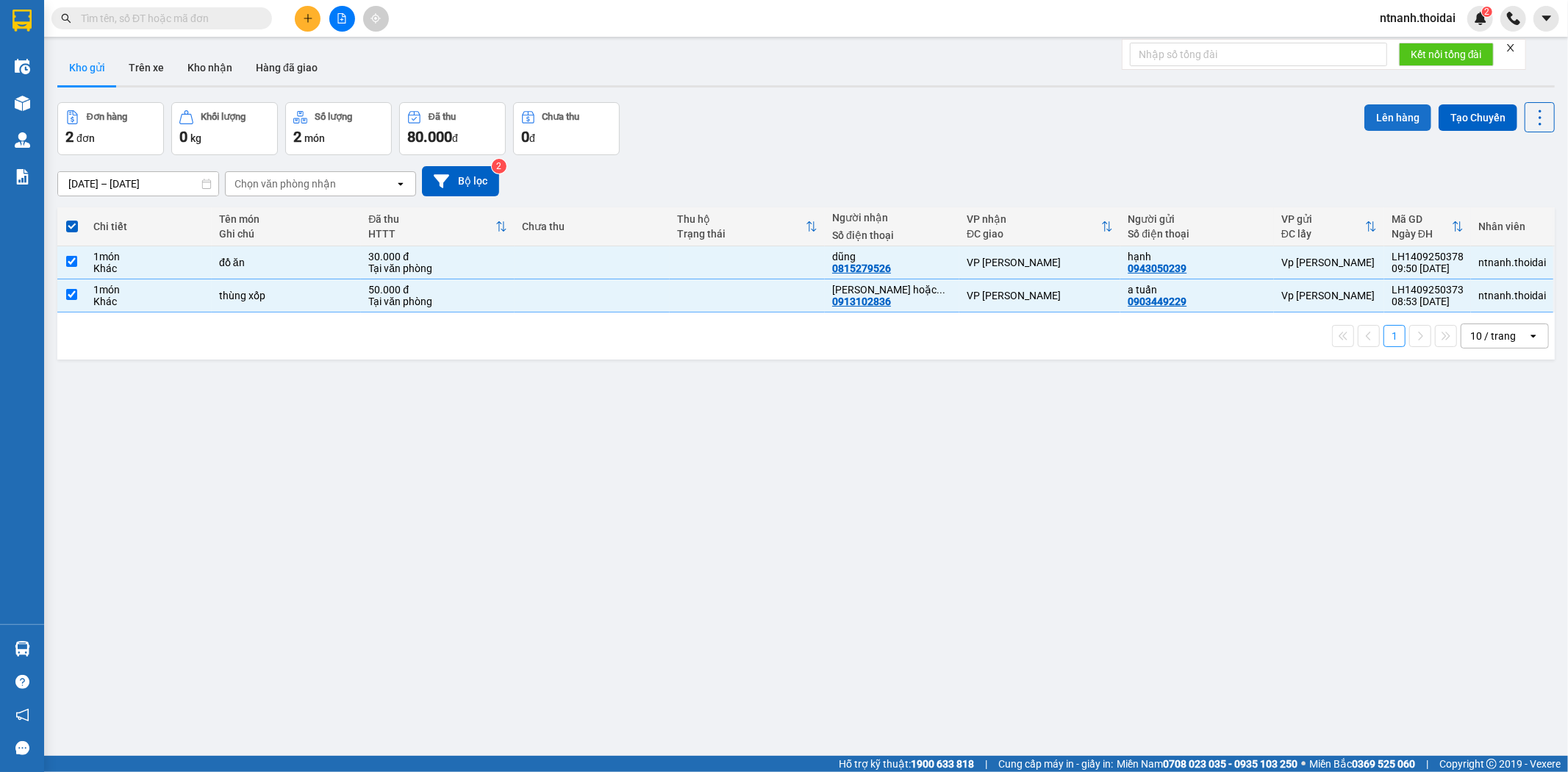
drag, startPoint x: 1350, startPoint y: 112, endPoint x: 1379, endPoint y: 114, distance: 29.1
click at [1353, 114] on div "Đơn hàng 2 đơn Khối lượng 0 kg Số lượng 2 món Đã thu 80.000 đ Chưa thu 0 đ Lên …" at bounding box center [805, 129] width 1497 height 53
click at [1408, 116] on button "Lên hàng" at bounding box center [1397, 117] width 67 height 27
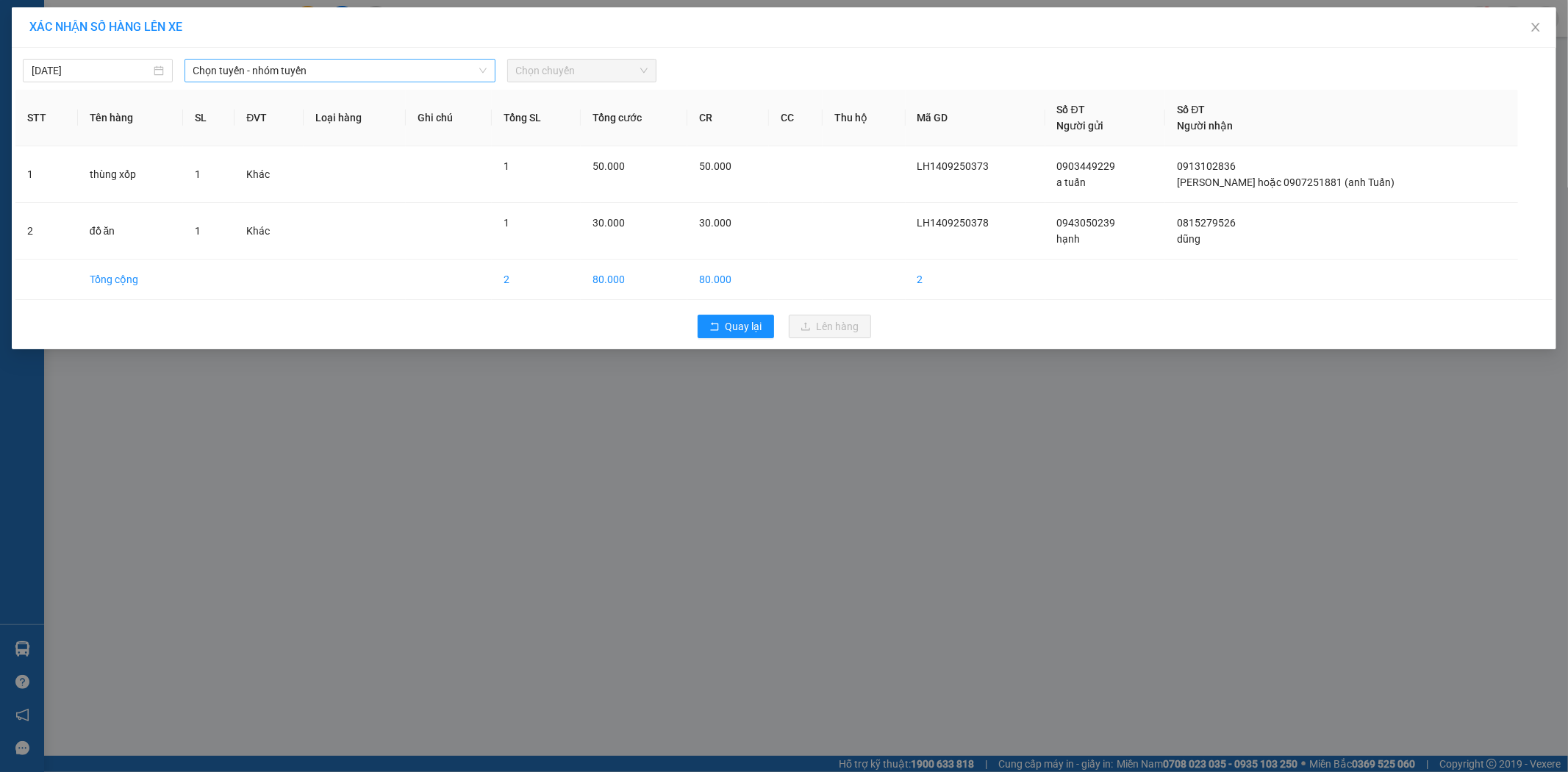
click at [382, 75] on span "Chọn tuyến - nhóm tuyến" at bounding box center [340, 71] width 294 height 22
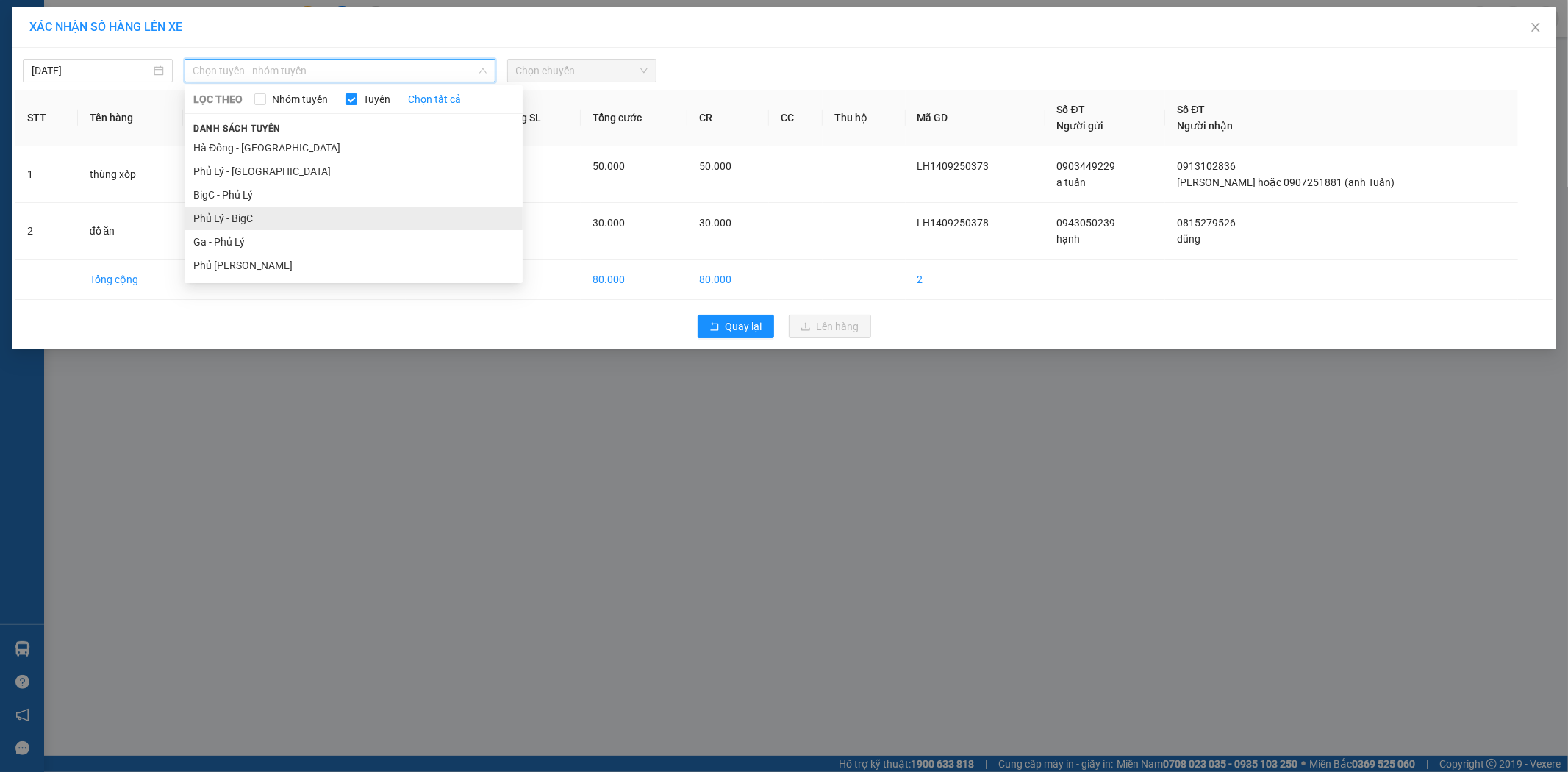
click at [287, 211] on li "Phủ Lý - BigC" at bounding box center [352, 218] width 338 height 24
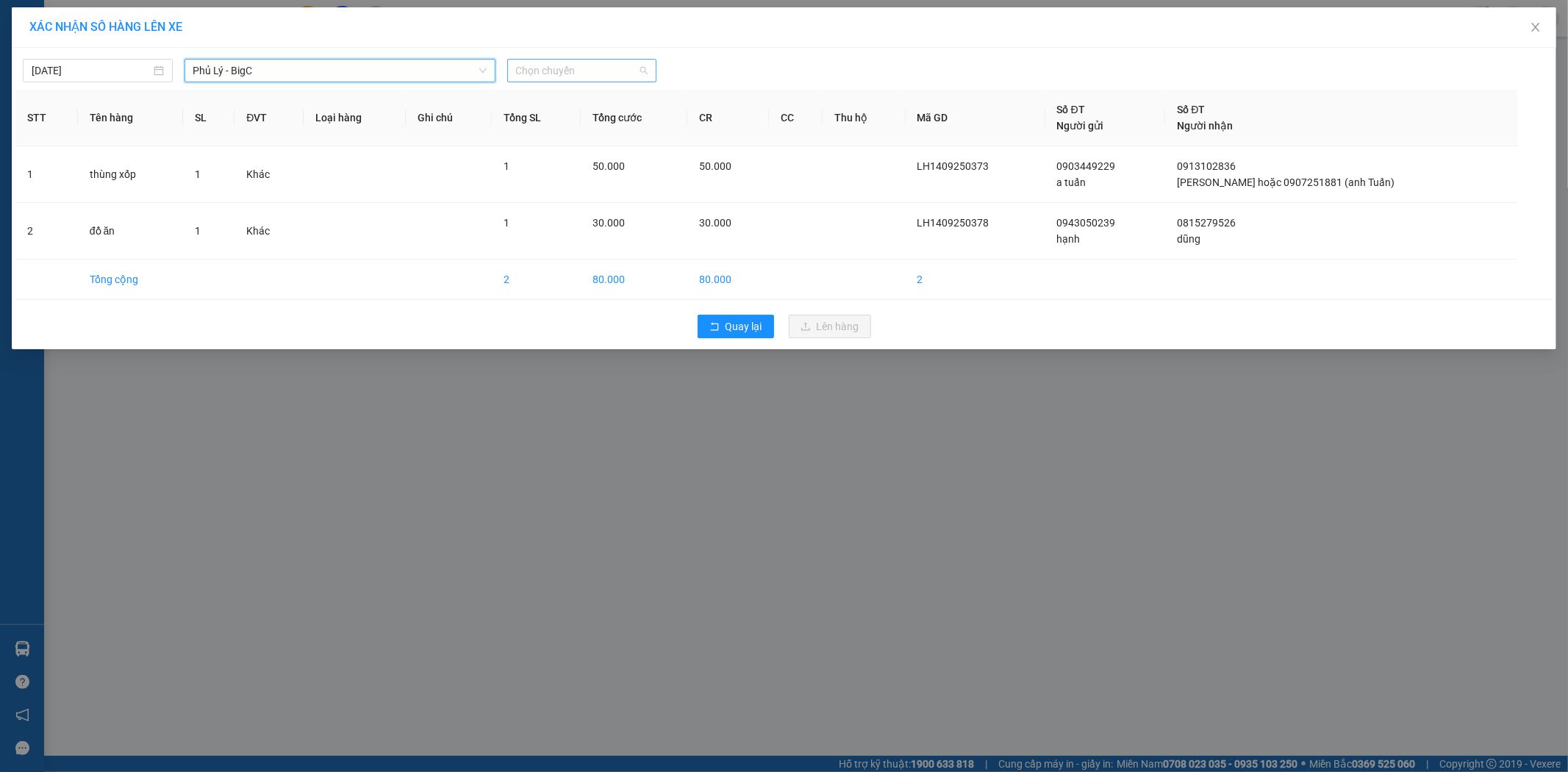
click at [582, 76] on span "Chọn chuyến" at bounding box center [582, 71] width 133 height 22
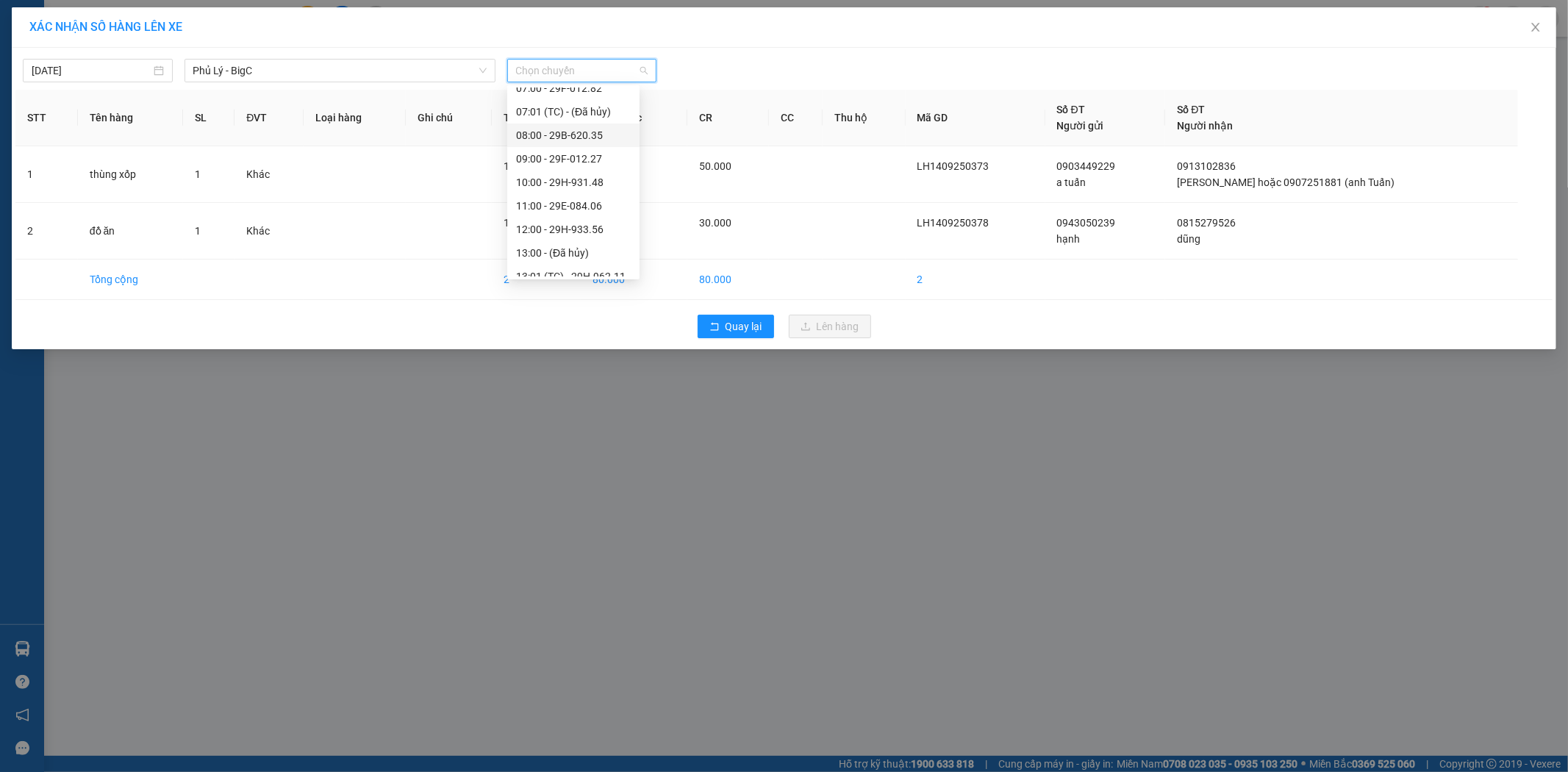
scroll to position [109, 0]
click at [605, 169] on div "10:00 - 29H-931.48" at bounding box center [573, 179] width 133 height 24
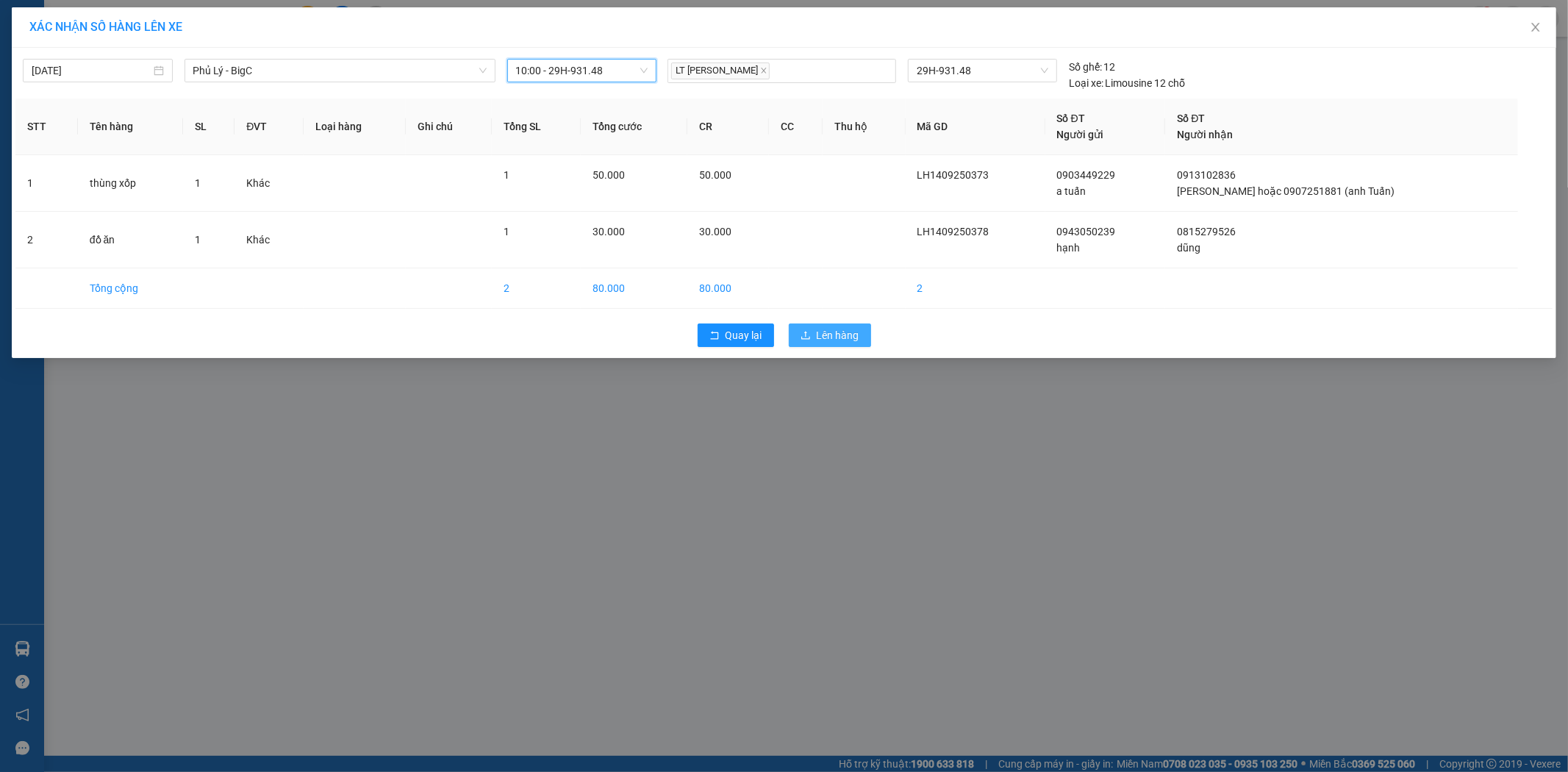
click at [827, 328] on span "Lên hàng" at bounding box center [837, 335] width 42 height 17
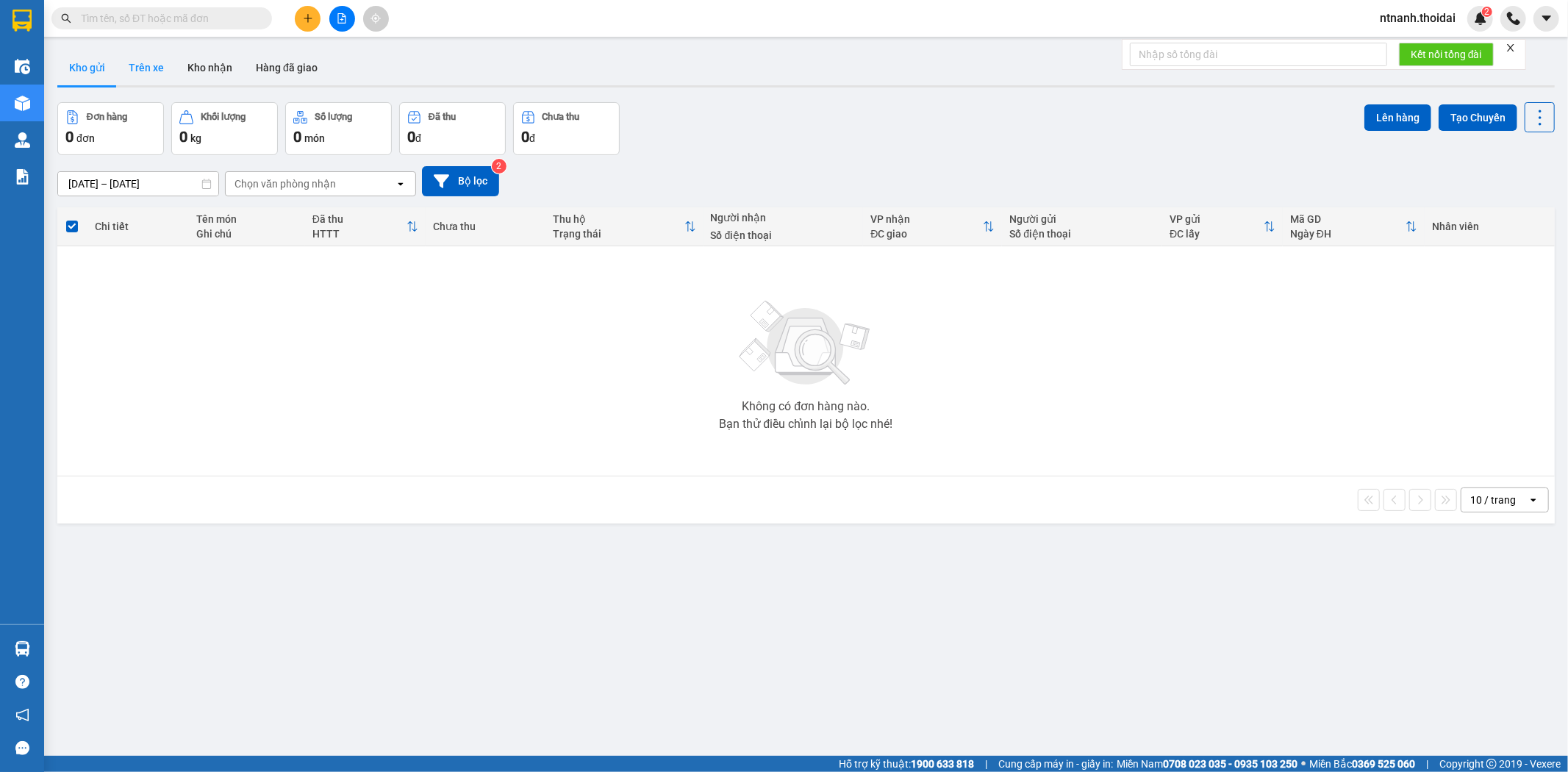
click at [156, 78] on button "Trên xe" at bounding box center [146, 67] width 59 height 35
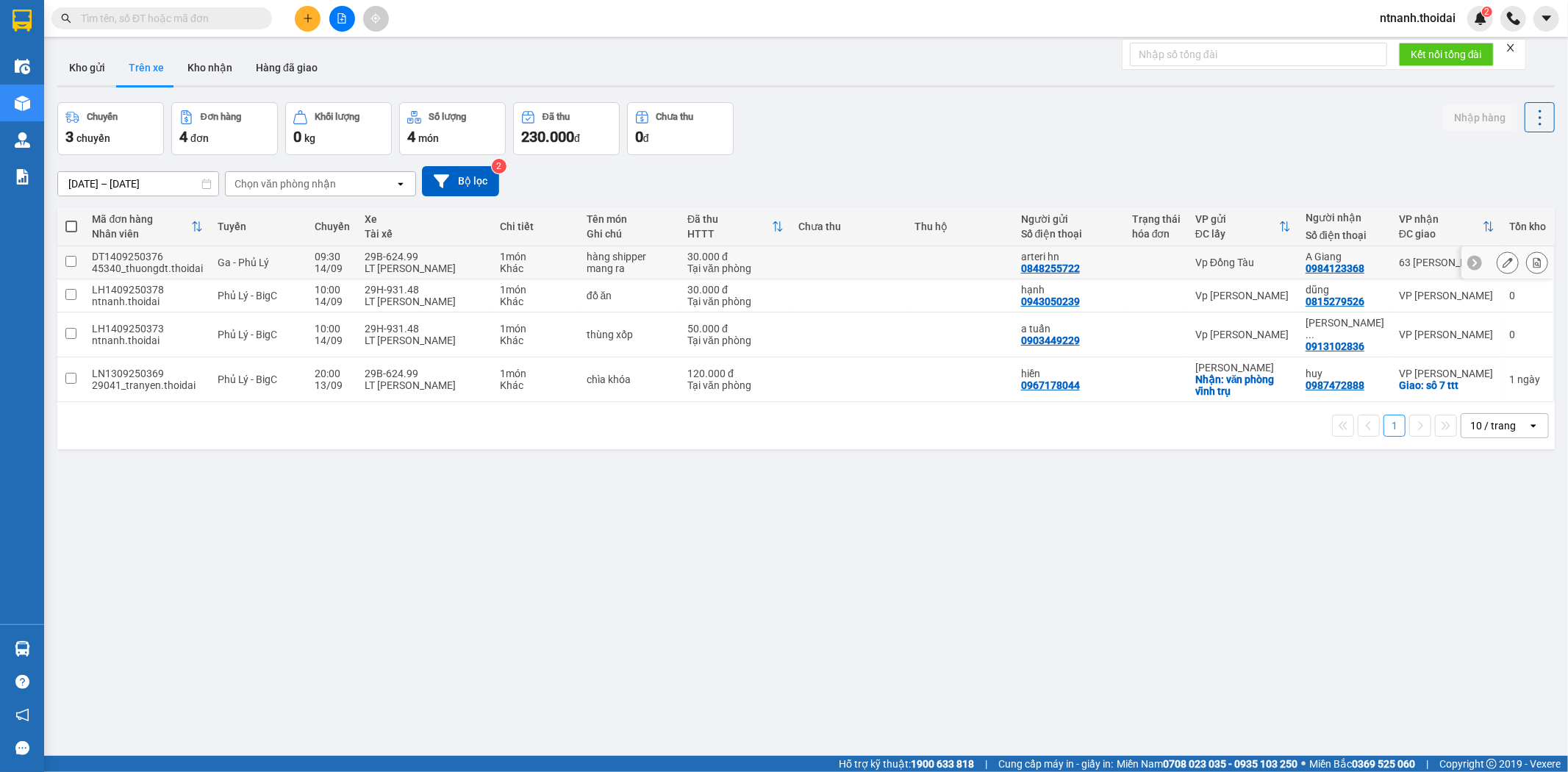
click at [1497, 254] on button at bounding box center [1507, 263] width 20 height 26
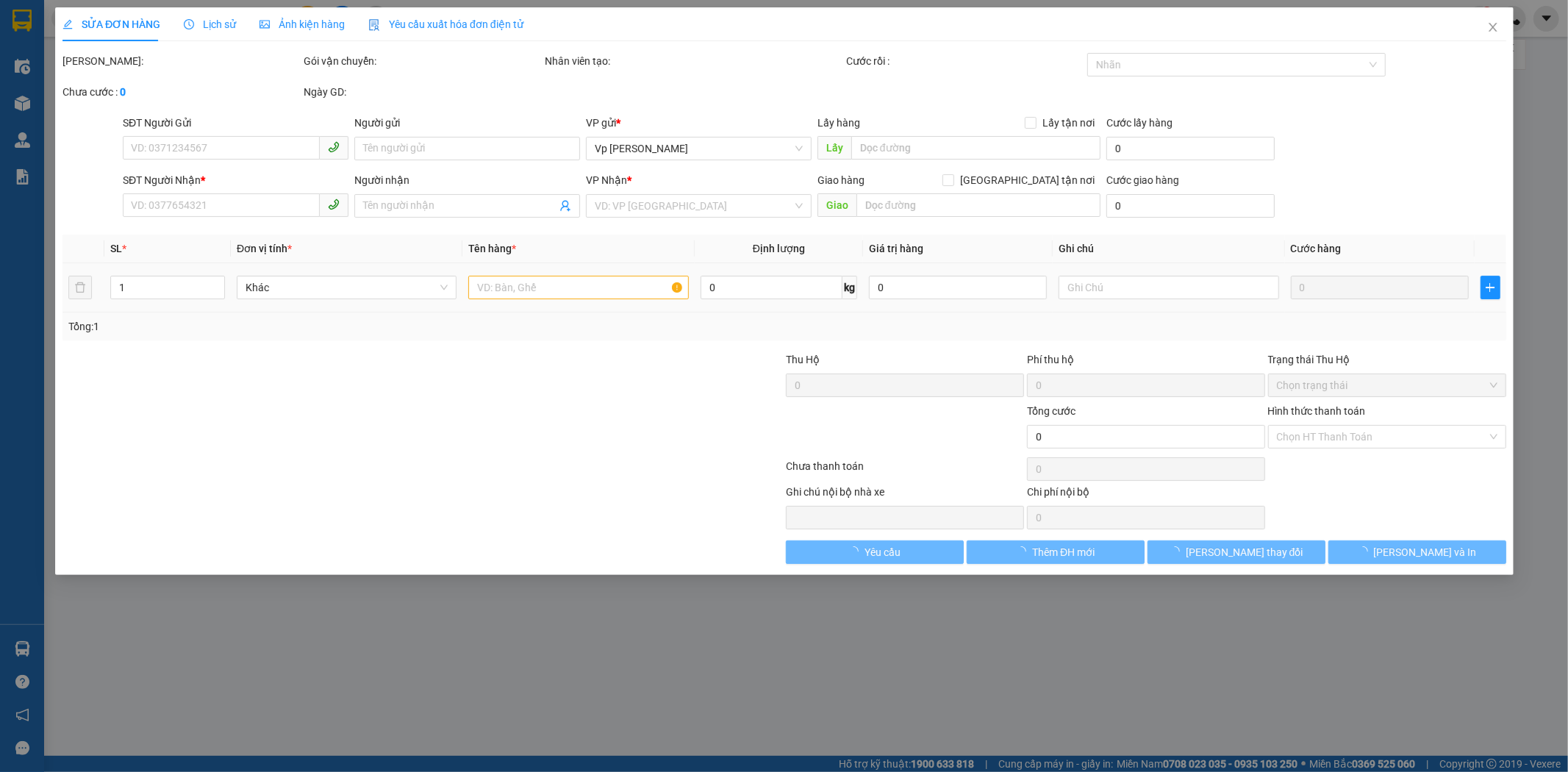
type input "0848255722"
type input "arteri hn"
type input "0984123368"
type input "A Giang"
type input "30.000"
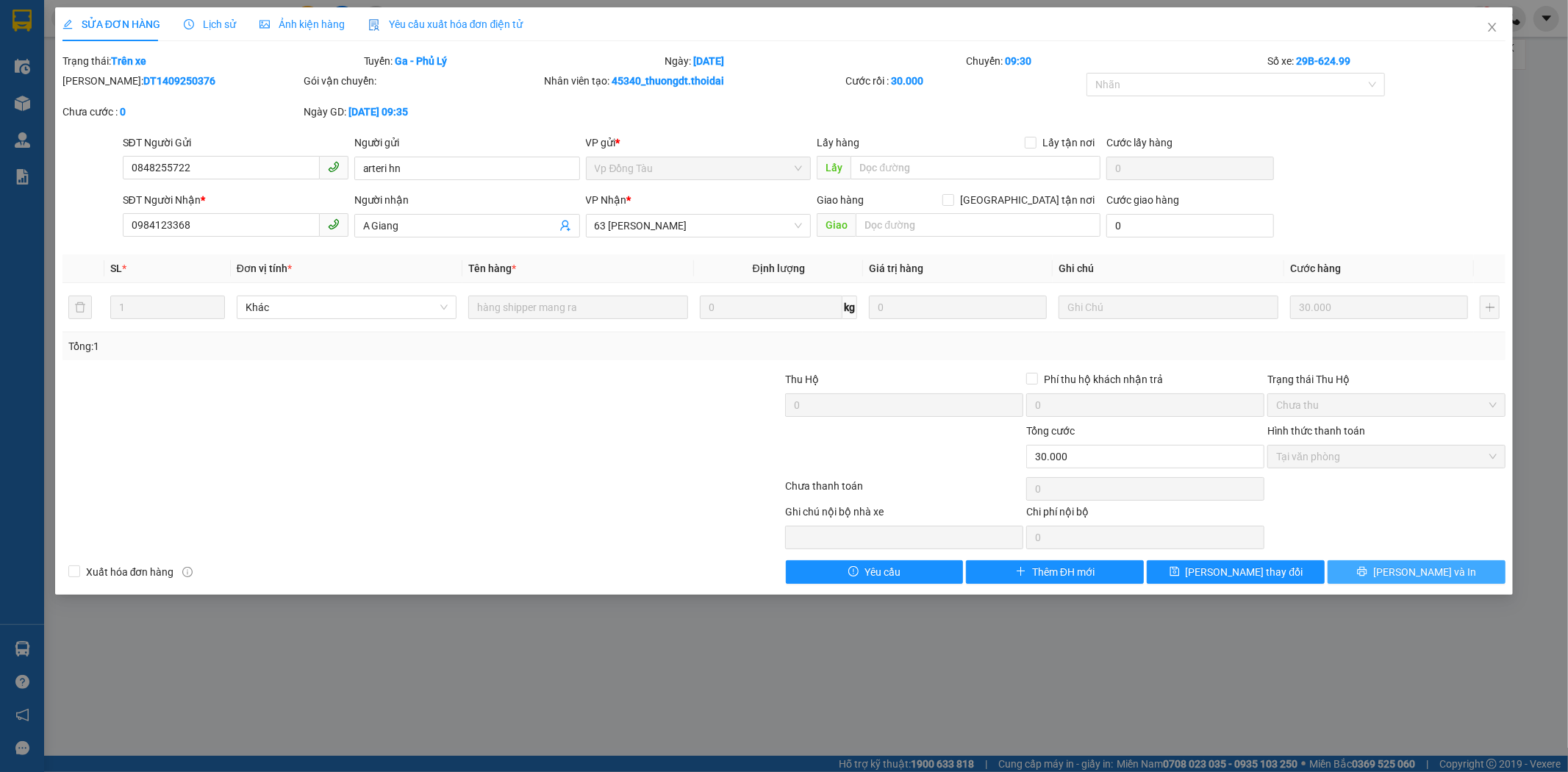
click at [1400, 568] on button "[PERSON_NAME] và In" at bounding box center [1416, 572] width 178 height 24
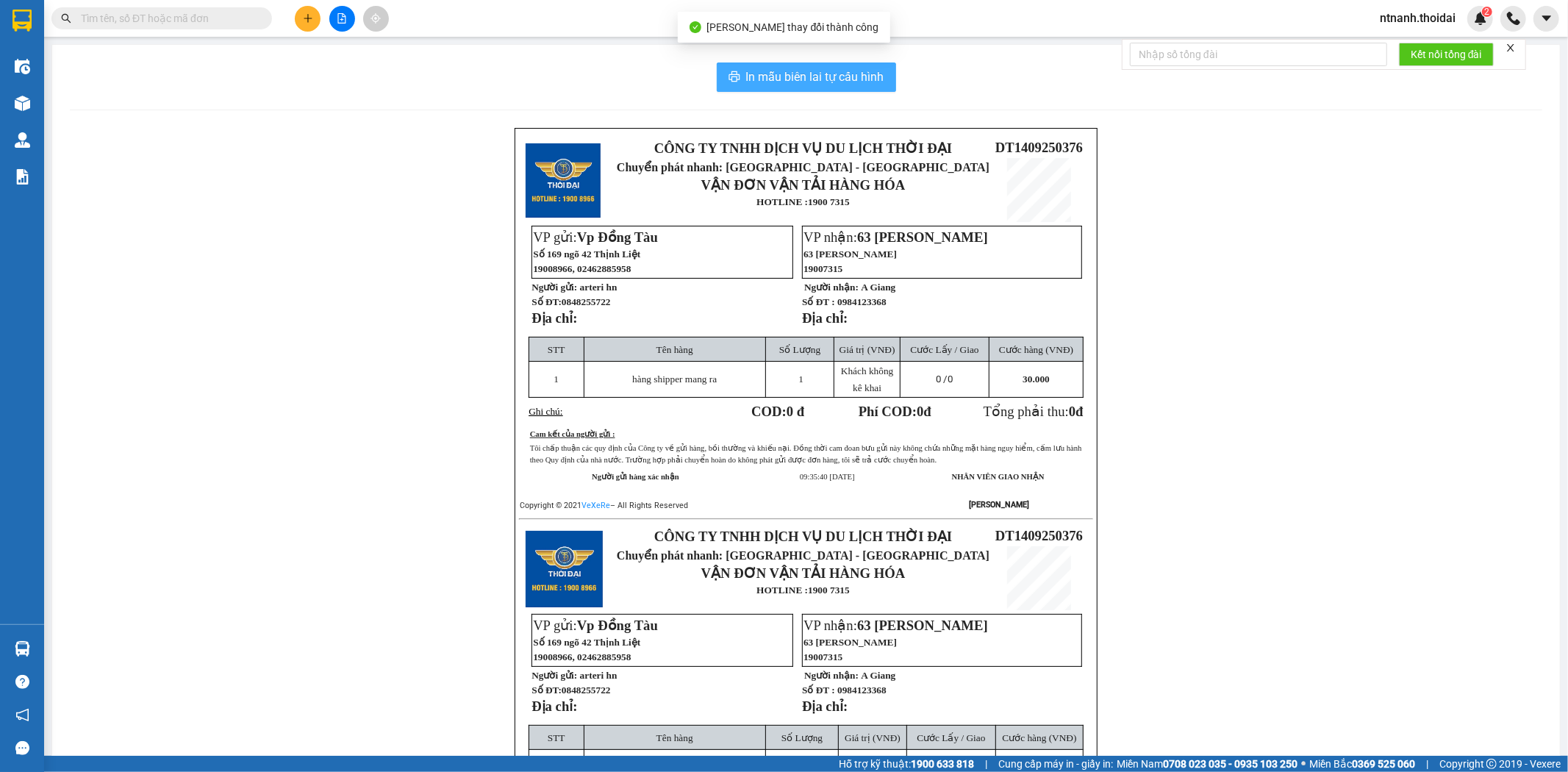
click at [816, 67] on span "In mẫu biên lai tự cấu hình" at bounding box center [815, 76] width 138 height 18
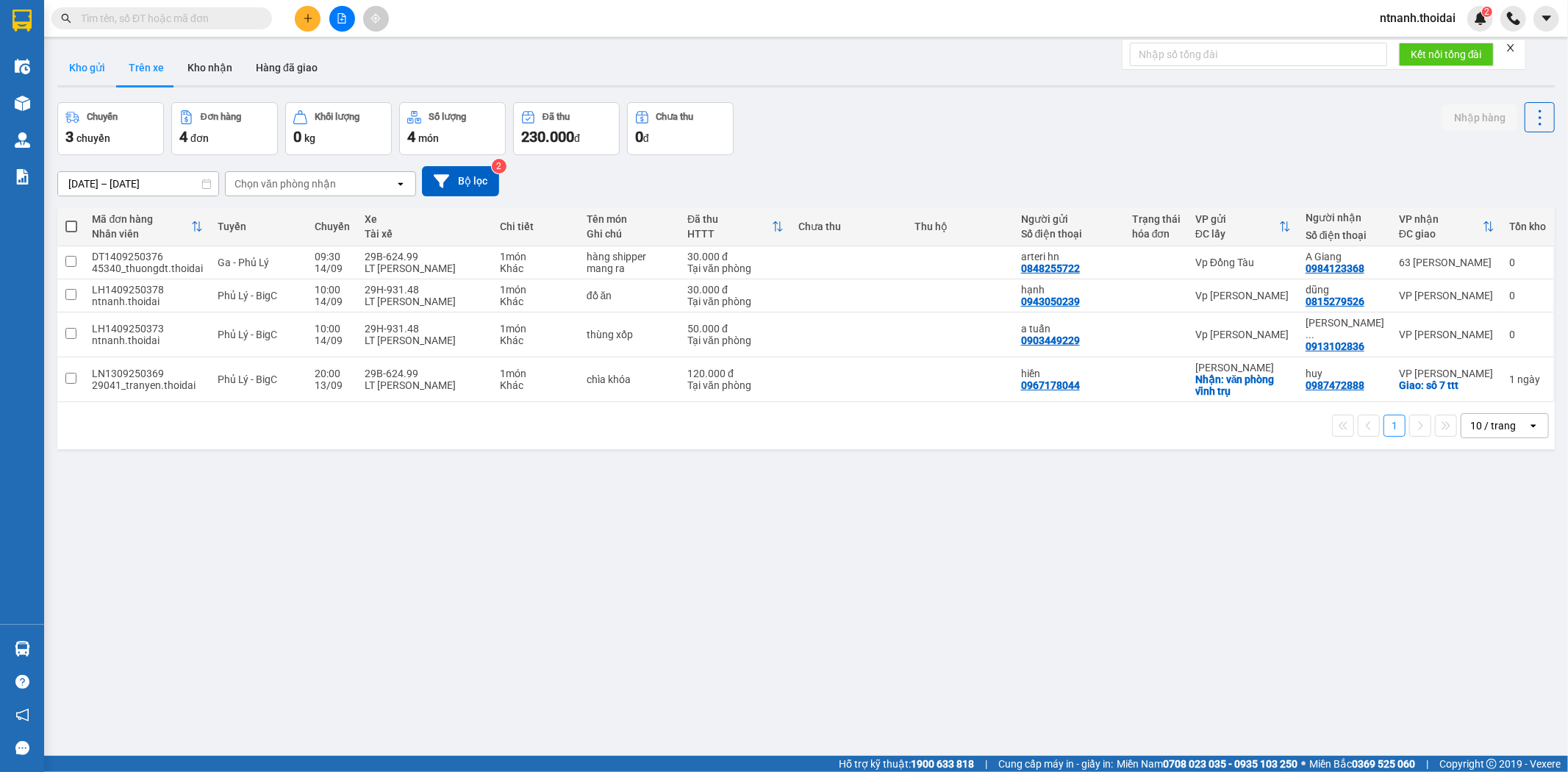
click at [89, 54] on button "Kho gửi" at bounding box center [86, 67] width 60 height 35
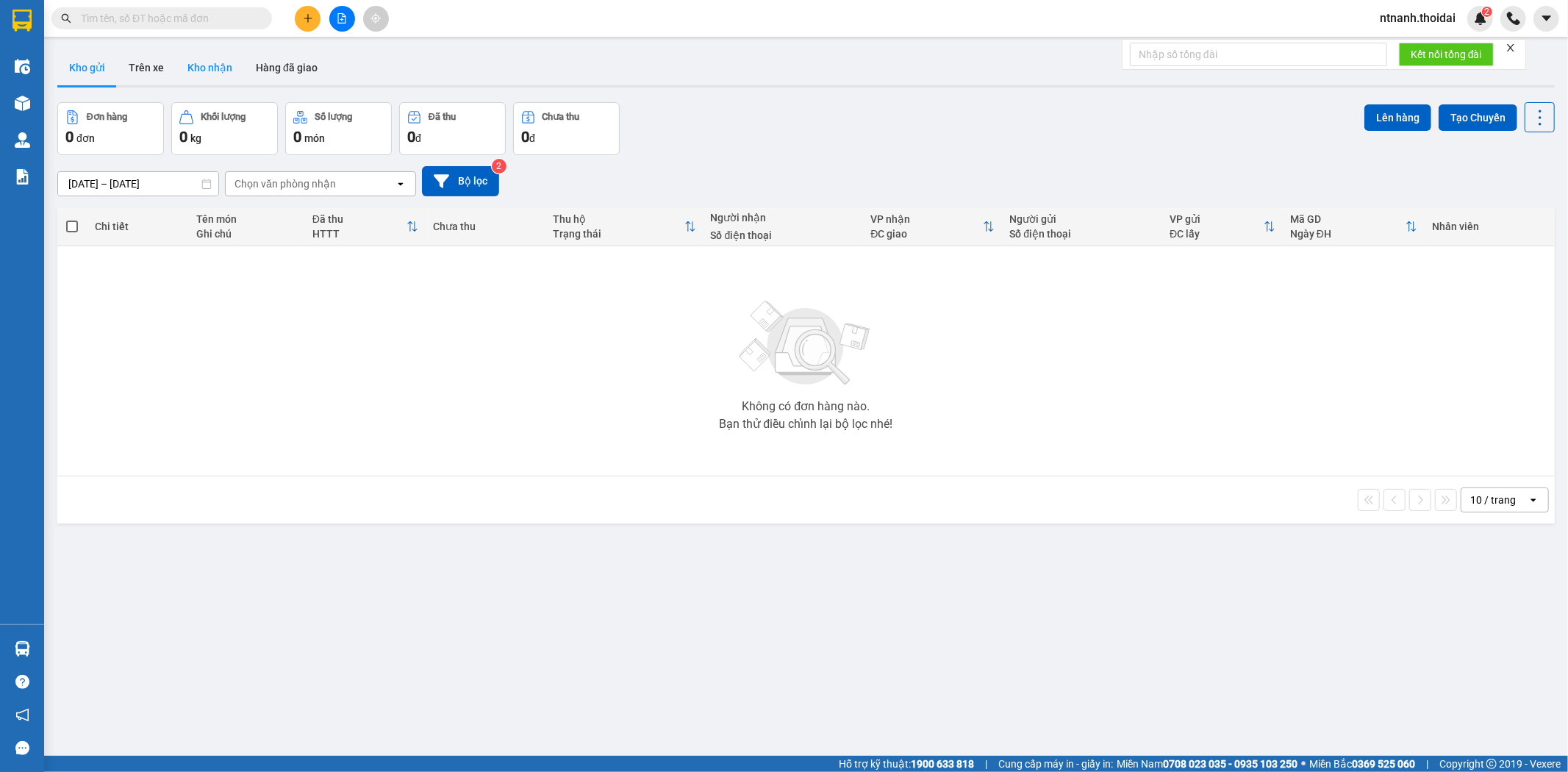
click at [209, 72] on button "Kho nhận" at bounding box center [210, 67] width 68 height 35
click at [297, 61] on button "Hàng đã giao" at bounding box center [286, 67] width 86 height 35
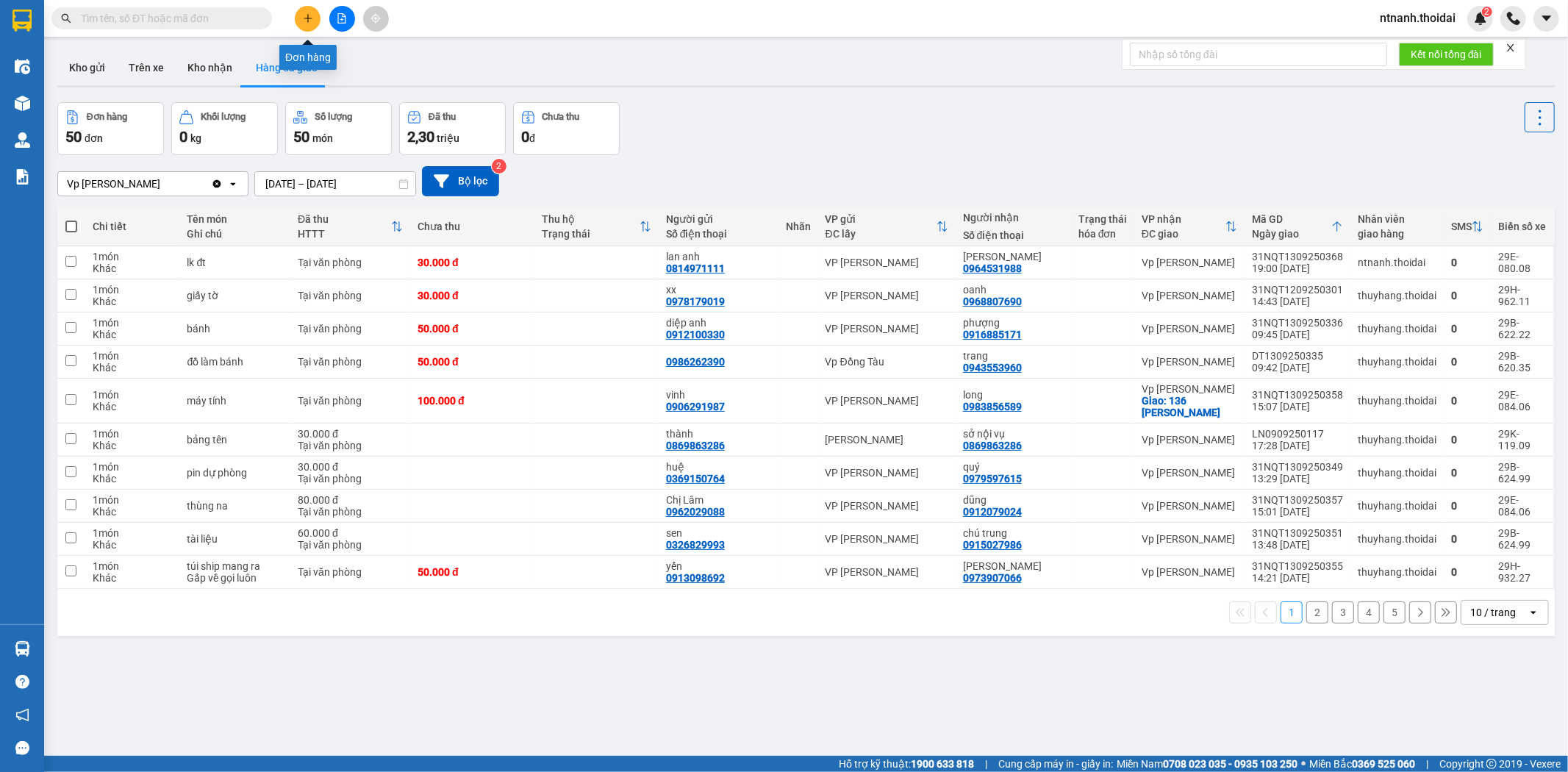
click at [314, 24] on button at bounding box center [307, 18] width 26 height 26
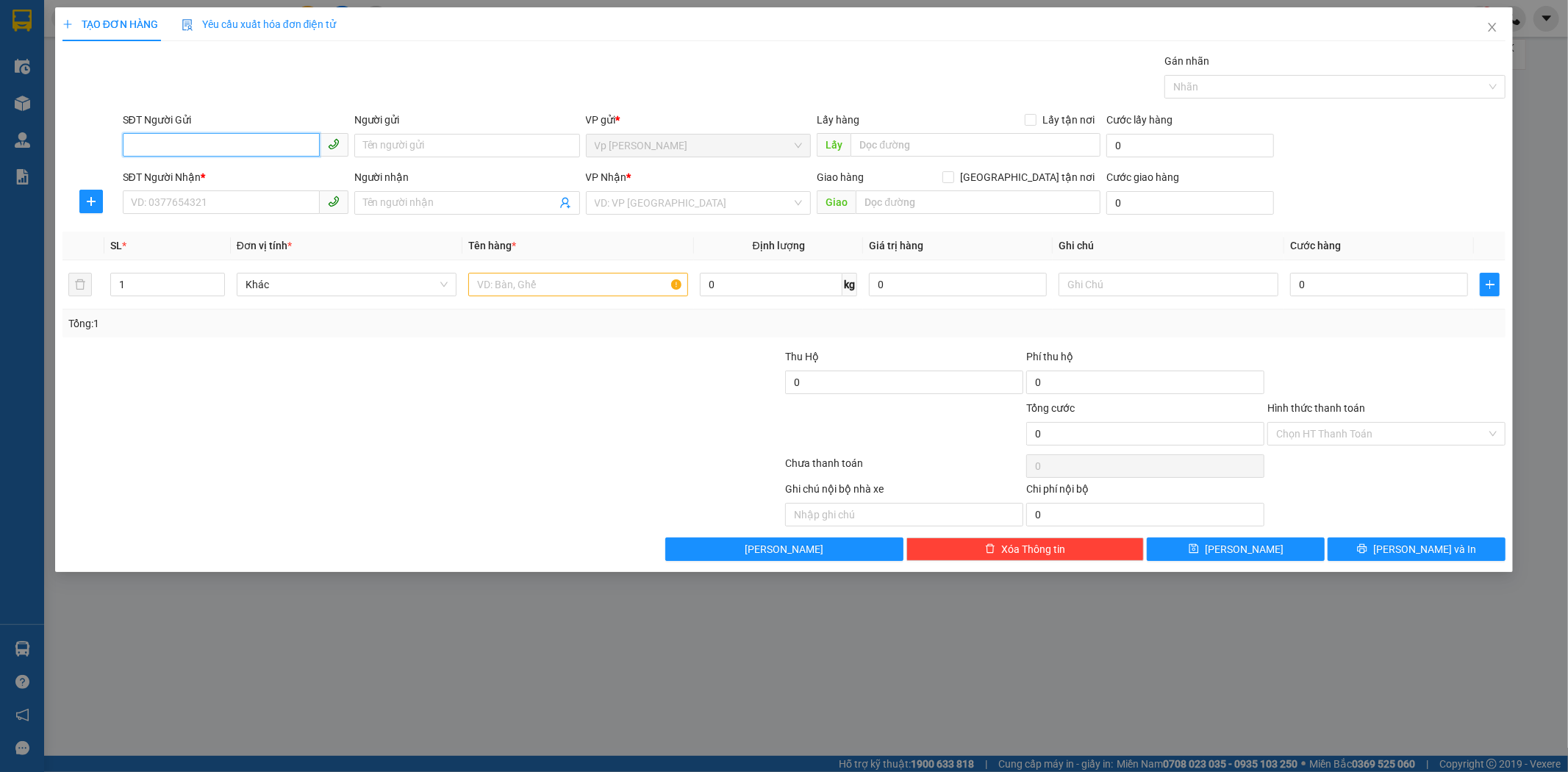
click at [165, 148] on input "SĐT Người Gửi" at bounding box center [221, 145] width 197 height 24
type input "0832061111"
click at [393, 147] on input "Người gửi" at bounding box center [467, 145] width 225 height 24
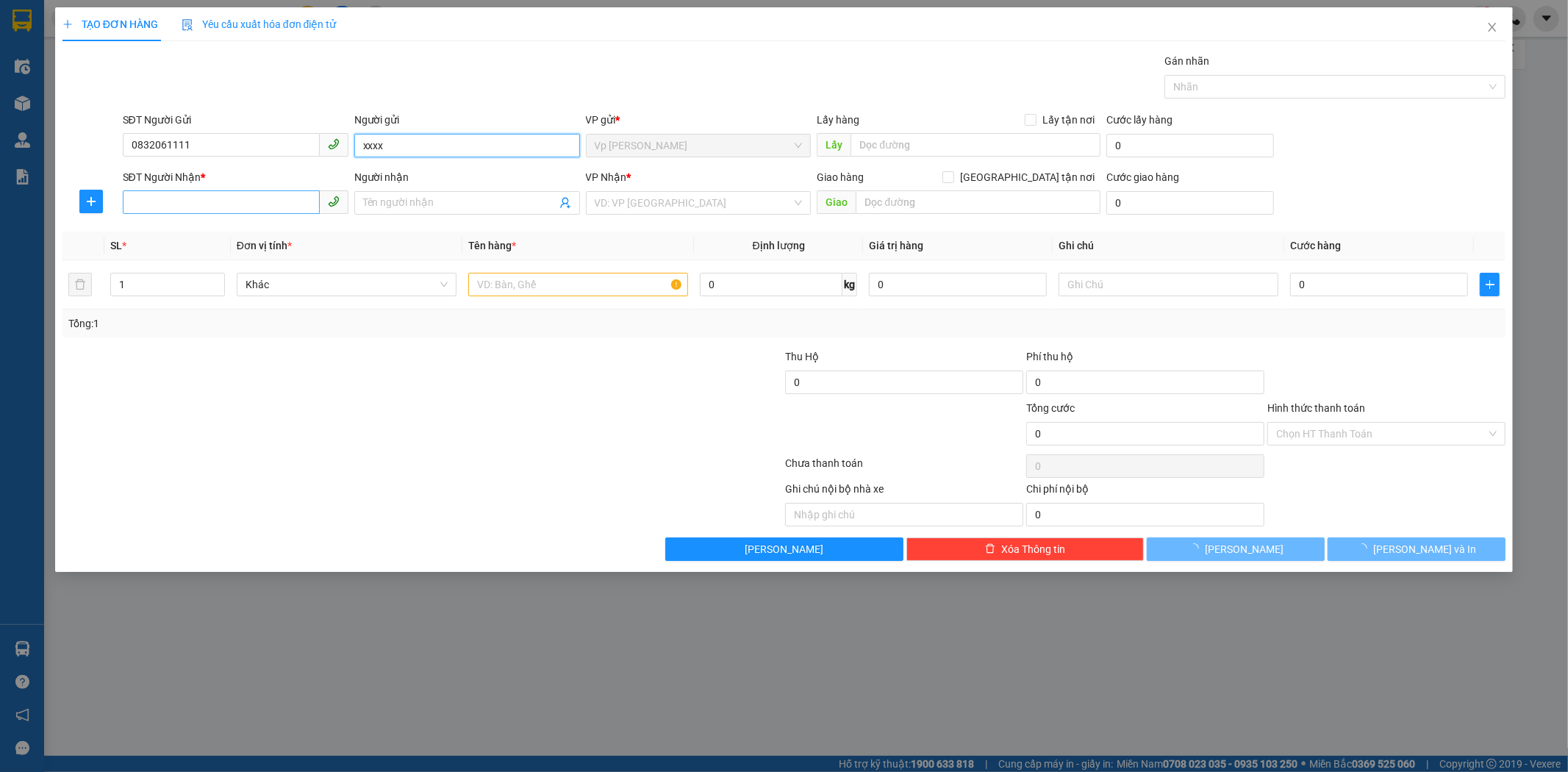
type input "xxxx"
click at [213, 208] on input "SĐT Người Nhận *" at bounding box center [221, 202] width 197 height 24
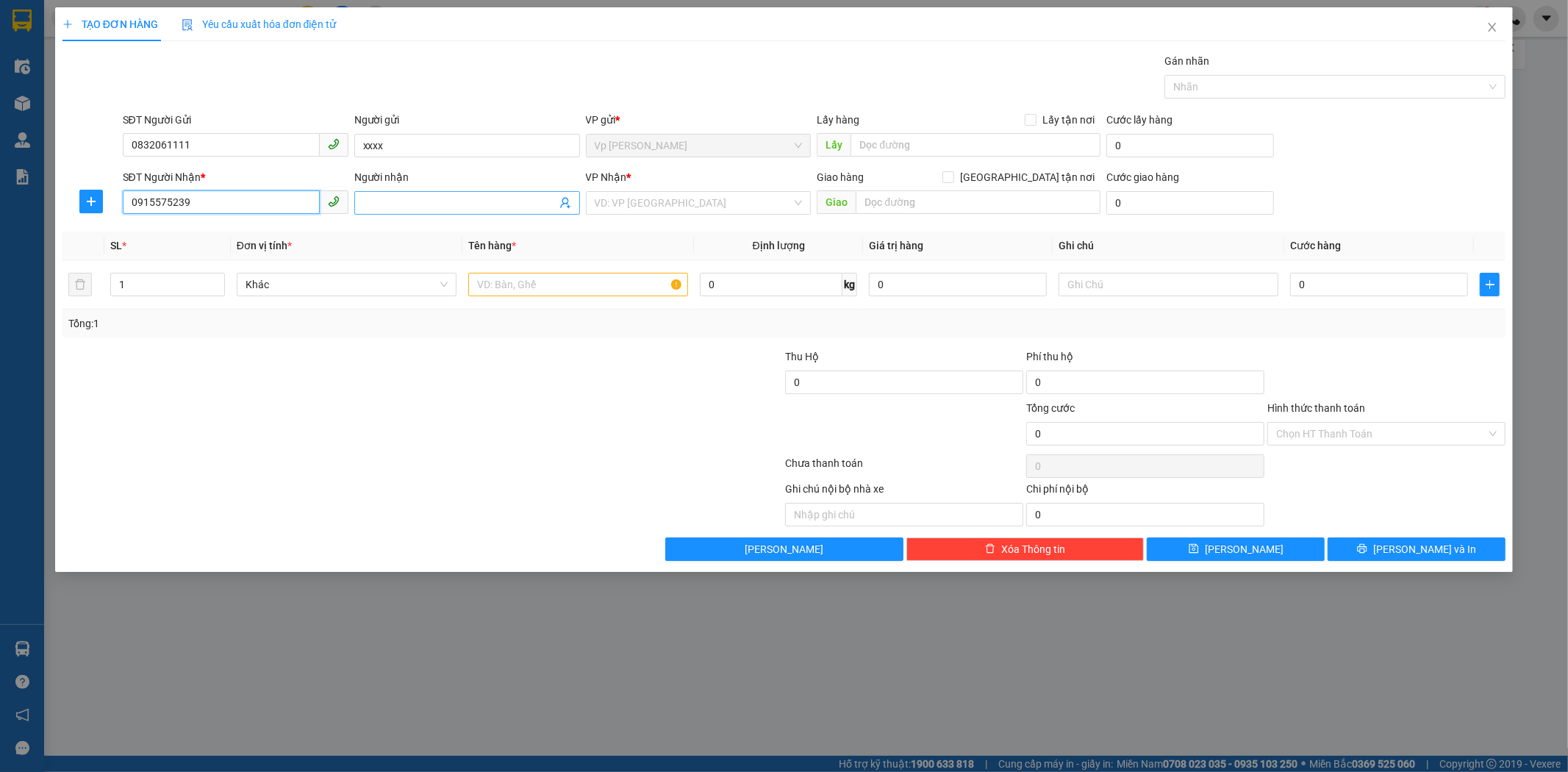
type input "0915575239"
click at [433, 199] on input "Người nhận" at bounding box center [460, 203] width 193 height 17
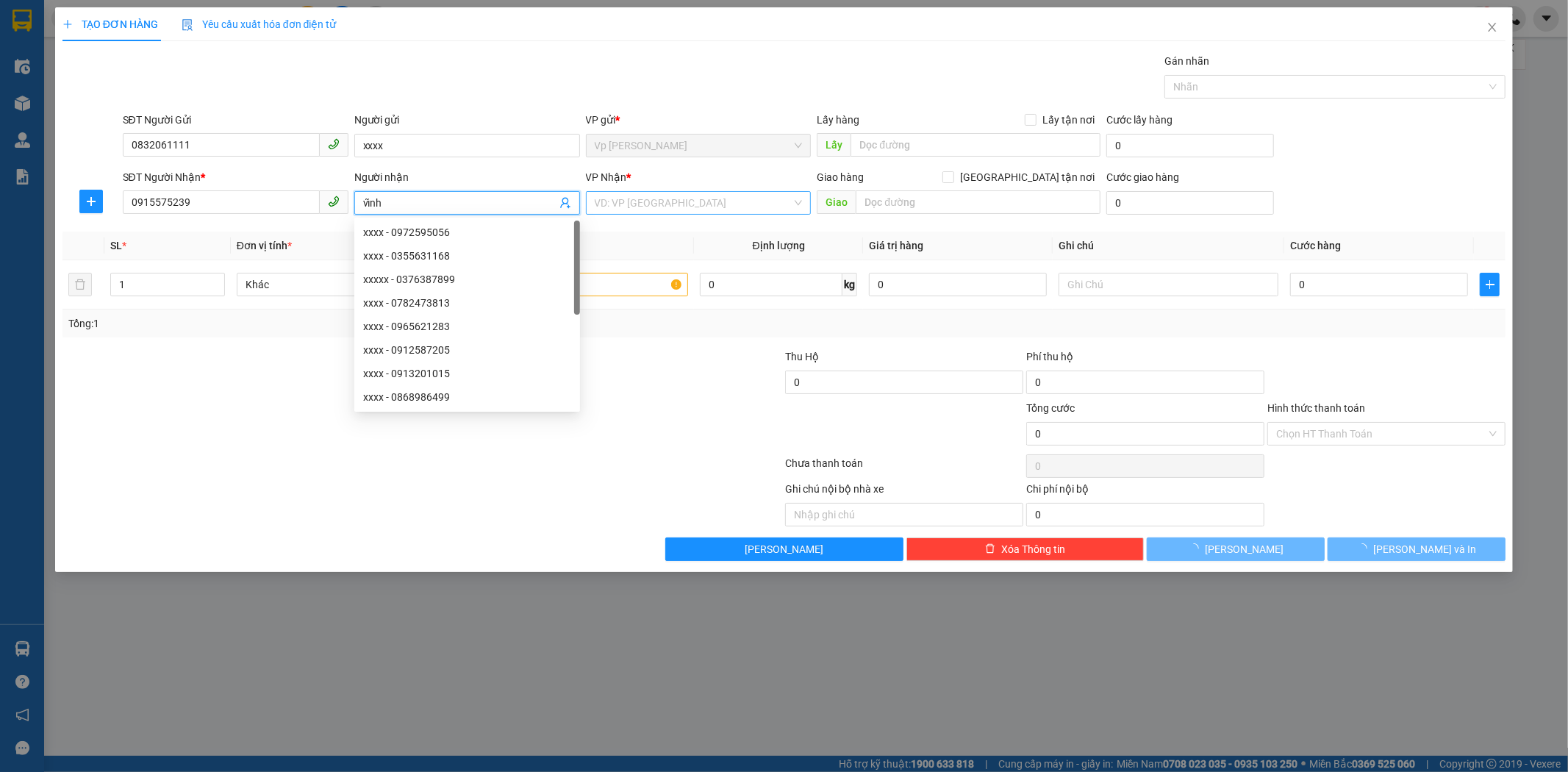
type input "vĩnh"
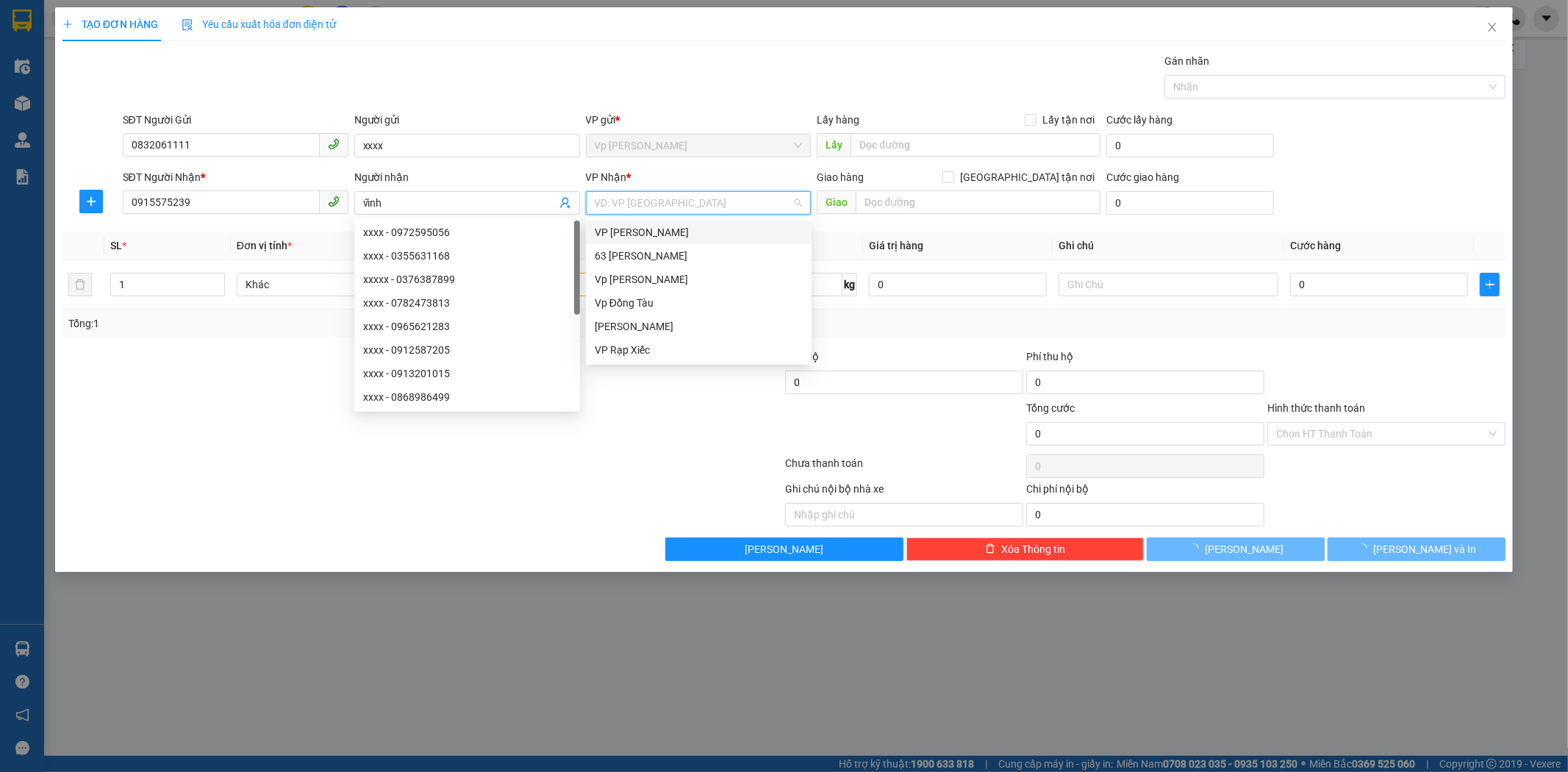
click at [706, 199] on input "search" at bounding box center [693, 202] width 198 height 22
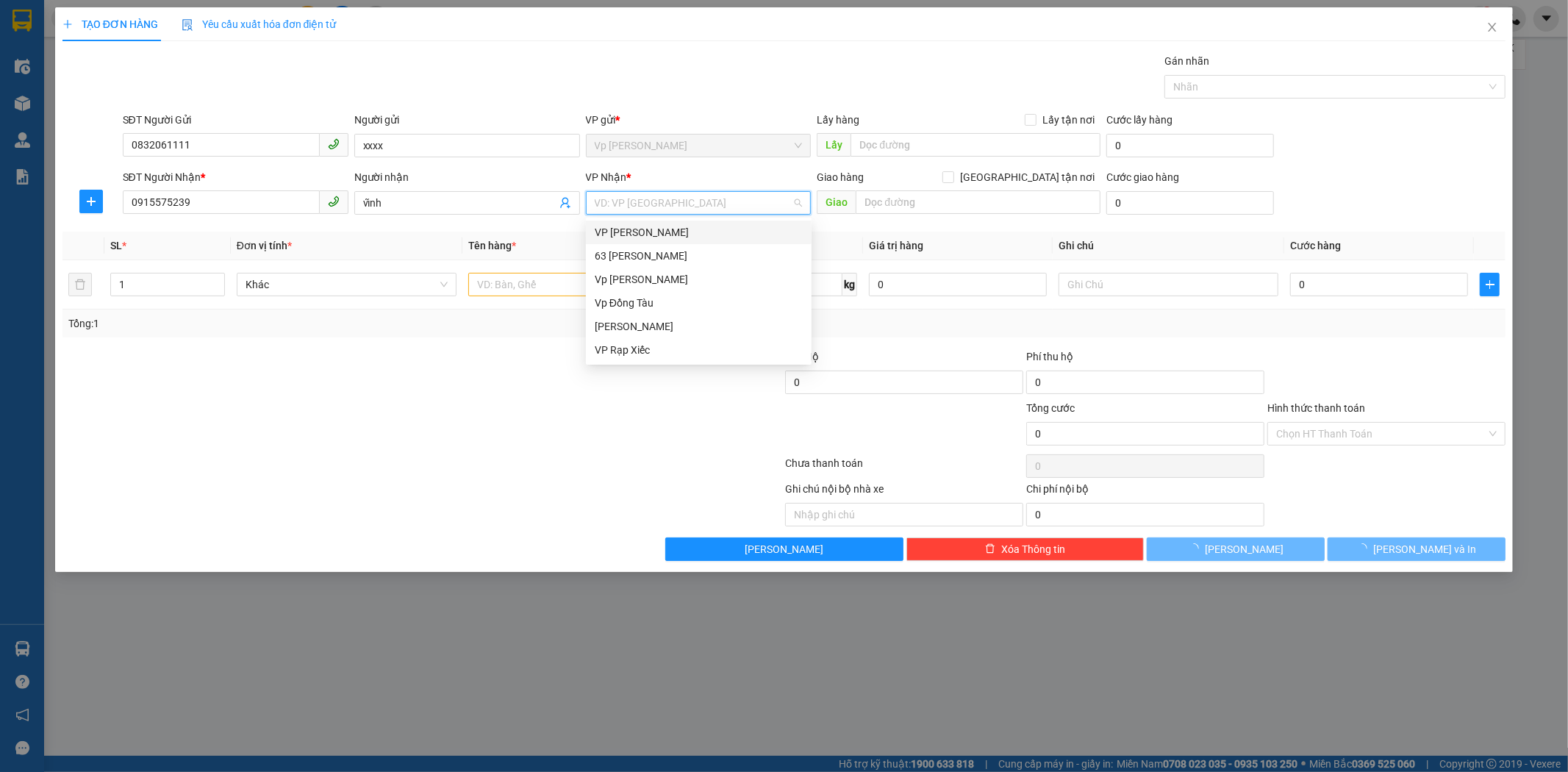
click at [654, 238] on div "VP [PERSON_NAME]" at bounding box center [698, 233] width 208 height 17
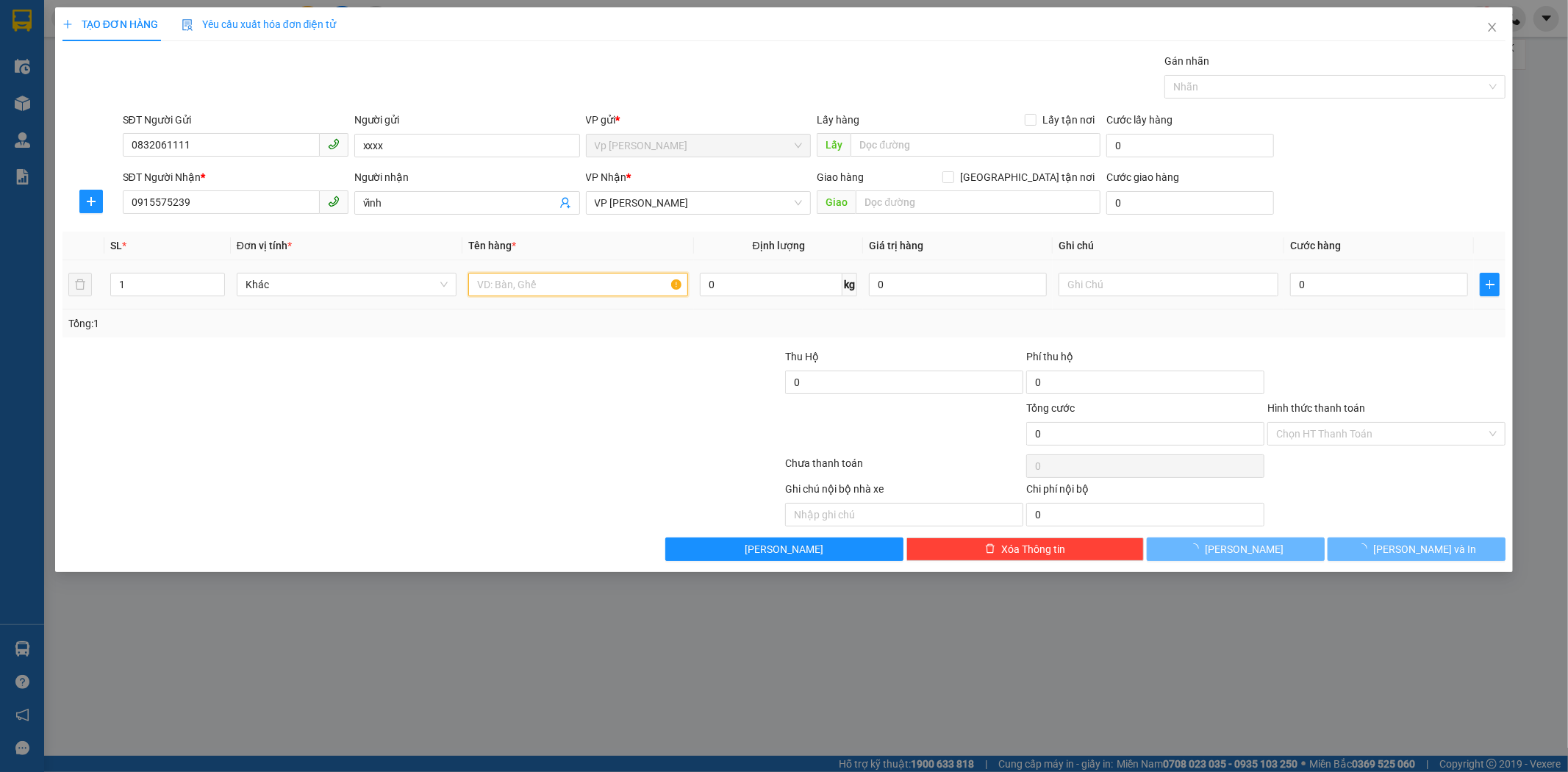
click at [563, 285] on input "text" at bounding box center [578, 284] width 220 height 24
type input "d"
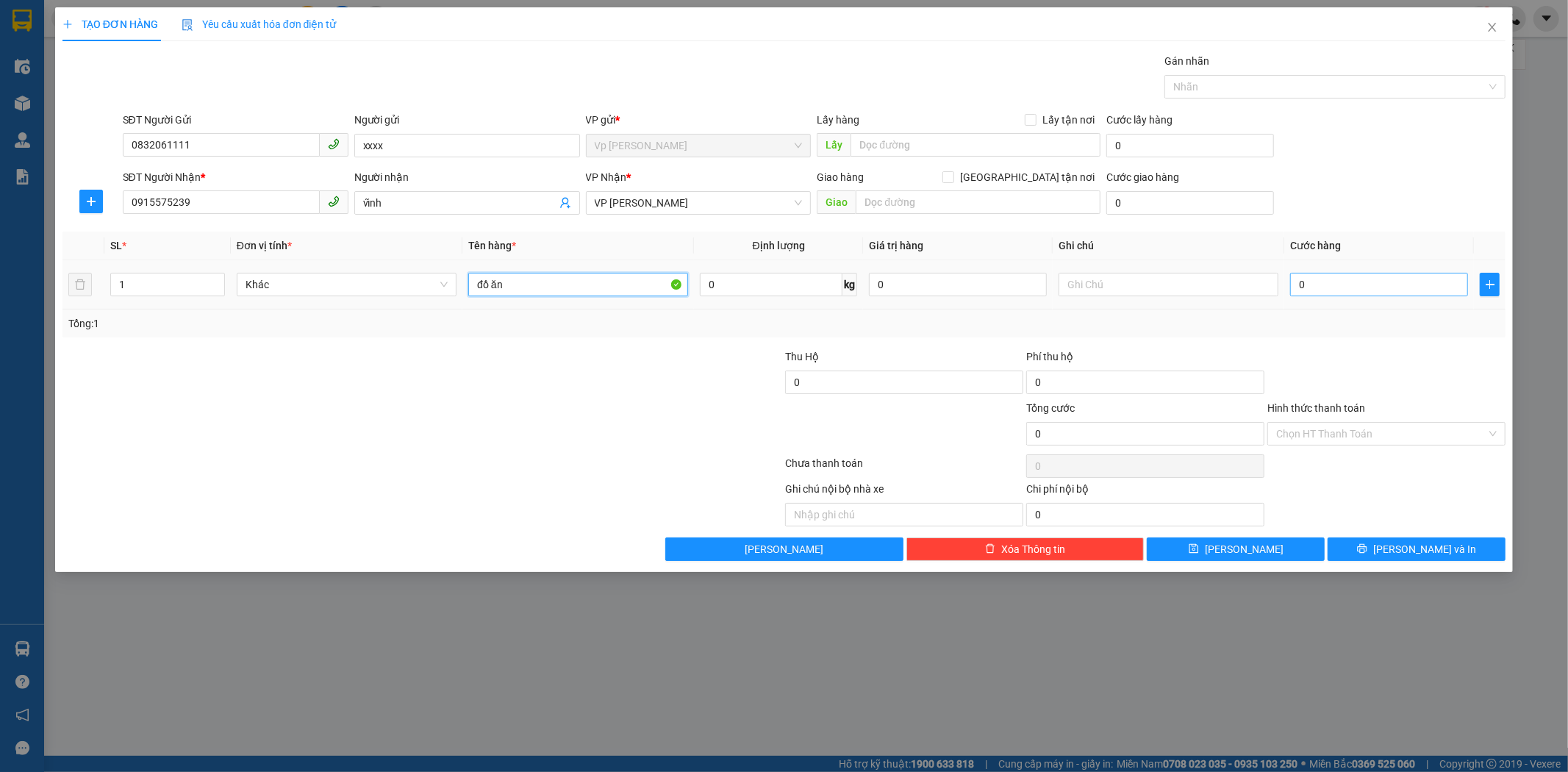
type input "đồ ăn"
click at [1313, 291] on input "0" at bounding box center [1378, 284] width 178 height 24
type input "4"
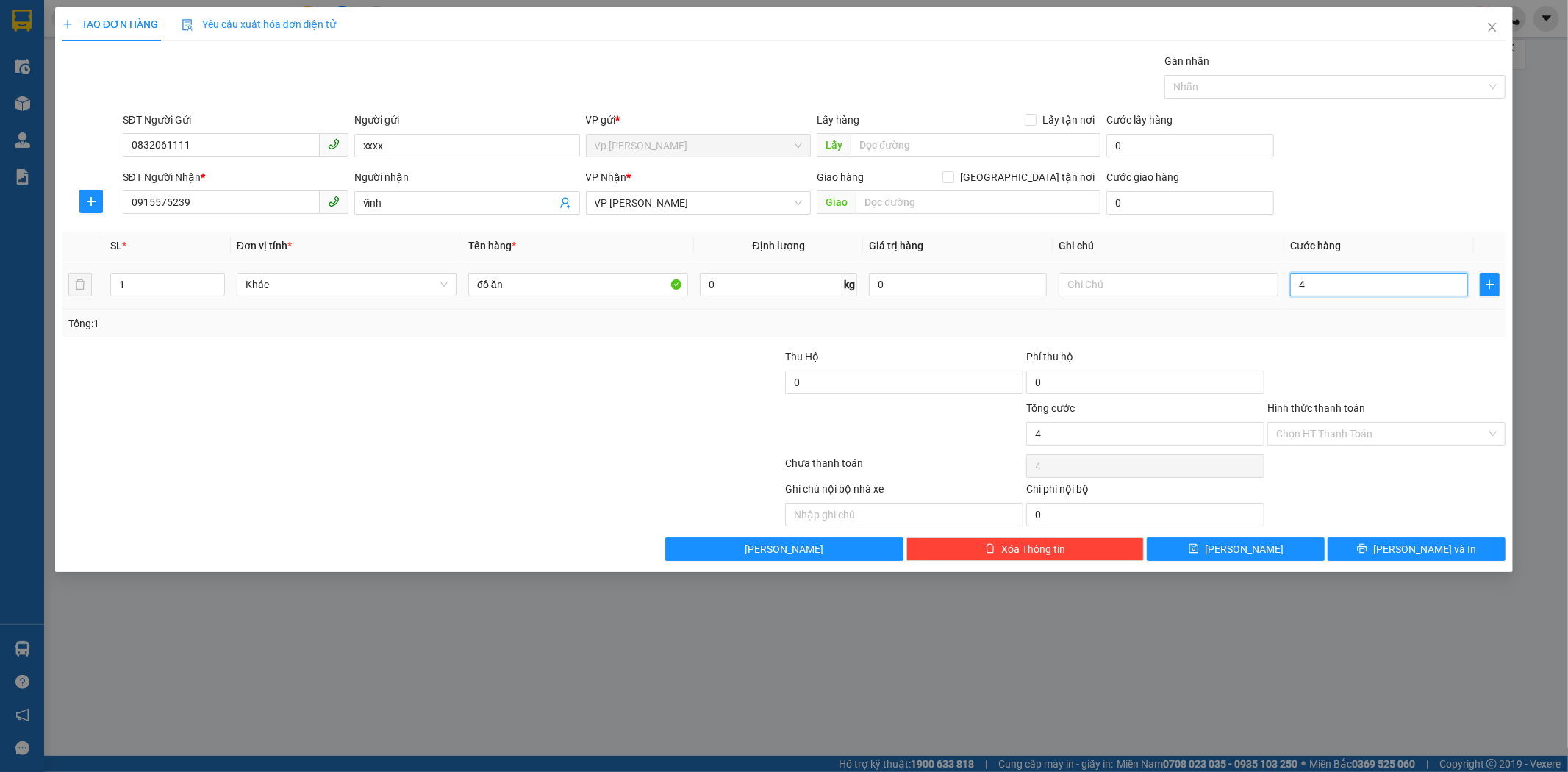
type input "40"
type input "40.000"
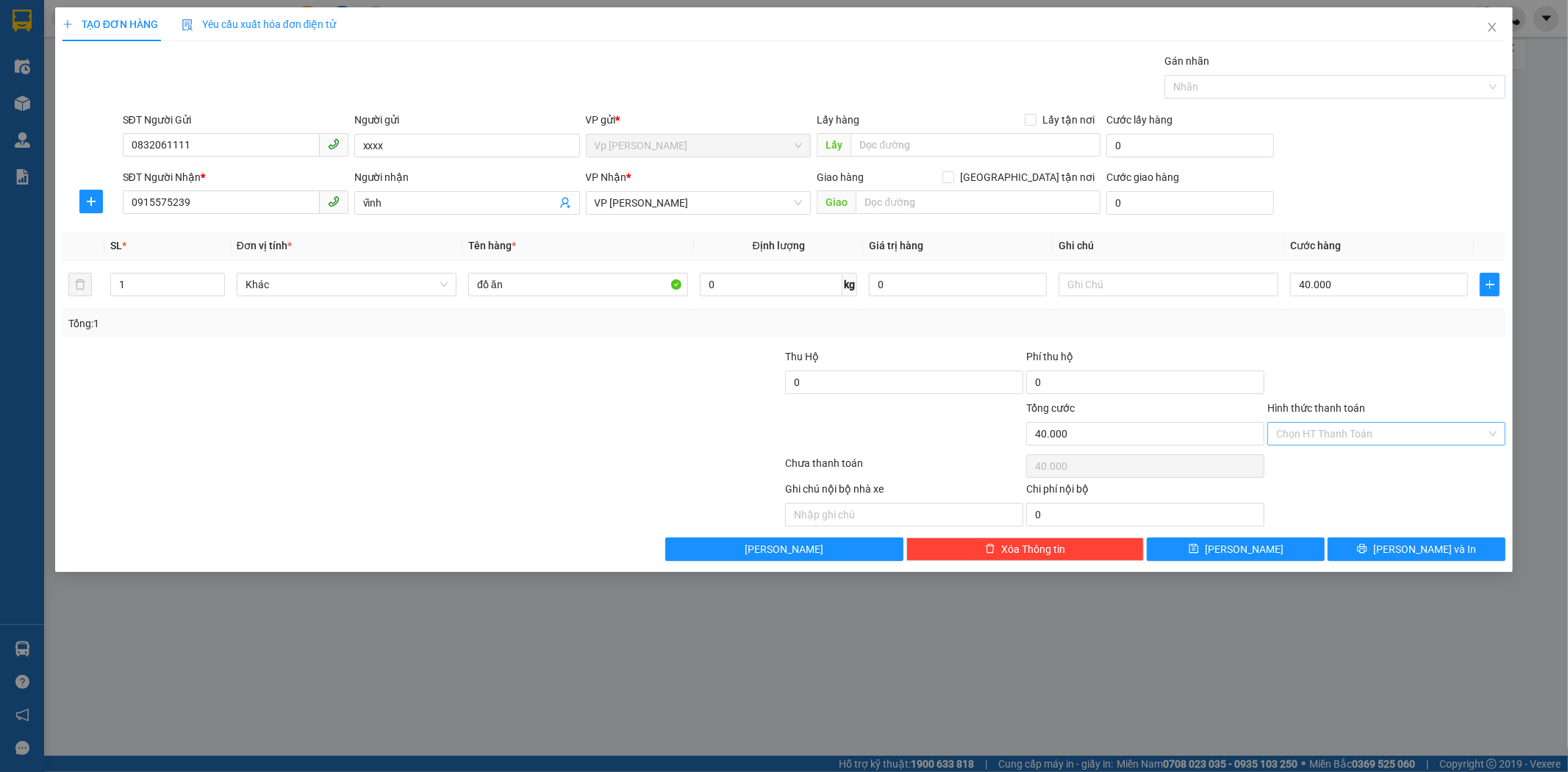
click at [1379, 436] on input "Hình thức thanh toán" at bounding box center [1381, 433] width 210 height 22
click at [1357, 463] on div "Tại văn phòng" at bounding box center [1387, 463] width 221 height 17
type input "0"
click at [1287, 553] on button "[PERSON_NAME]" at bounding box center [1235, 549] width 178 height 24
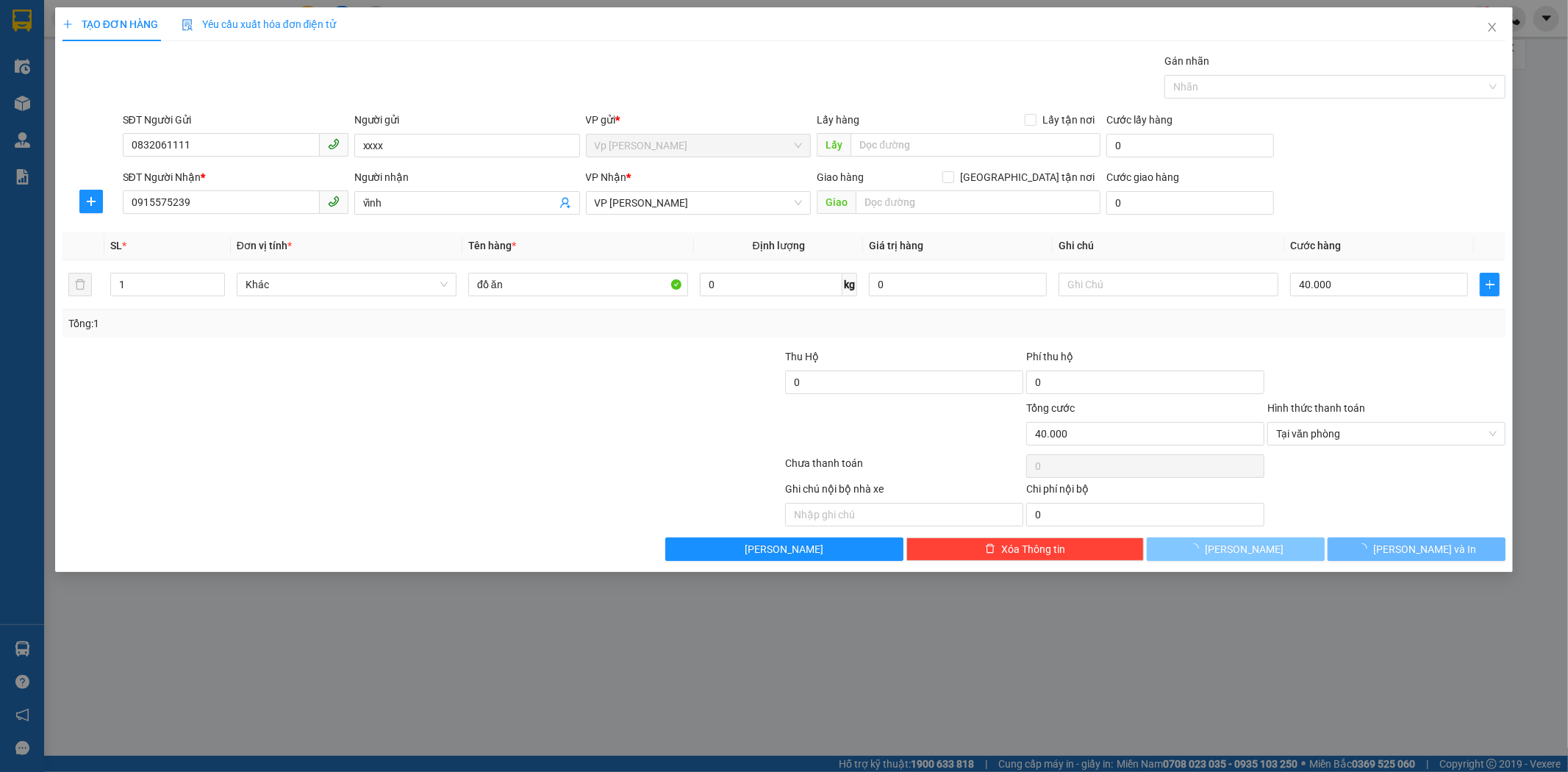
type input "0"
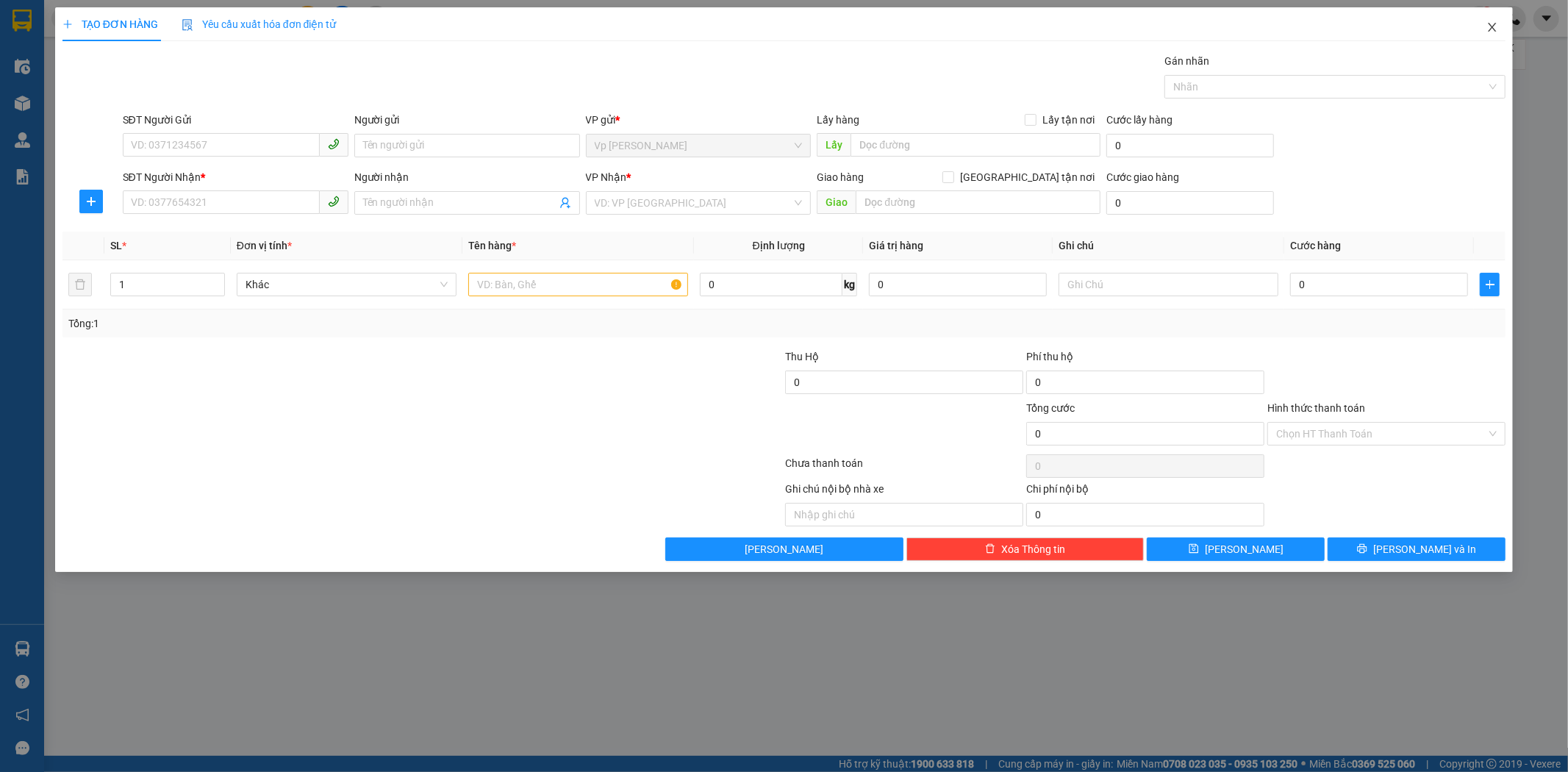
click at [1493, 29] on icon "close" at bounding box center [1492, 28] width 8 height 9
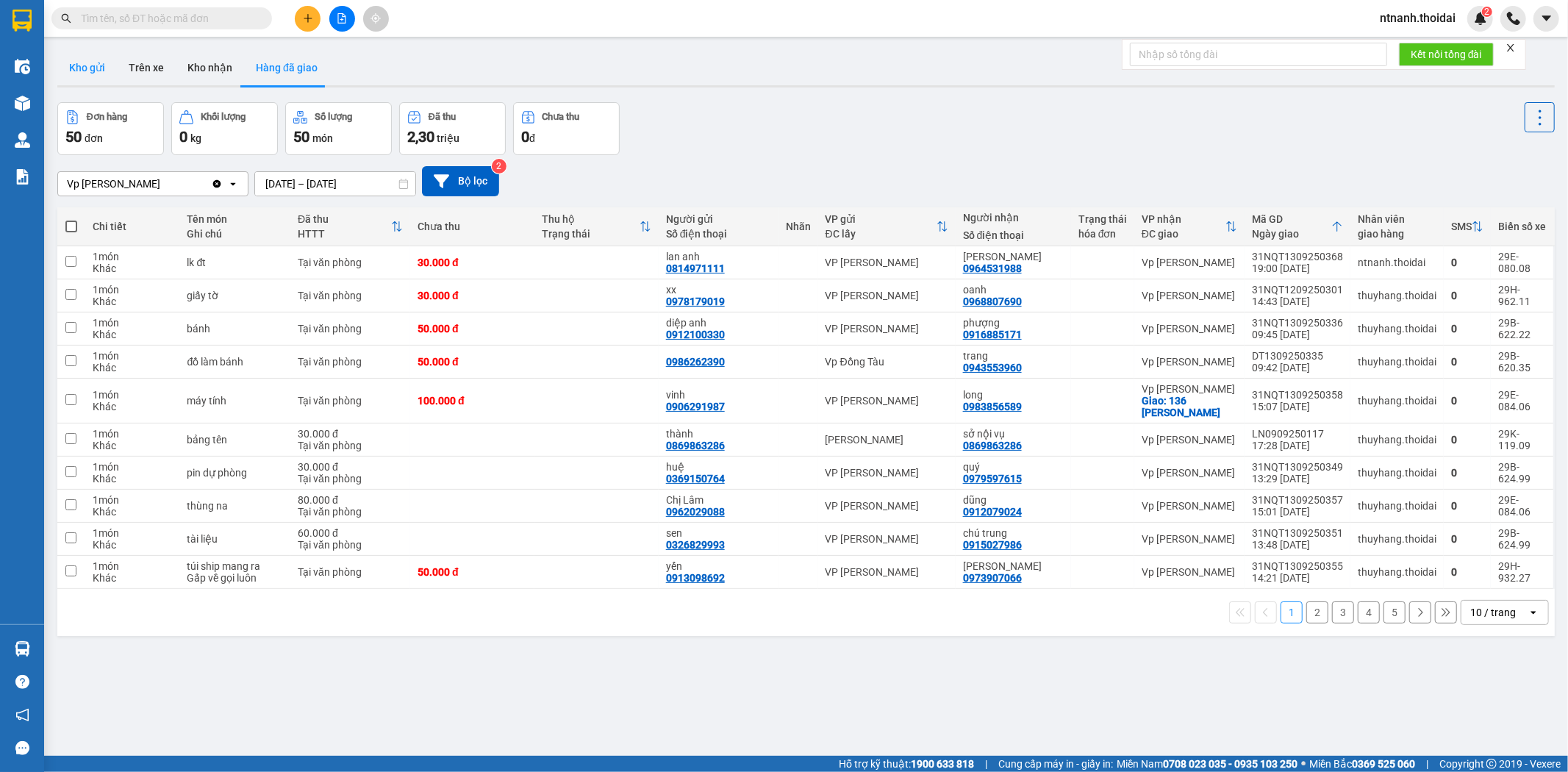
click at [97, 67] on button "Kho gửi" at bounding box center [86, 67] width 60 height 35
